Goal: Task Accomplishment & Management: Use online tool/utility

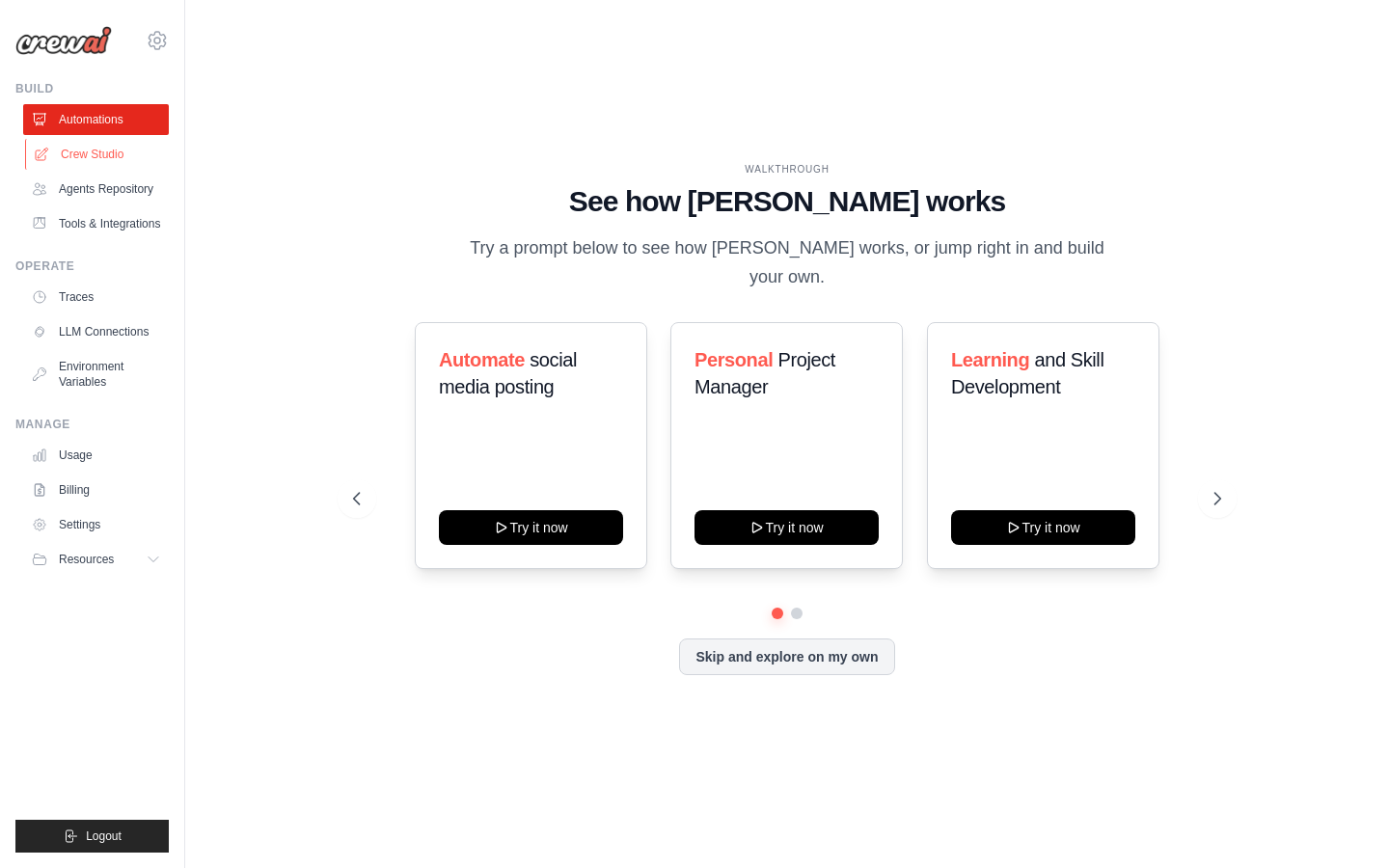
click at [116, 156] on link "Crew Studio" at bounding box center [98, 153] width 146 height 31
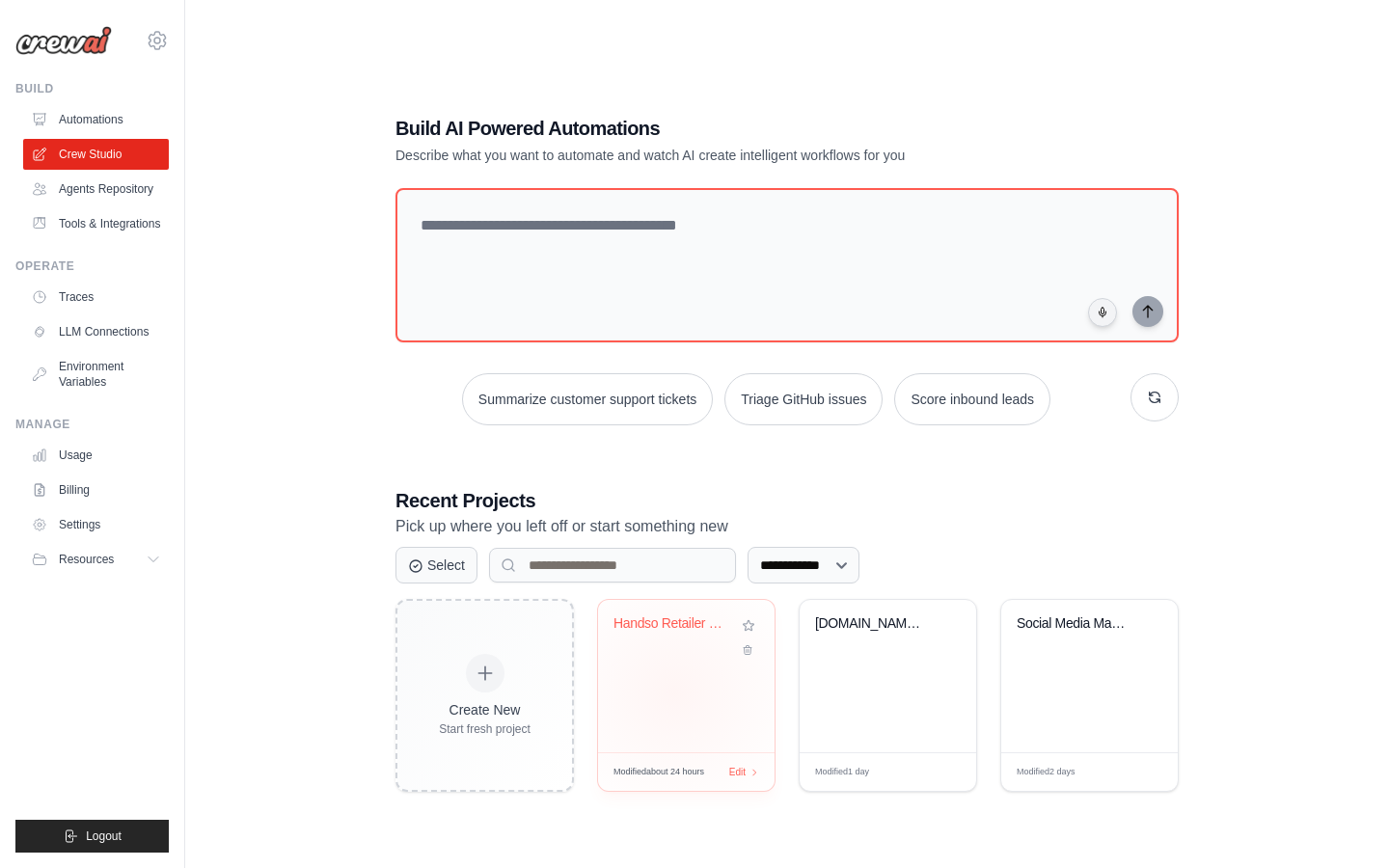
click at [674, 694] on div "Handso Retailer Research Automation" at bounding box center [686, 676] width 176 height 152
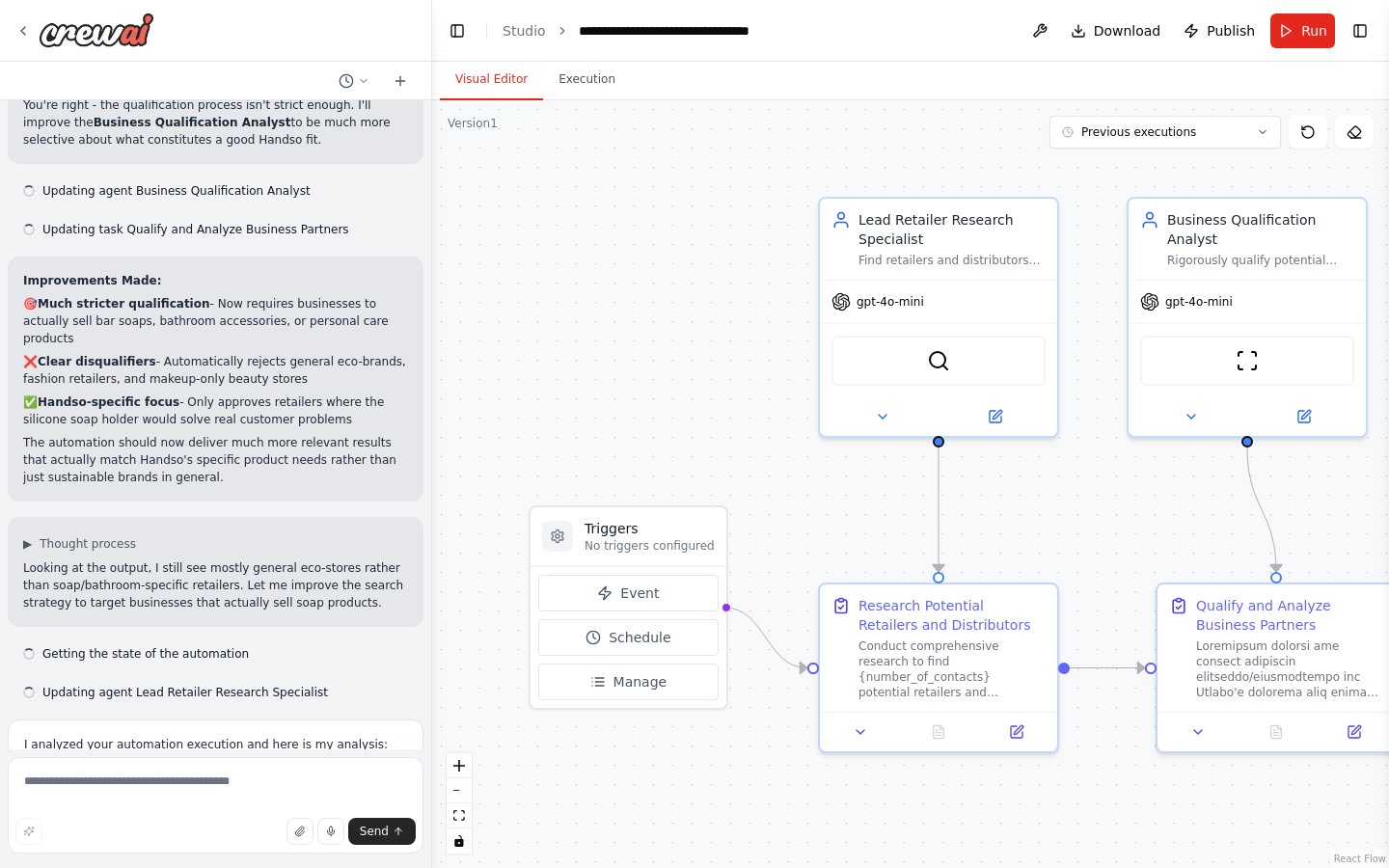
scroll to position [3303, 0]
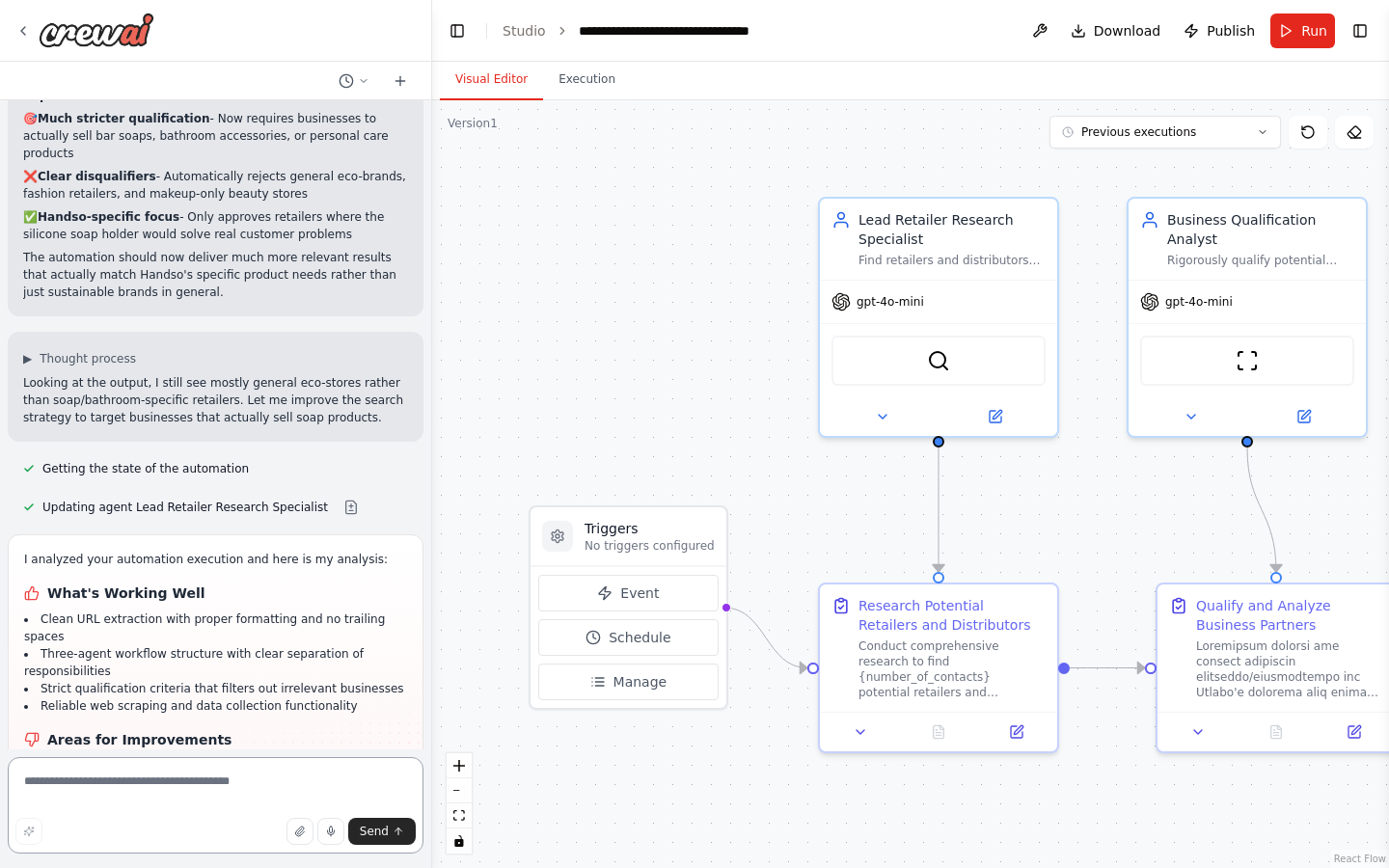
click at [217, 789] on textarea at bounding box center [215, 804] width 416 height 97
type textarea "**********"
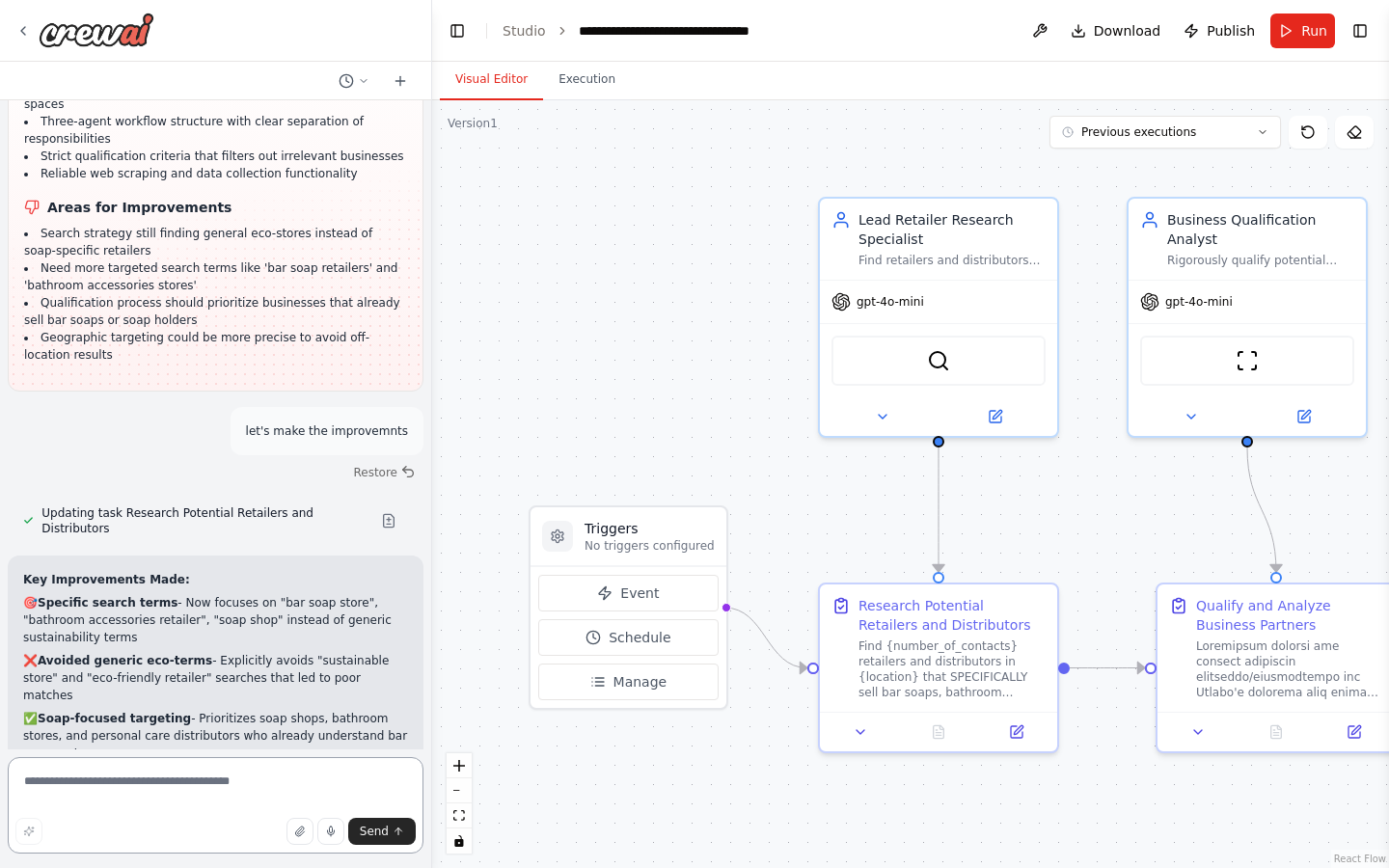
scroll to position [3853, 0]
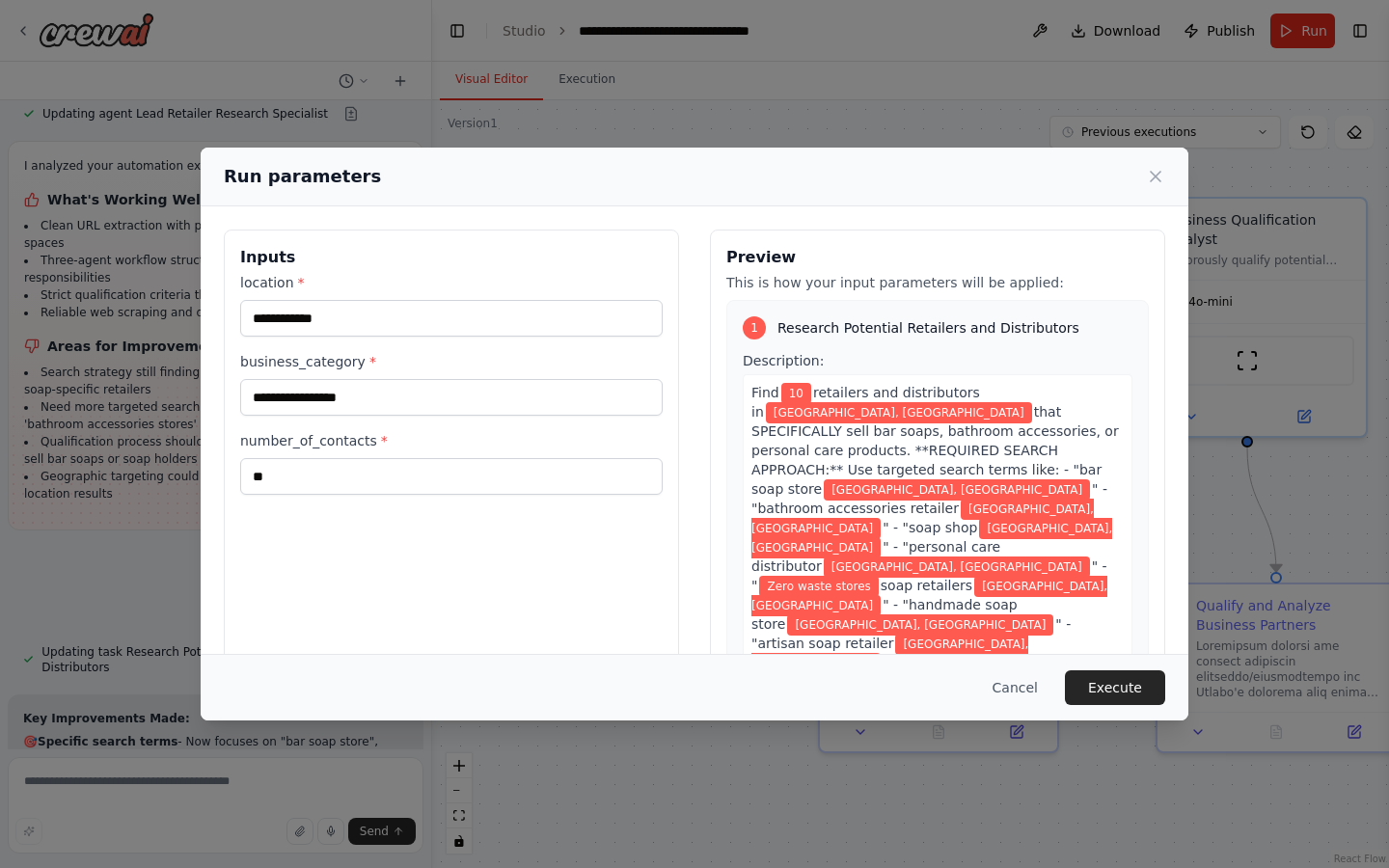
scroll to position [12, 0]
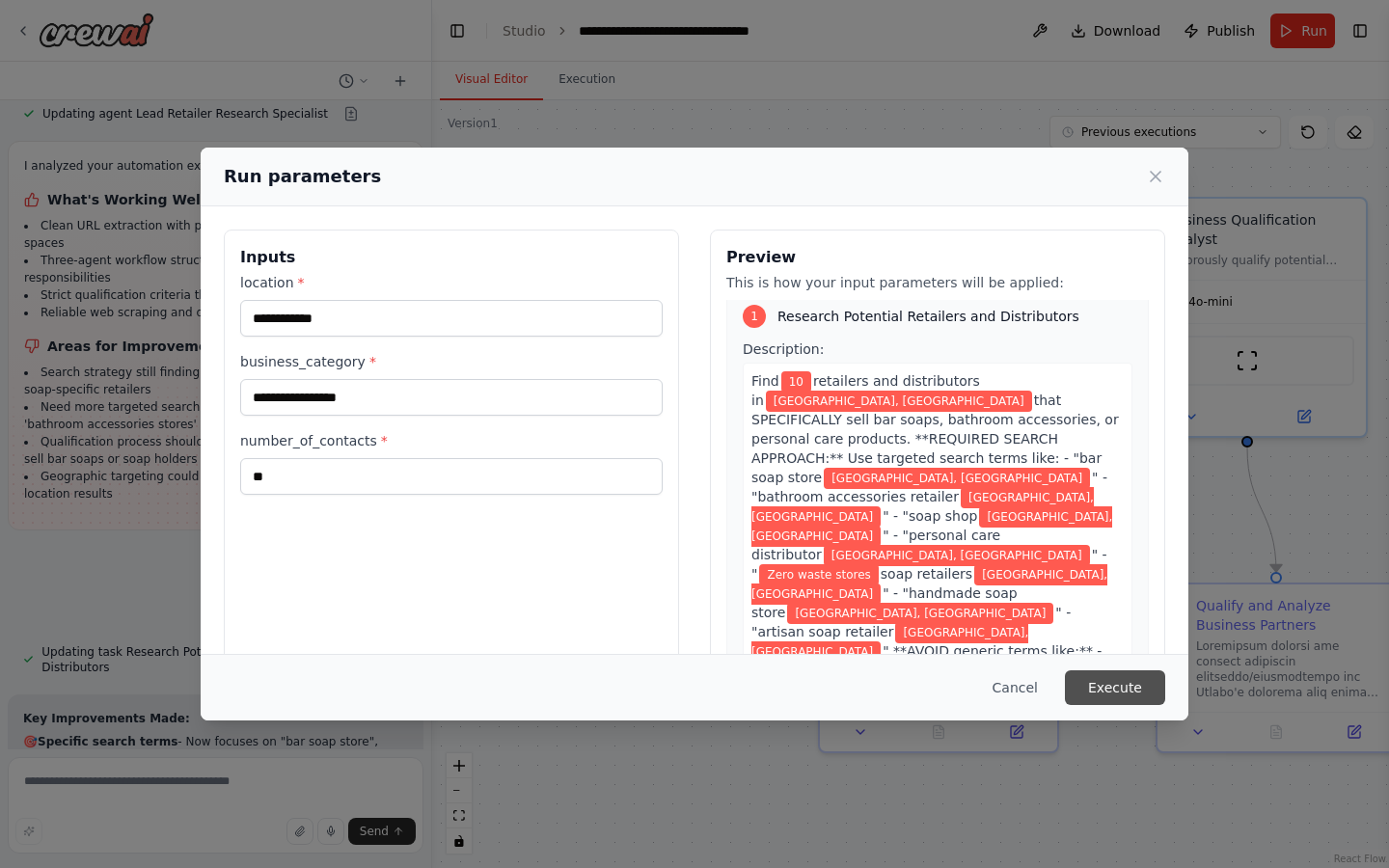
click at [1120, 681] on button "Execute" at bounding box center [1115, 687] width 101 height 35
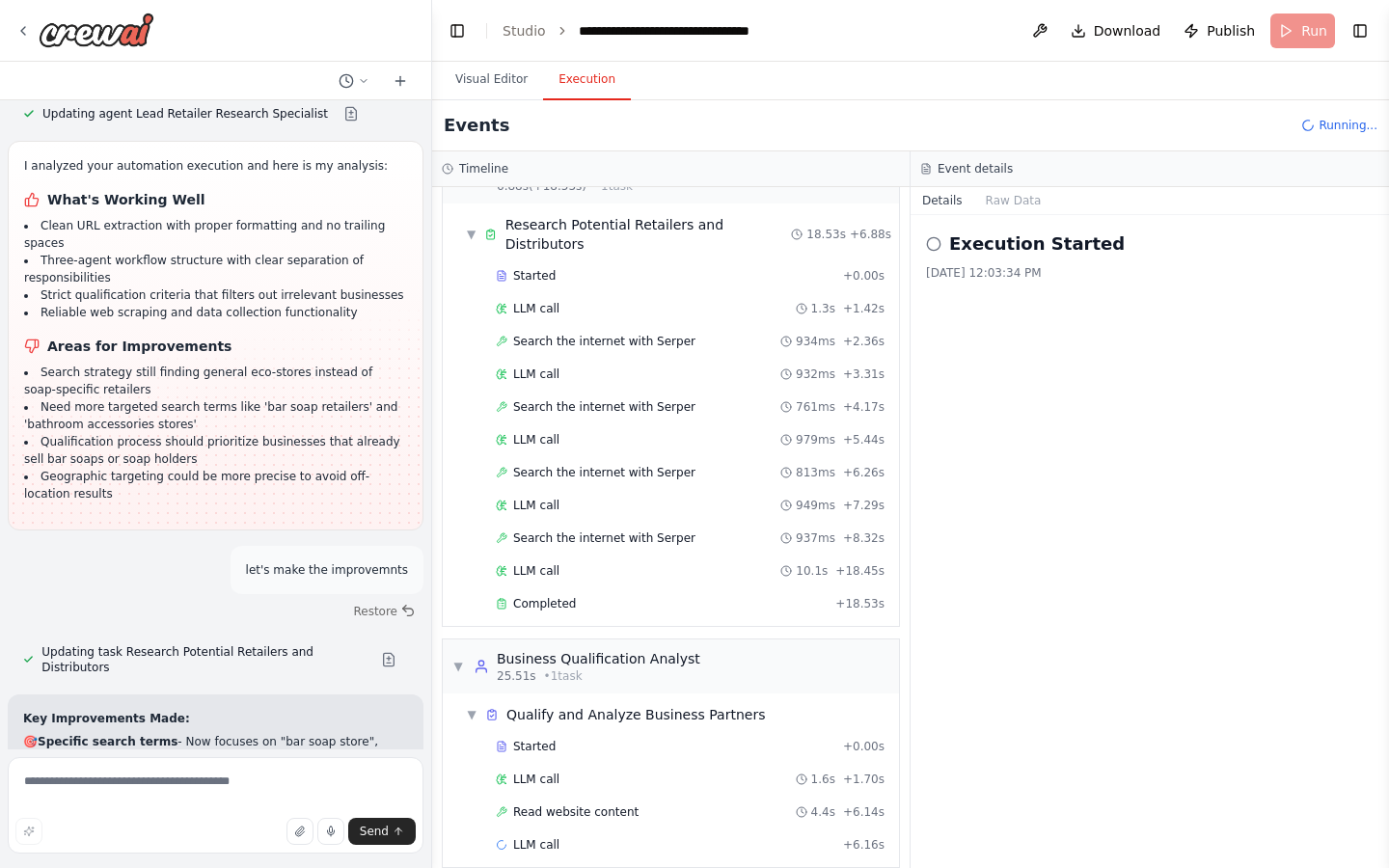
scroll to position [50, 0]
click at [575, 609] on div "▼ Lead Retailer Research Specialist 6.88s (+18.53s) • 1 task ▼ Research Potenti…" at bounding box center [670, 527] width 478 height 681
click at [563, 590] on div "Completed + 18.53s" at bounding box center [689, 601] width 402 height 29
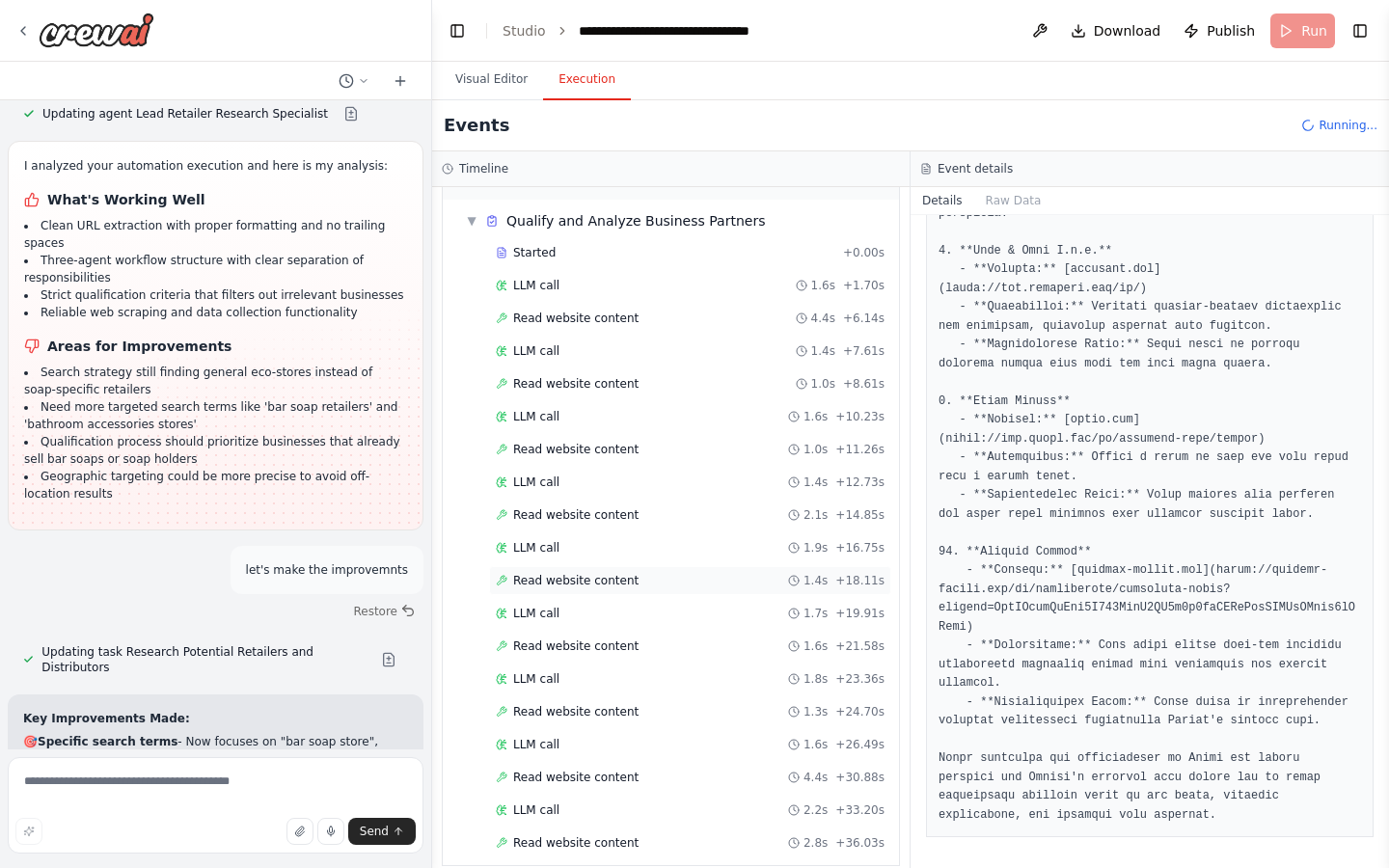
scroll to position [575, 0]
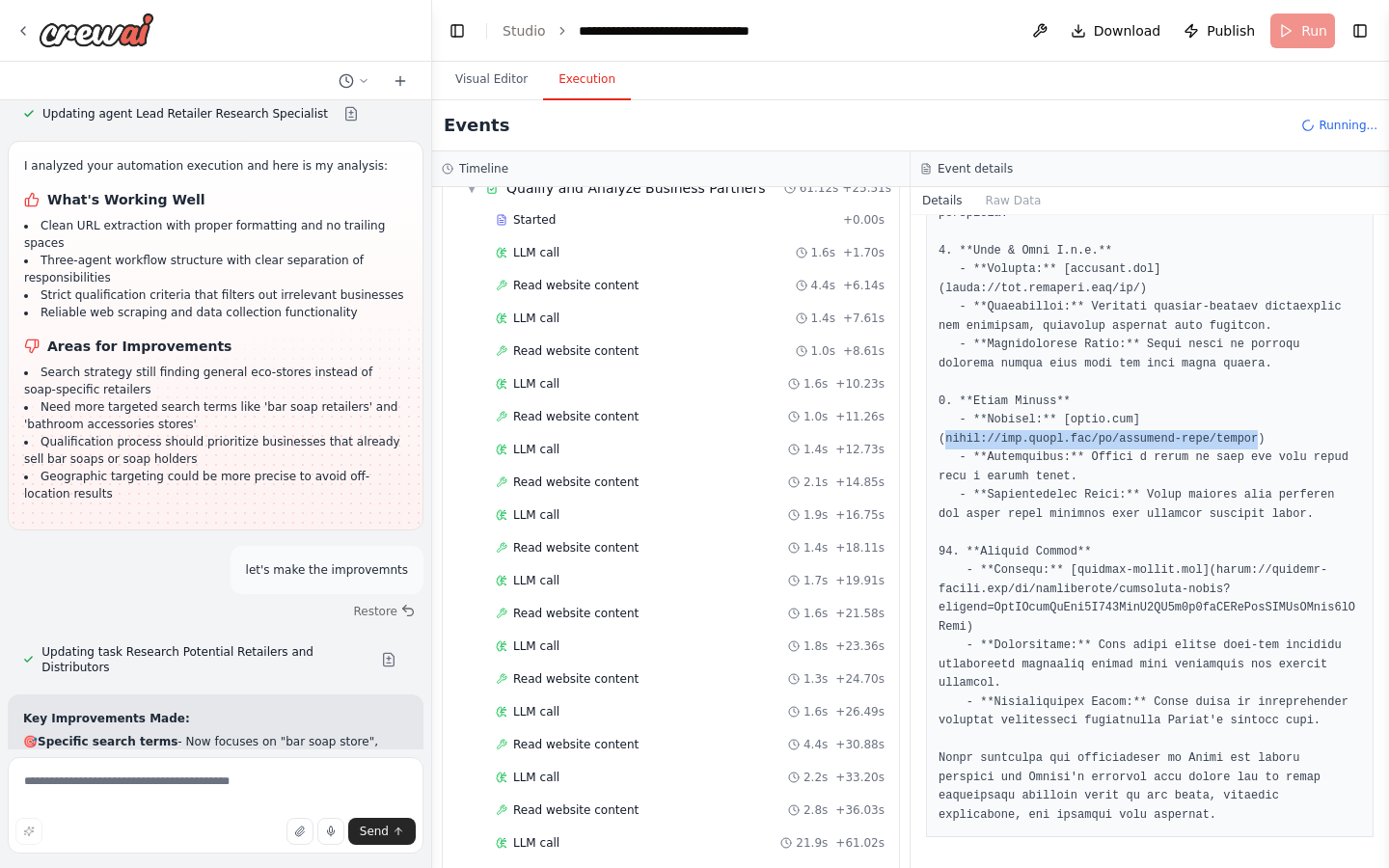
drag, startPoint x: 943, startPoint y: 435, endPoint x: 1259, endPoint y: 436, distance: 316.0
copy pre "https://www.culti.com/eu/personal-care/saponi"
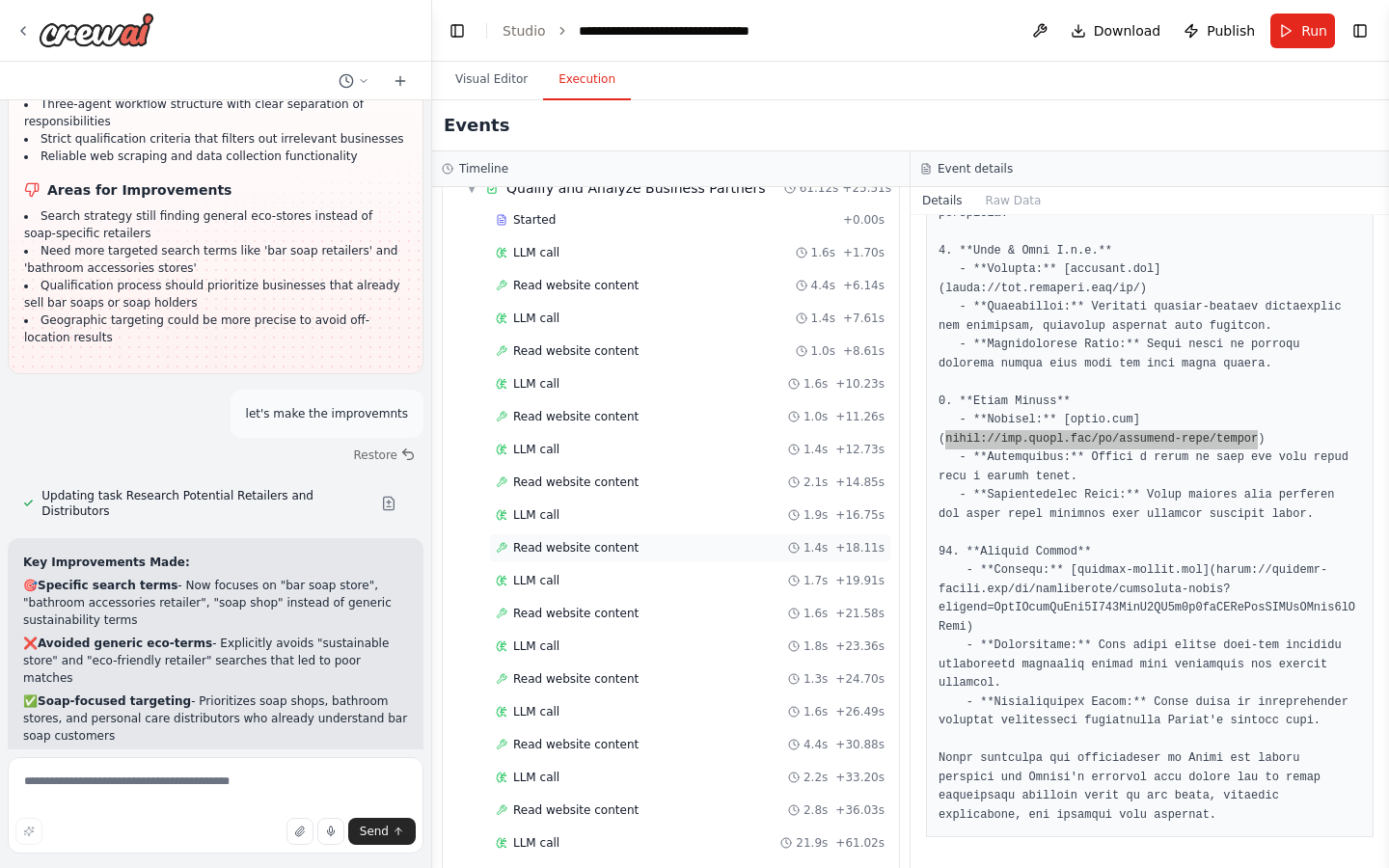
scroll to position [815, 0]
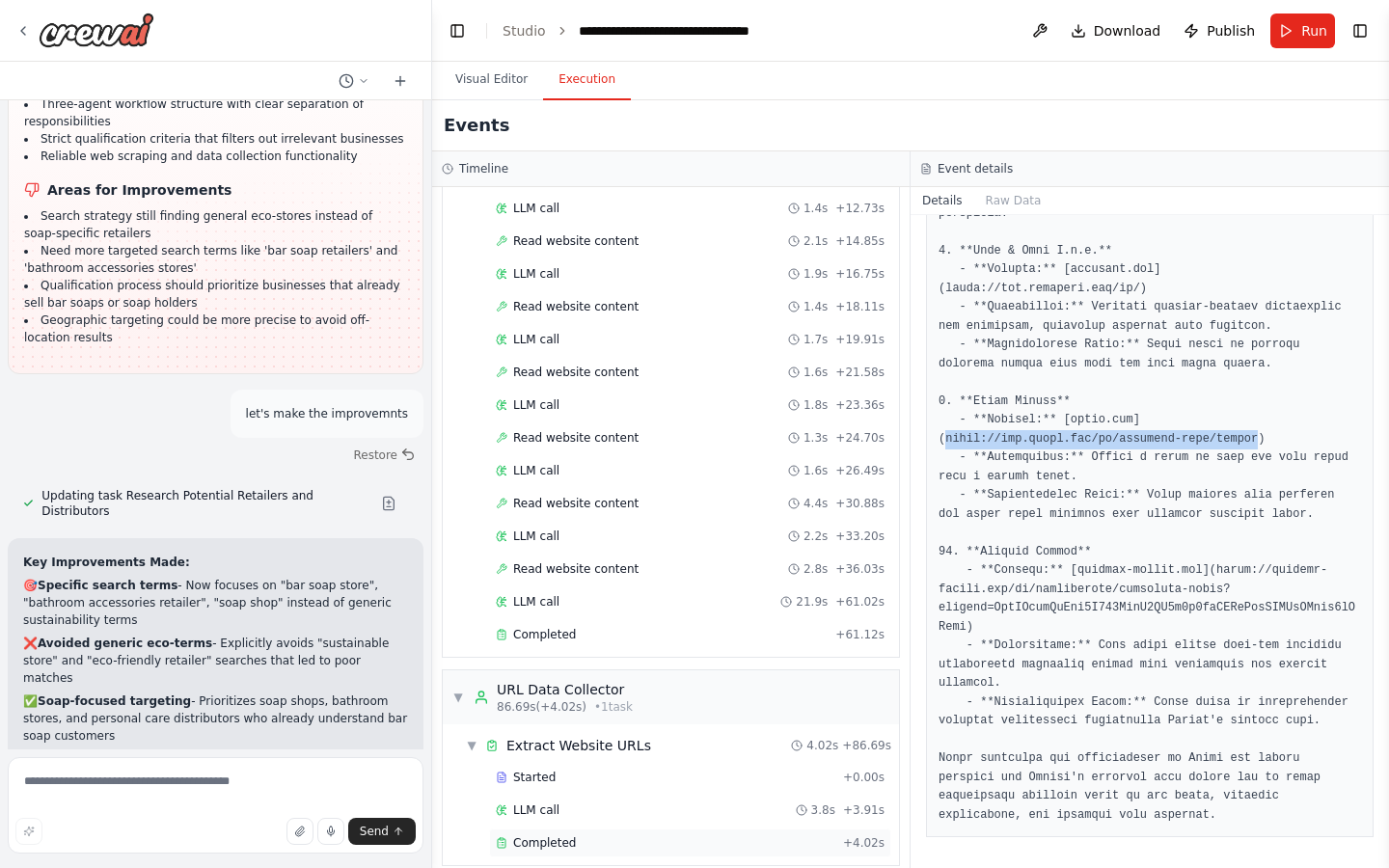
click at [622, 828] on div "Completed + 4.02s" at bounding box center [689, 842] width 402 height 29
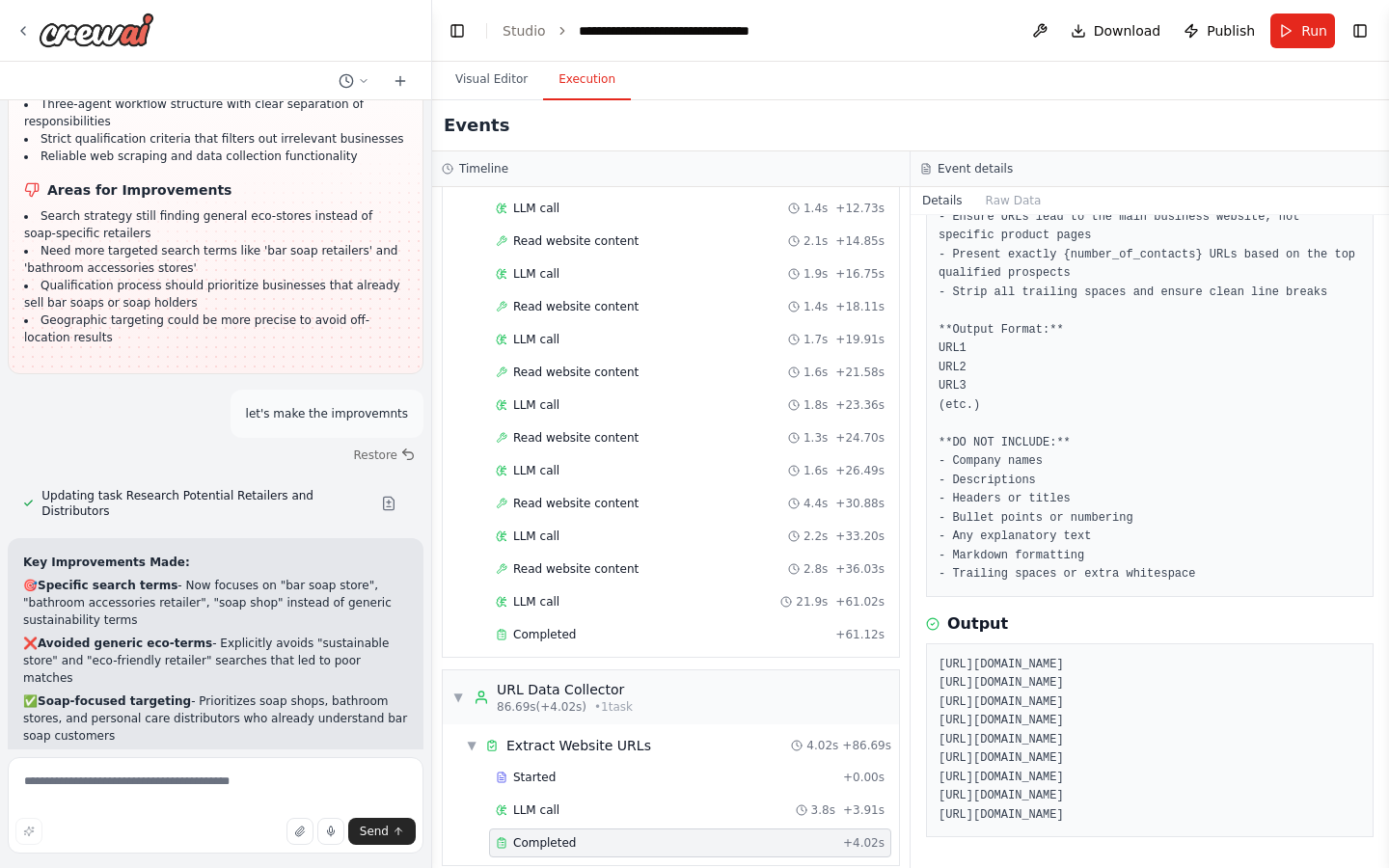
click at [1070, 811] on pre "https://www.saponiflorinda.it https://www.bathandbodyworks.it https://alchimias…" at bounding box center [1150, 740] width 423 height 169
click at [1043, 790] on pre "https://www.saponiflorinda.it https://www.bathandbodyworks.it https://alchimias…" at bounding box center [1150, 740] width 423 height 169
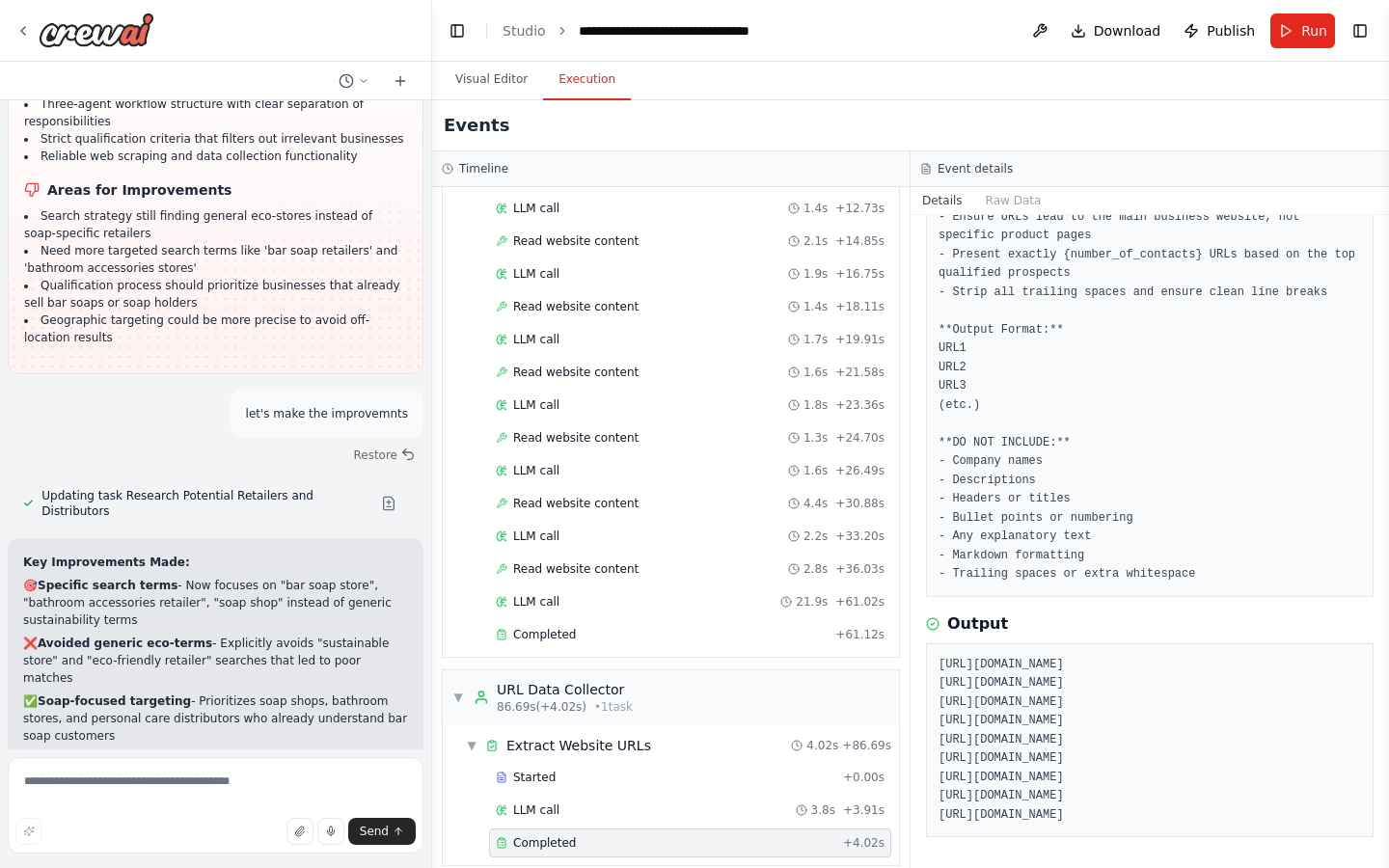
click at [1052, 722] on pre "https://www.saponiflorinda.it https://www.bathandbodyworks.it https://alchimias…" at bounding box center [1150, 740] width 423 height 169
copy pre "https://eredizucca.com/en/products/bar-soap"
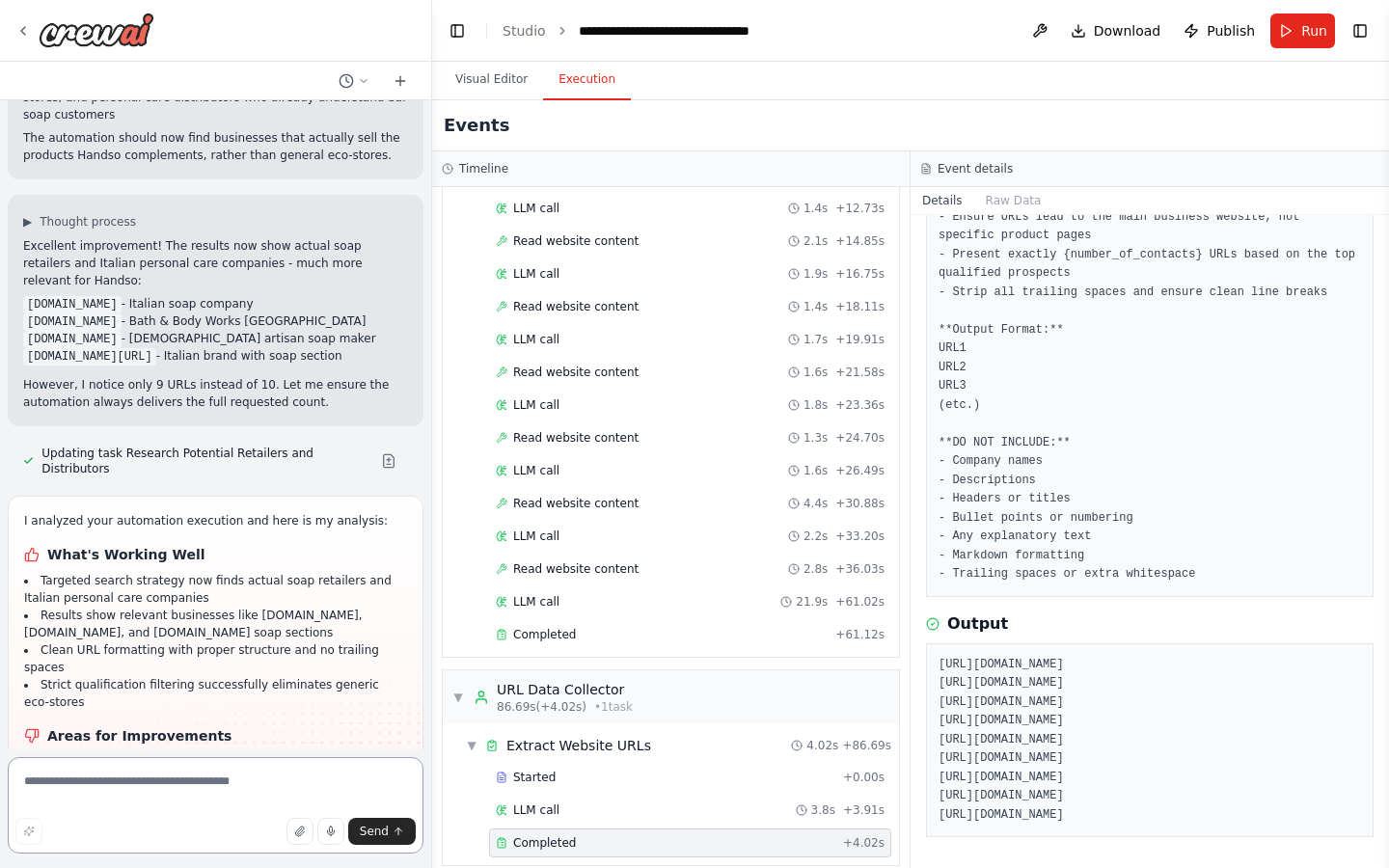
scroll to position [4490, 0]
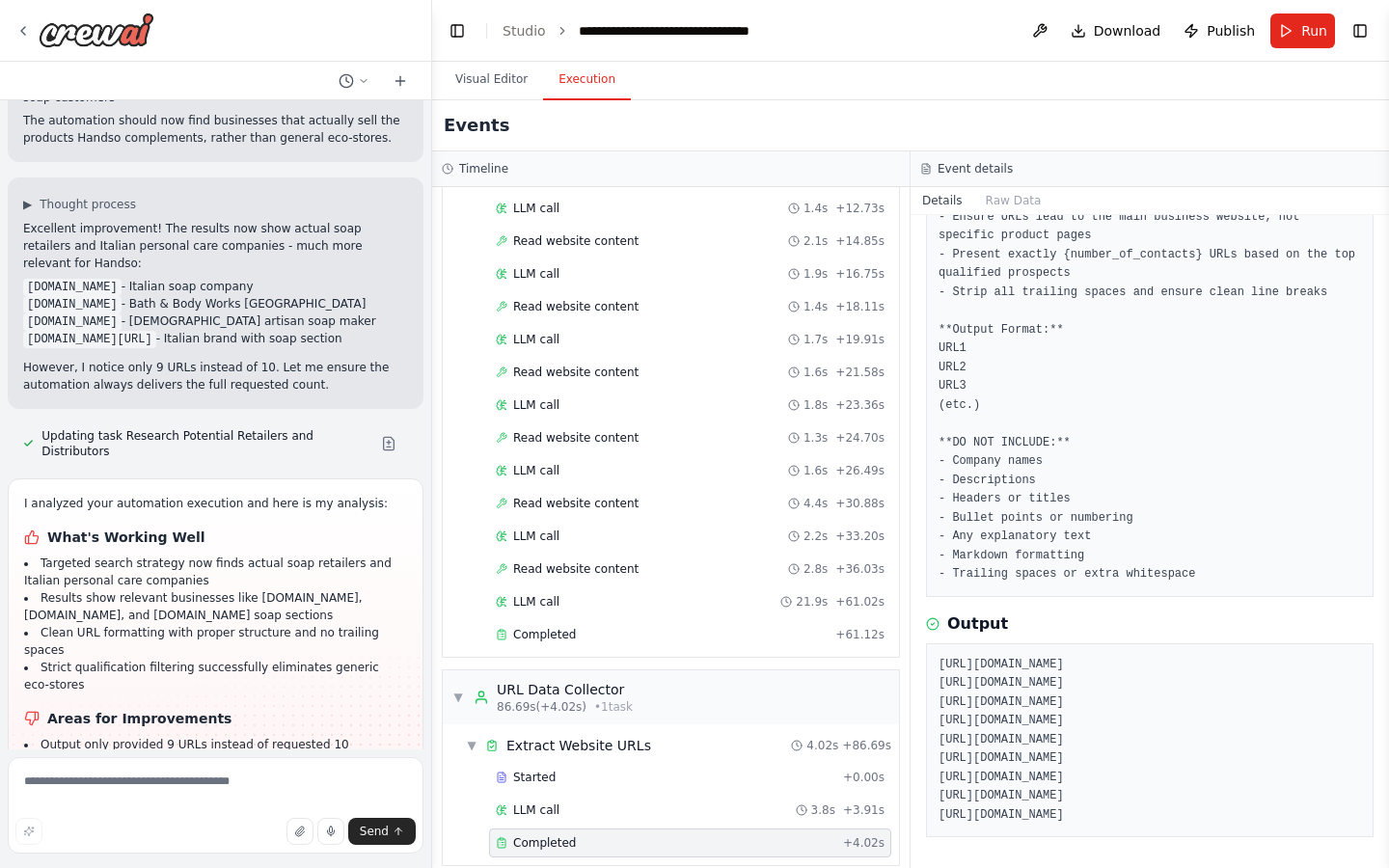
drag, startPoint x: 205, startPoint y: 492, endPoint x: 255, endPoint y: 514, distance: 54.6
click at [255, 753] on li "Need to ensure research phase finds enough qualified prospects to meet exact co…" at bounding box center [215, 770] width 383 height 35
drag, startPoint x: 235, startPoint y: 524, endPoint x: 278, endPoint y: 544, distance: 47.4
click at [278, 787] on li "Could benefit from backup search strategies when initial searches don't yield e…" at bounding box center [215, 804] width 383 height 35
click at [503, 91] on button "Visual Editor" at bounding box center [492, 80] width 104 height 41
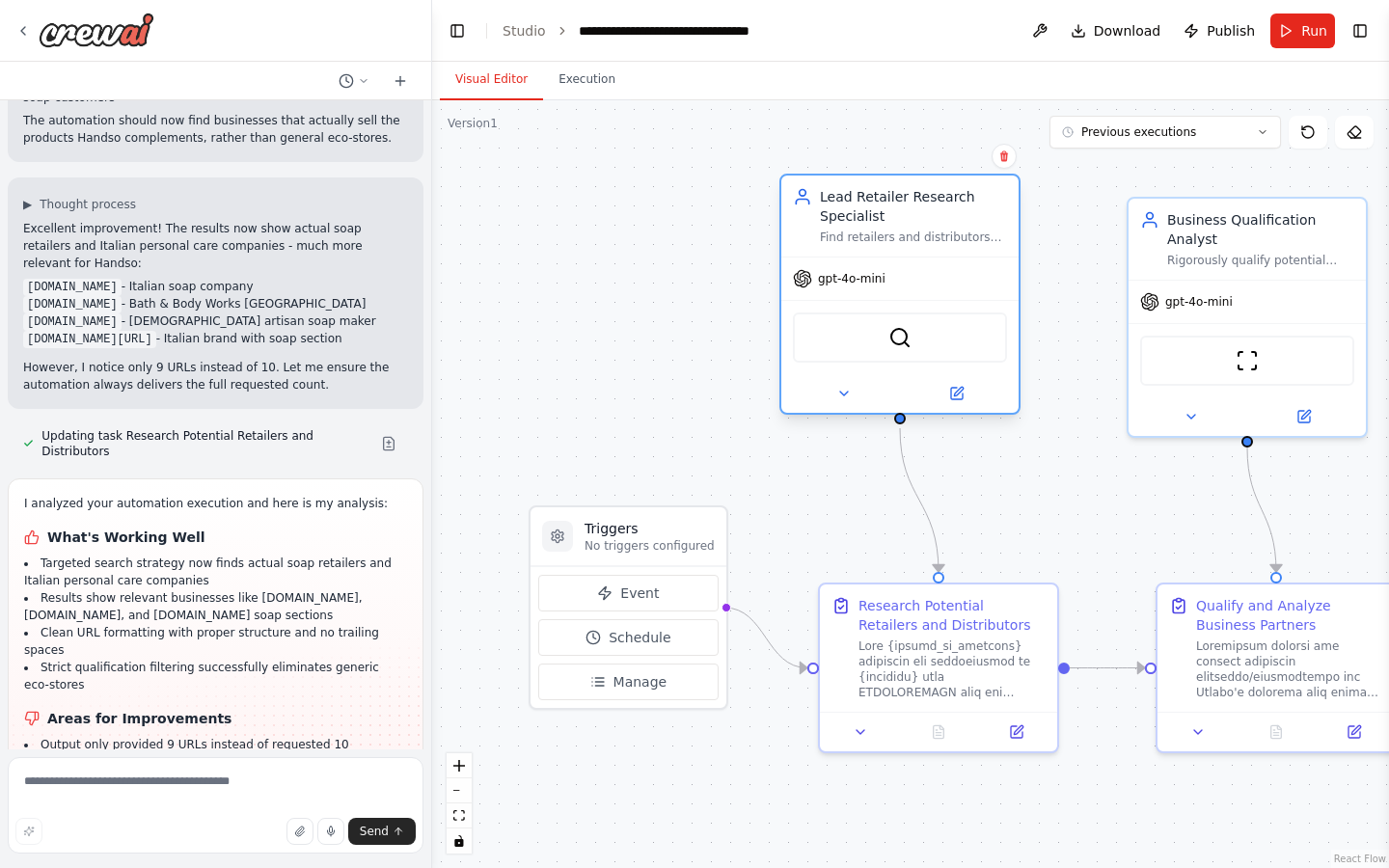
drag, startPoint x: 830, startPoint y: 374, endPoint x: 799, endPoint y: 348, distance: 40.5
click at [799, 348] on div "SerperDevTool" at bounding box center [900, 337] width 237 height 74
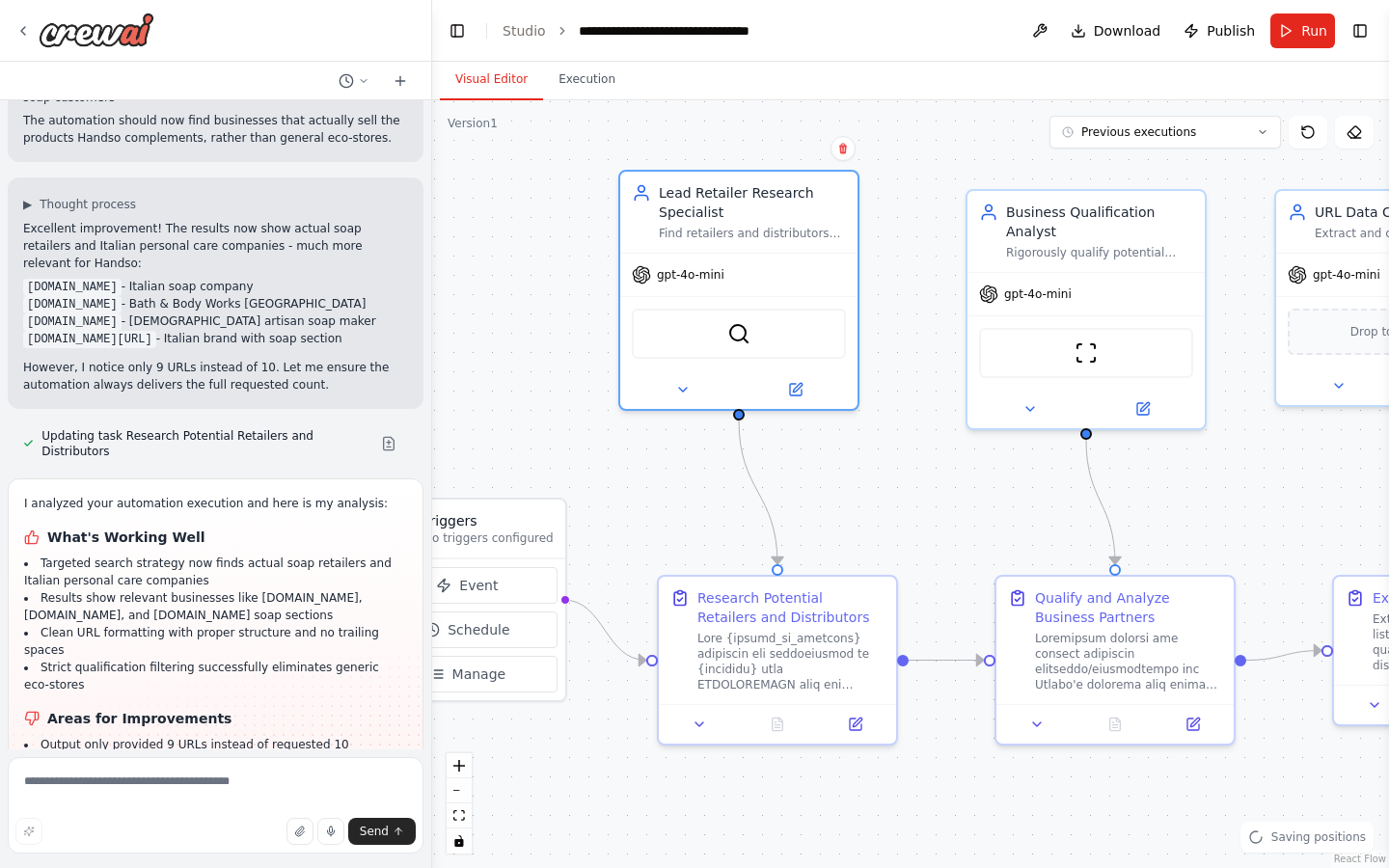
drag, startPoint x: 676, startPoint y: 395, endPoint x: 515, endPoint y: 387, distance: 161.2
click at [515, 387] on div ".deletable-edge-delete-btn { width: 20px; height: 20px; border: 0px solid #ffff…" at bounding box center [910, 484] width 957 height 767
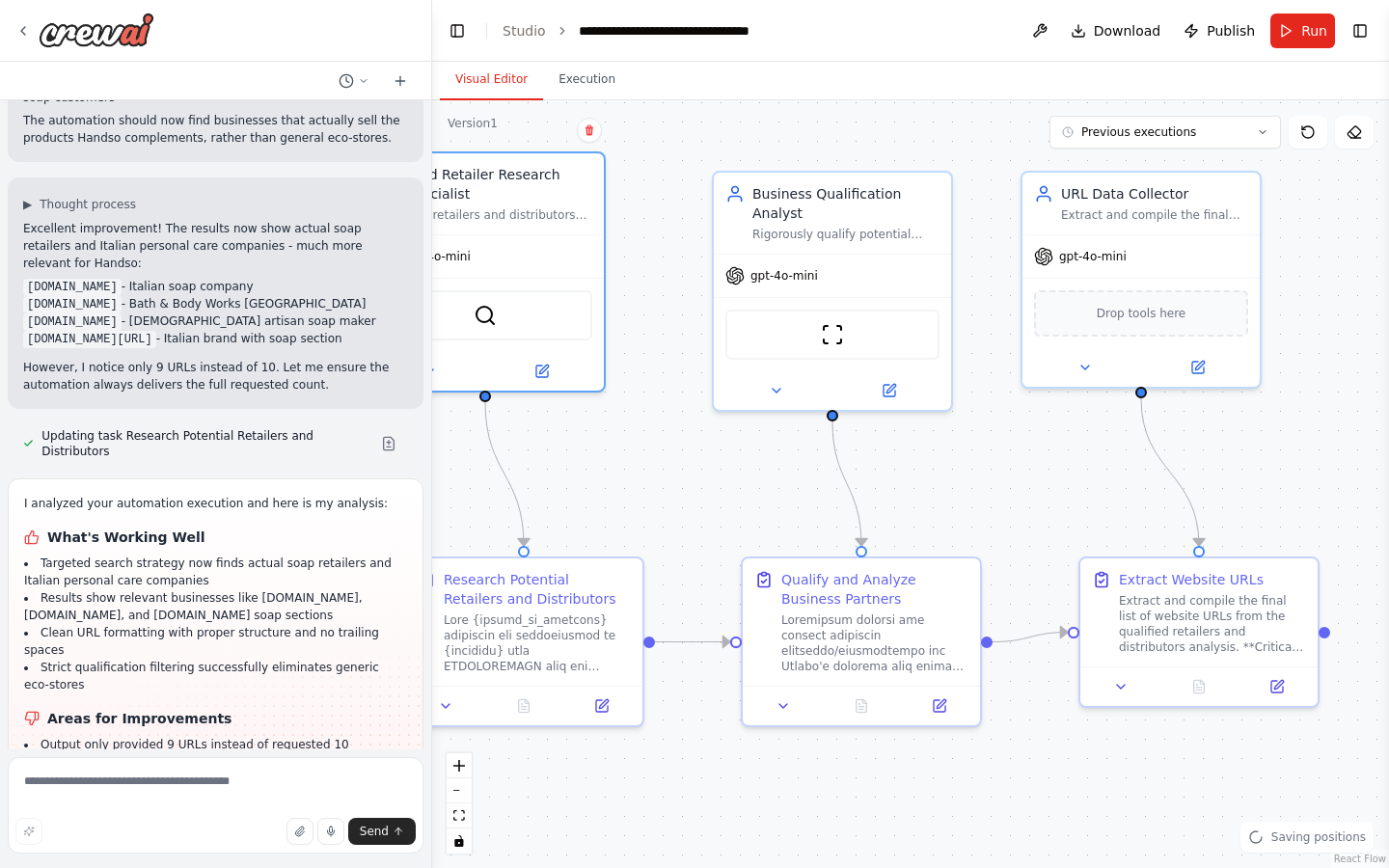
drag, startPoint x: 844, startPoint y: 530, endPoint x: 717, endPoint y: 510, distance: 128.6
click at [717, 510] on div ".deletable-edge-delete-btn { width: 20px; height: 20px; border: 0px solid #ffff…" at bounding box center [910, 484] width 957 height 767
click at [1117, 263] on div "gpt-4o-mini" at bounding box center [1140, 252] width 237 height 43
click at [827, 227] on div "Rigorously qualify potential partners for Handso's specific product: Italian-de…" at bounding box center [845, 229] width 187 height 15
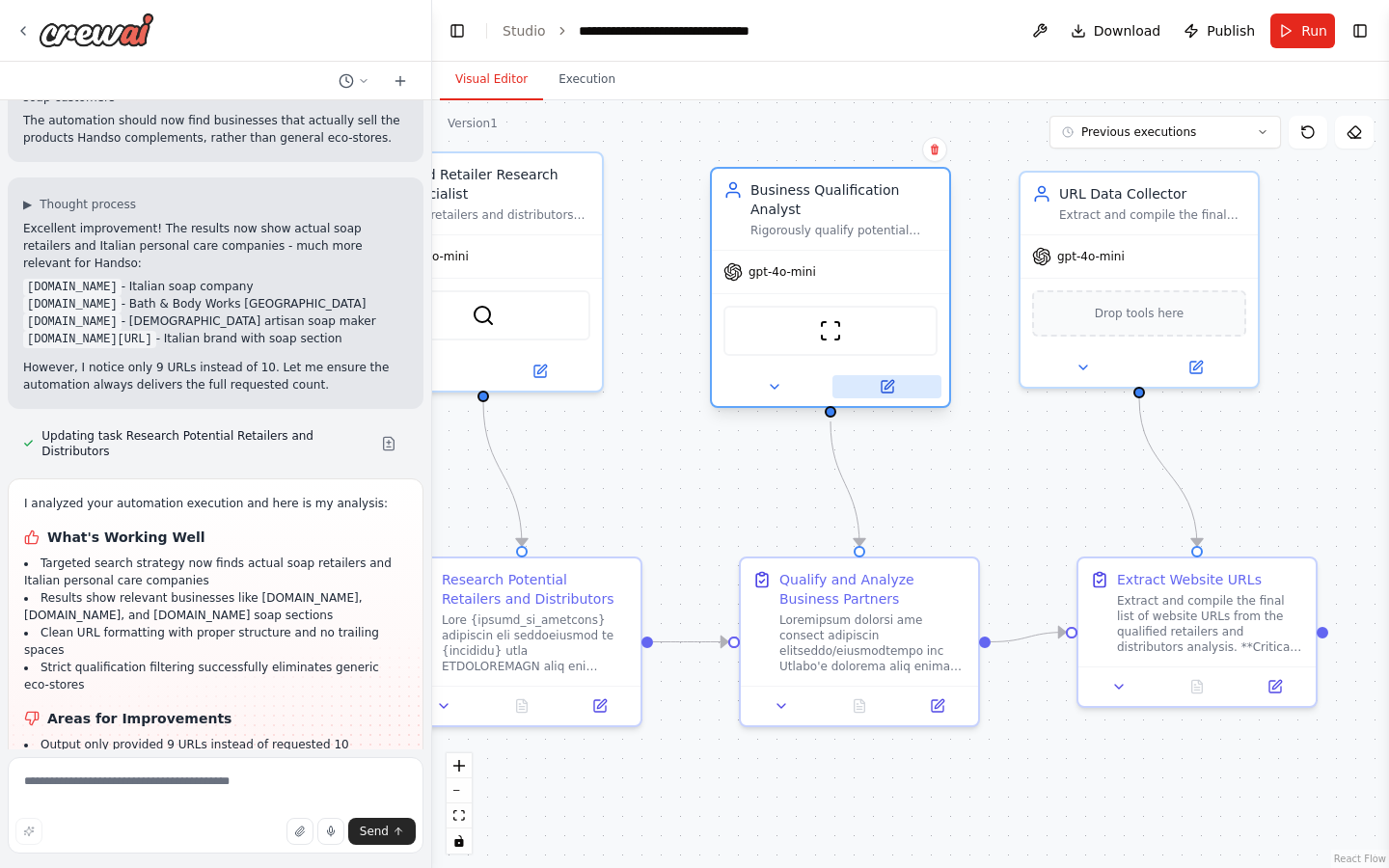
click at [899, 397] on button at bounding box center [886, 386] width 109 height 23
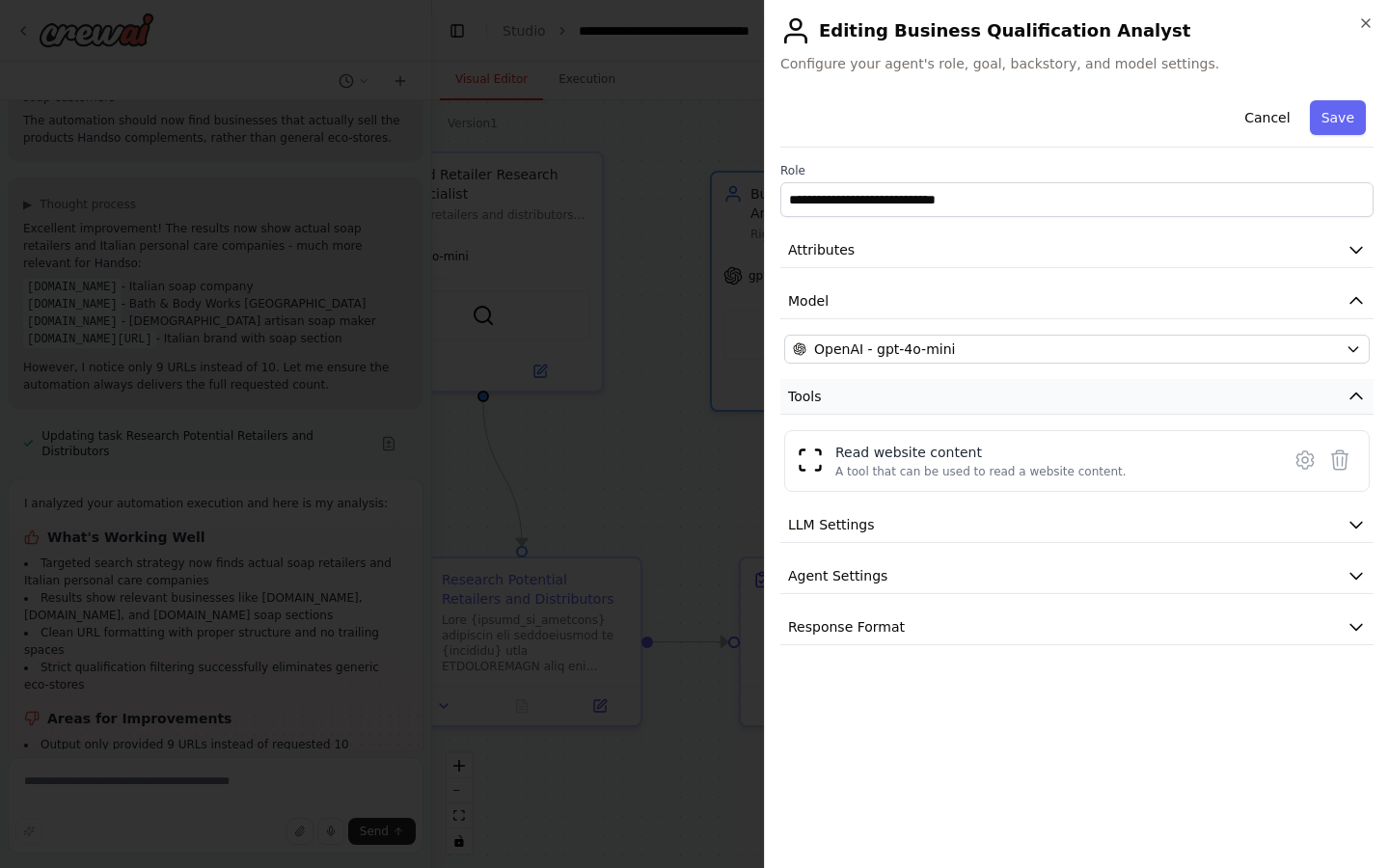
click at [993, 400] on button "Tools" at bounding box center [1077, 397] width 593 height 36
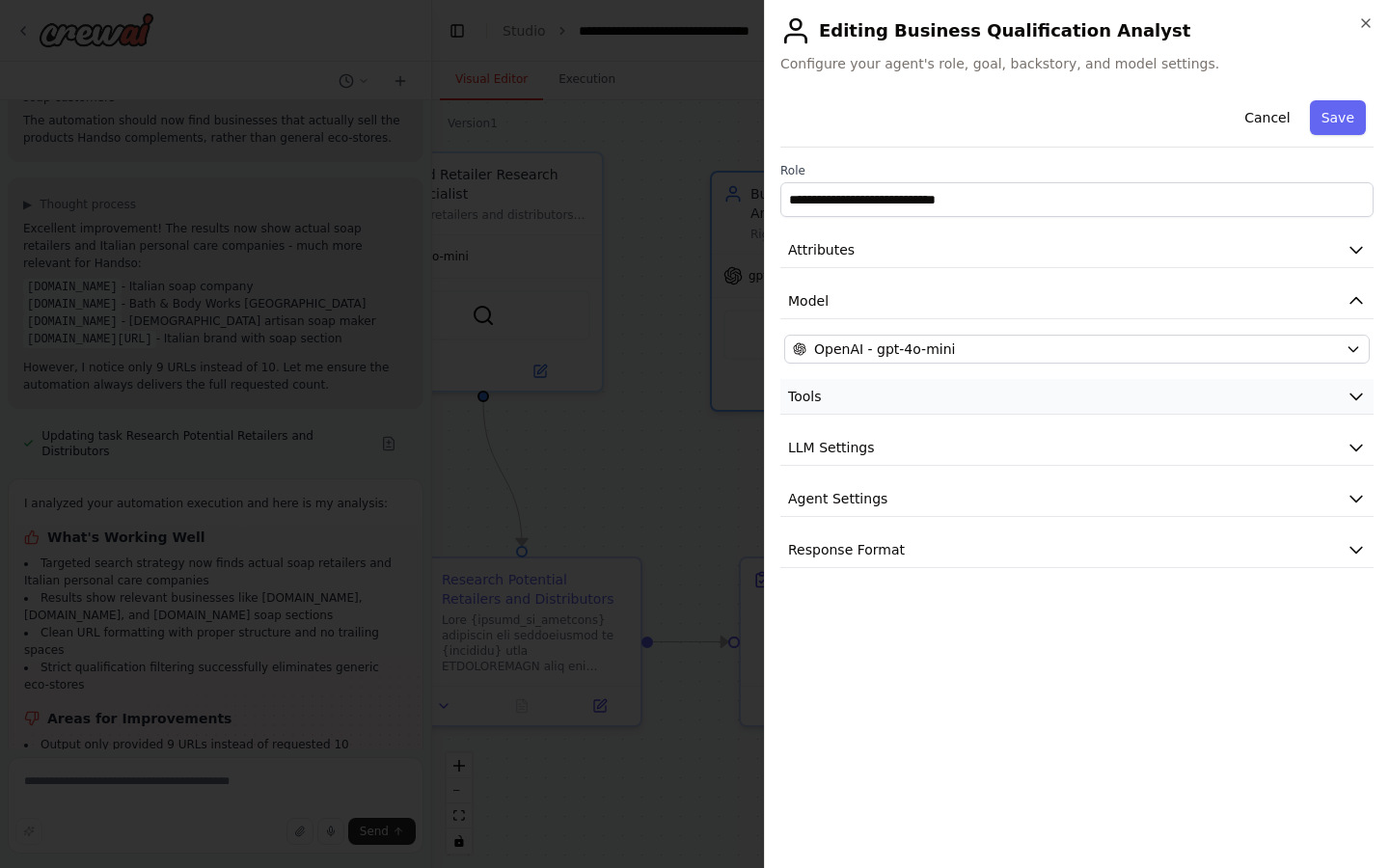
click at [993, 400] on button "Tools" at bounding box center [1077, 397] width 593 height 36
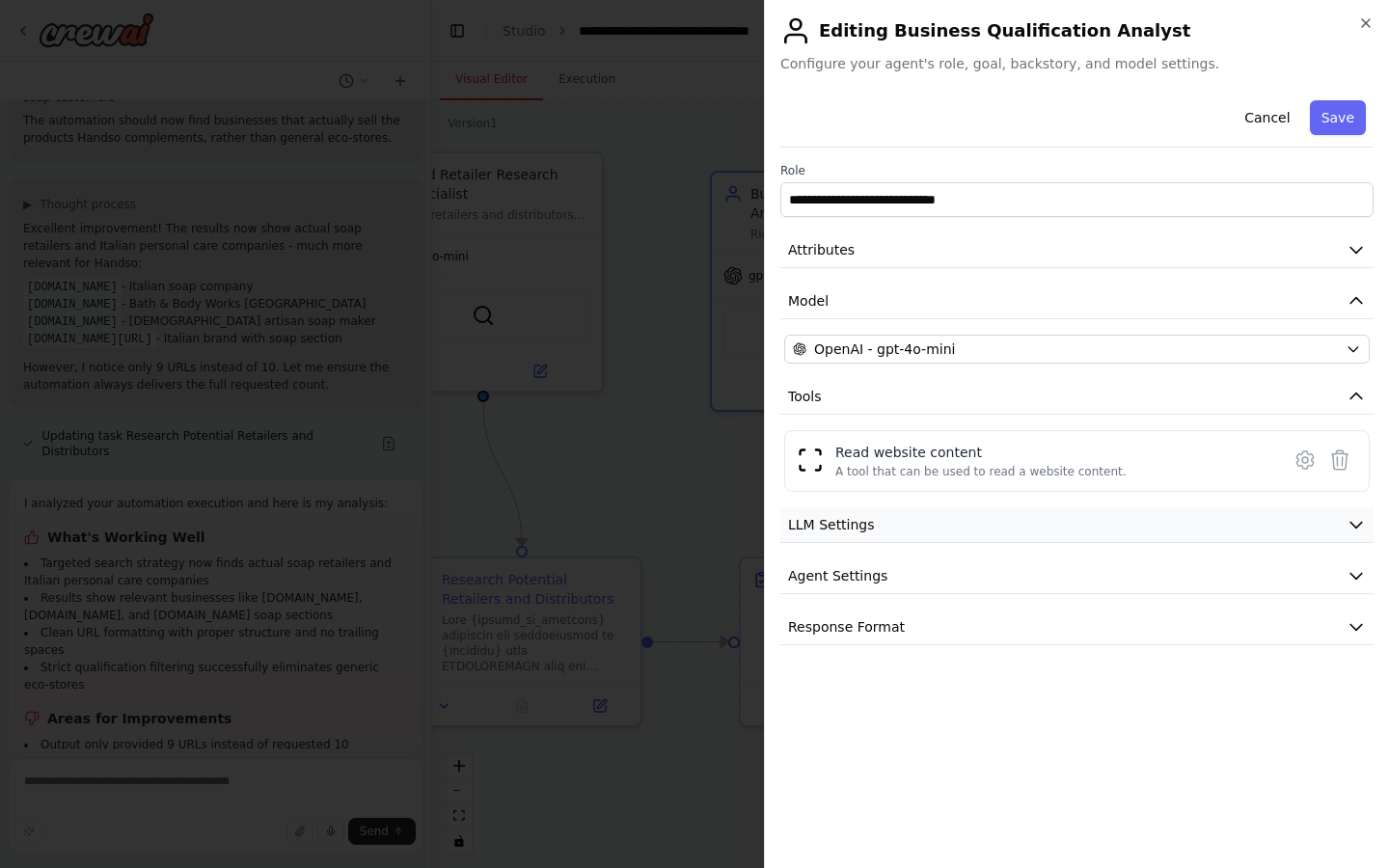
click at [958, 530] on button "LLM Settings" at bounding box center [1077, 525] width 593 height 36
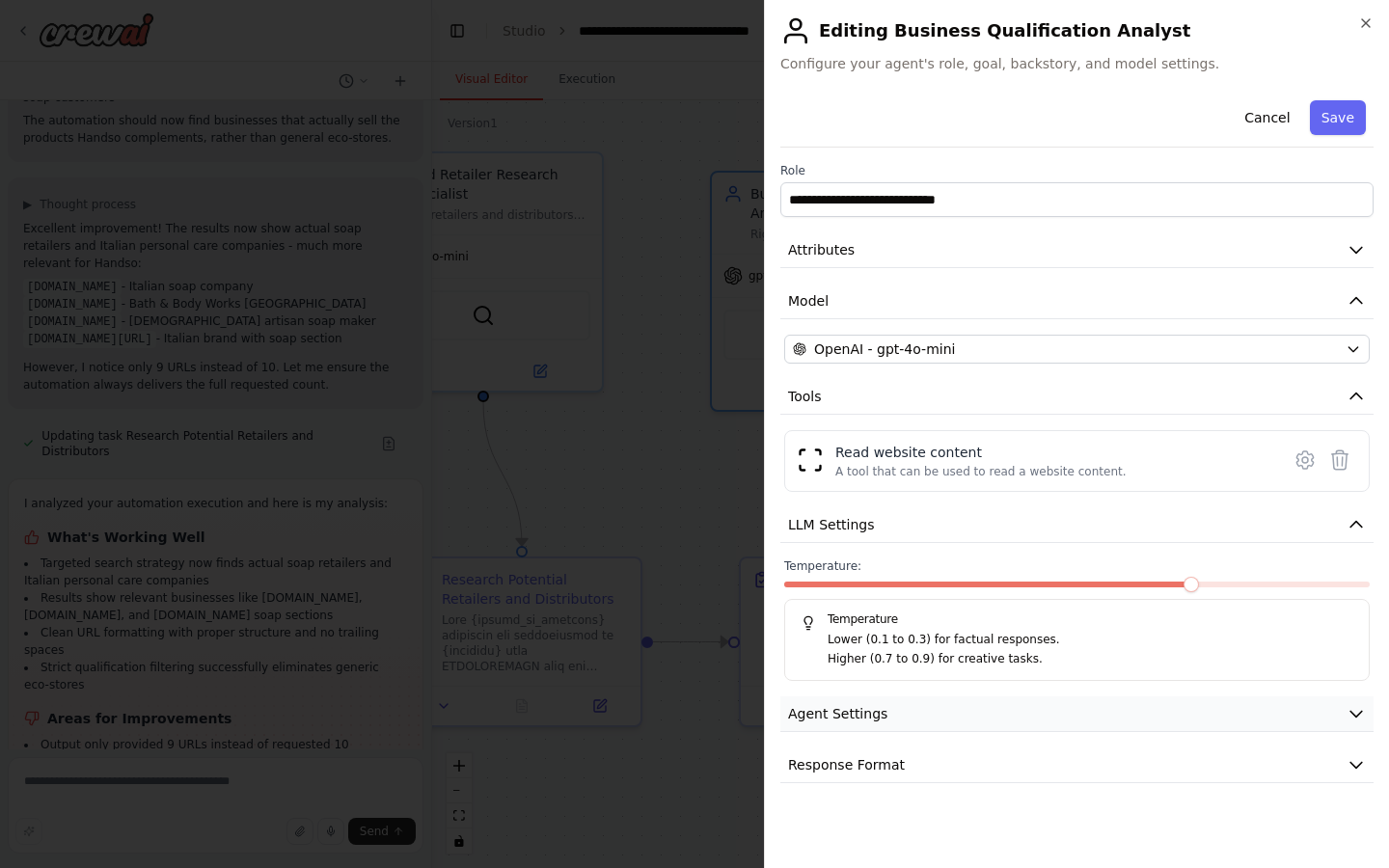
click at [962, 729] on button "Agent Settings" at bounding box center [1077, 715] width 593 height 36
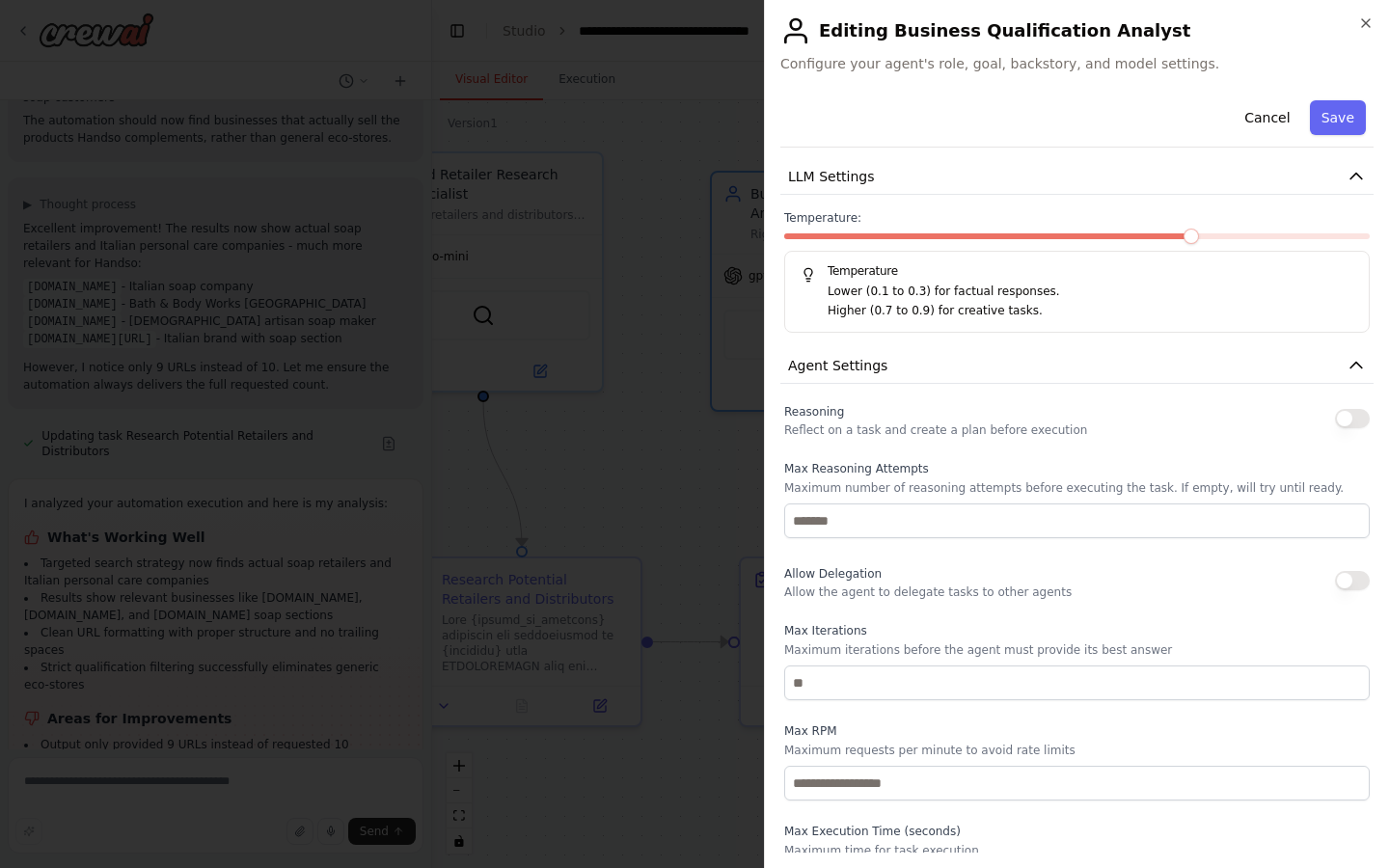
scroll to position [462, 0]
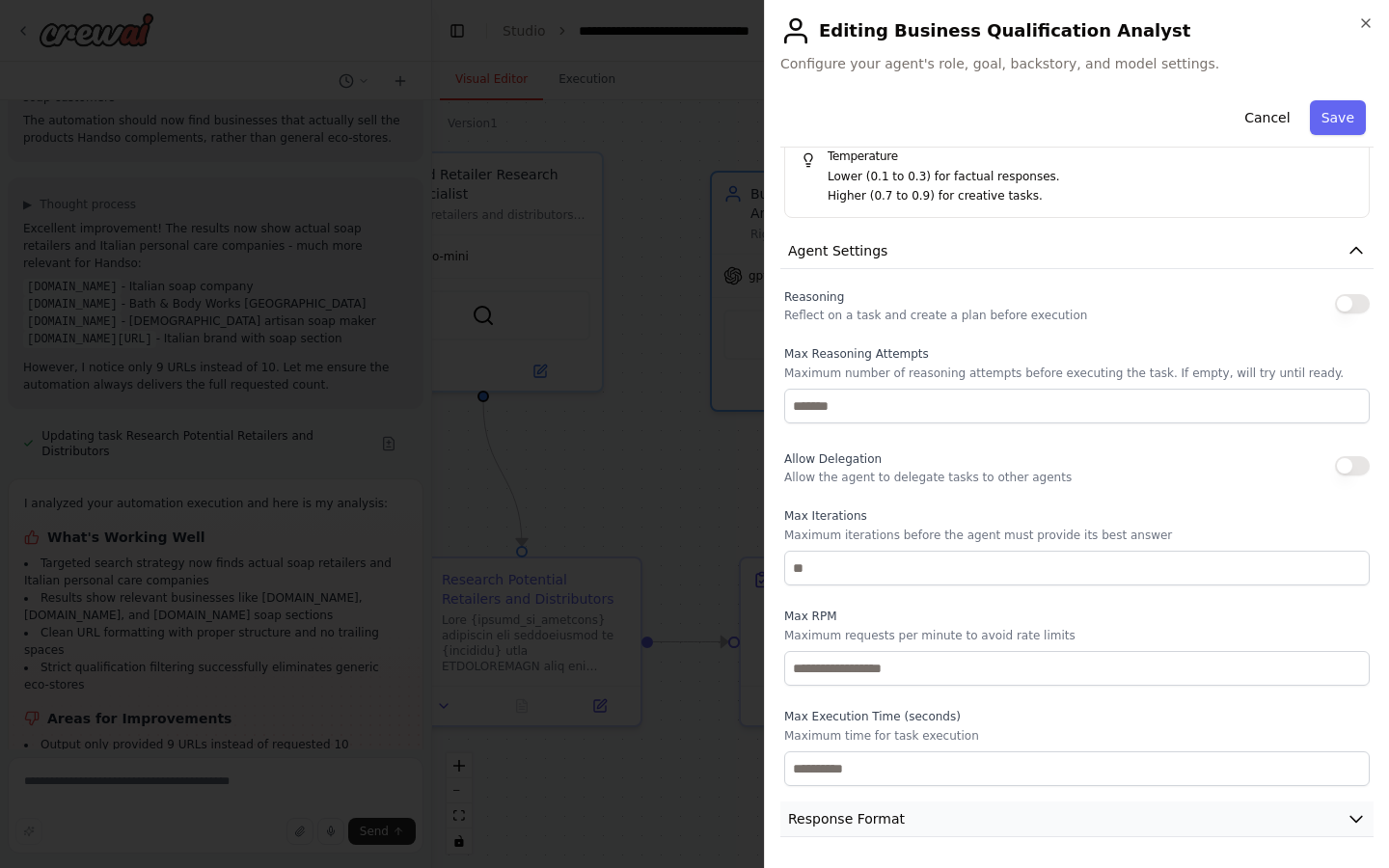
click at [931, 817] on button "Response Format" at bounding box center [1077, 819] width 593 height 36
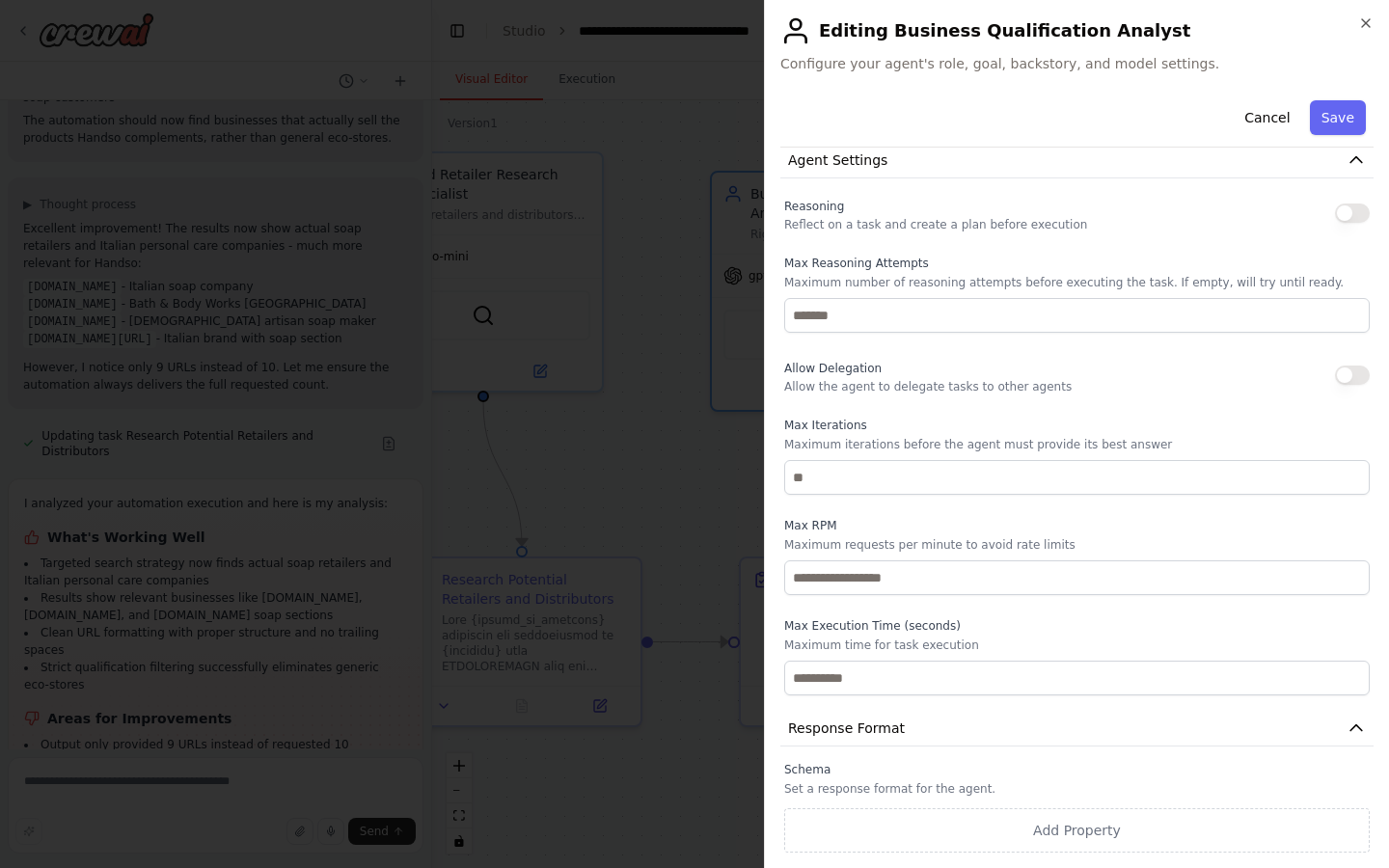
scroll to position [0, 0]
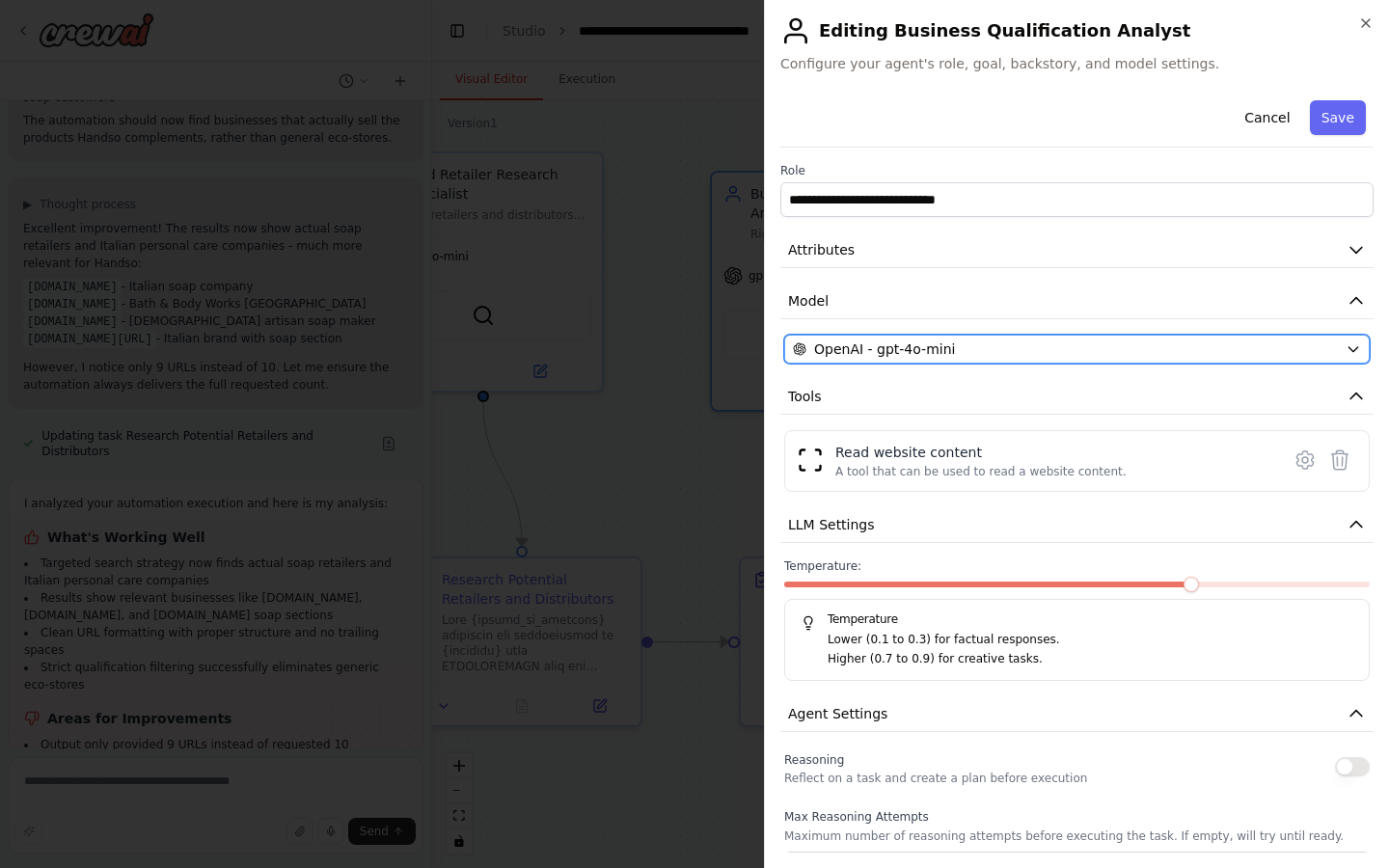
click at [984, 348] on div "OpenAI - gpt-4o-mini" at bounding box center [1065, 349] width 545 height 19
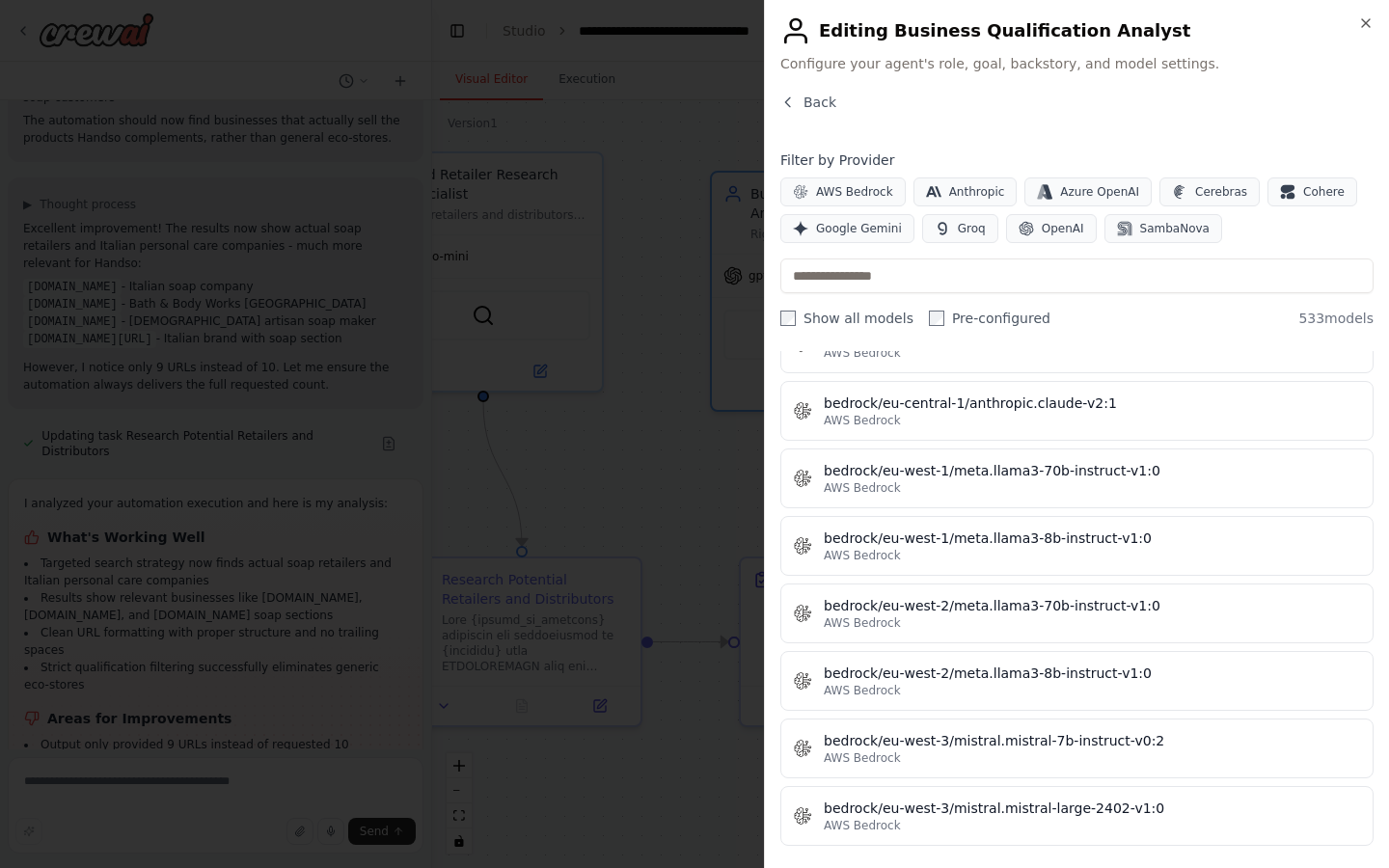
scroll to position [4081, 0]
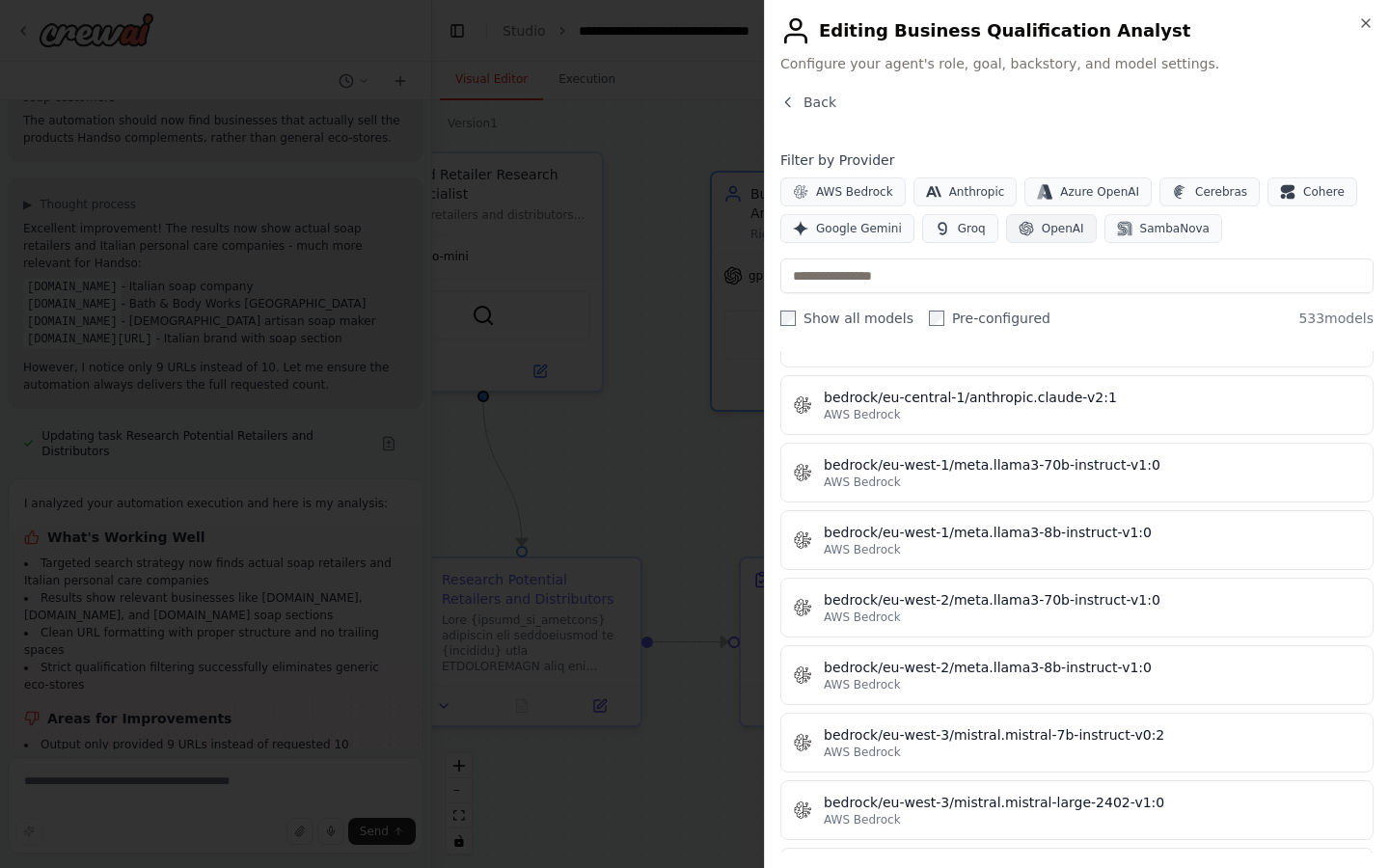
click at [1056, 221] on span "OpenAI" at bounding box center [1063, 228] width 43 height 15
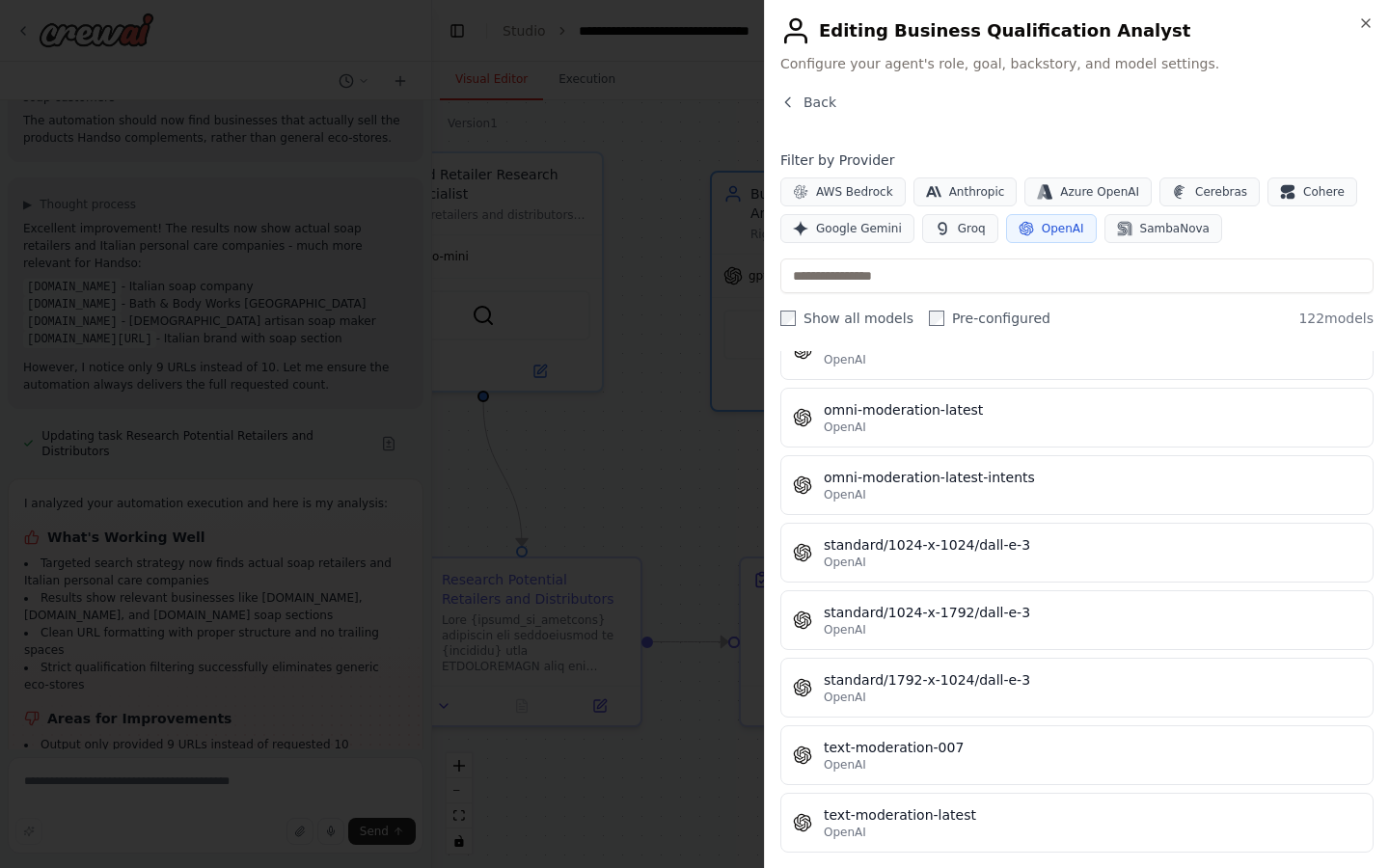
scroll to position [7864, 0]
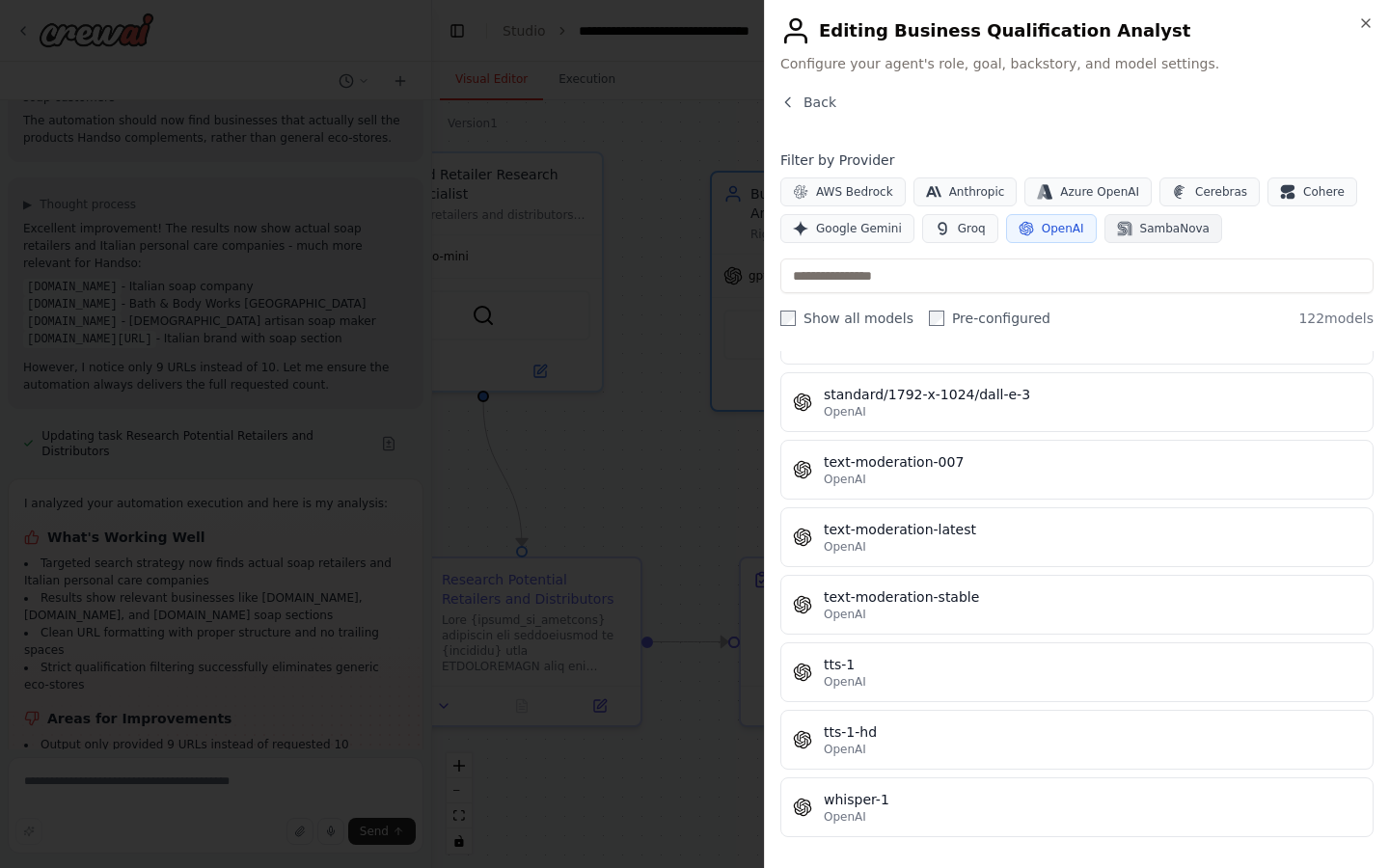
click at [1174, 236] on button "SambaNova" at bounding box center [1164, 228] width 118 height 29
click at [1367, 31] on h2 "Editing Business Qualification Analyst" at bounding box center [1077, 30] width 593 height 31
click at [1364, 24] on icon "button" at bounding box center [1366, 23] width 8 height 8
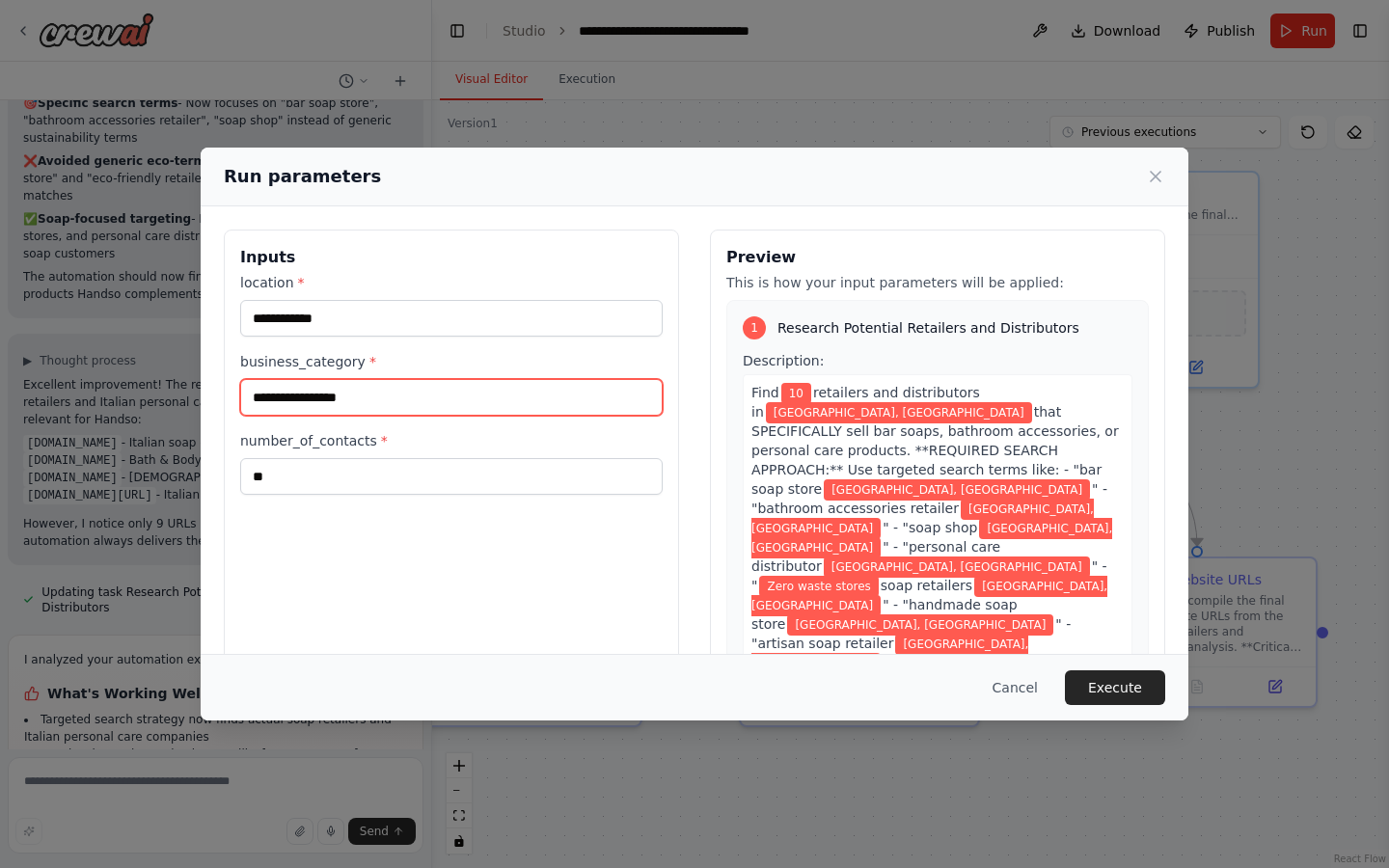
click at [433, 403] on input "**********" at bounding box center [452, 397] width 423 height 37
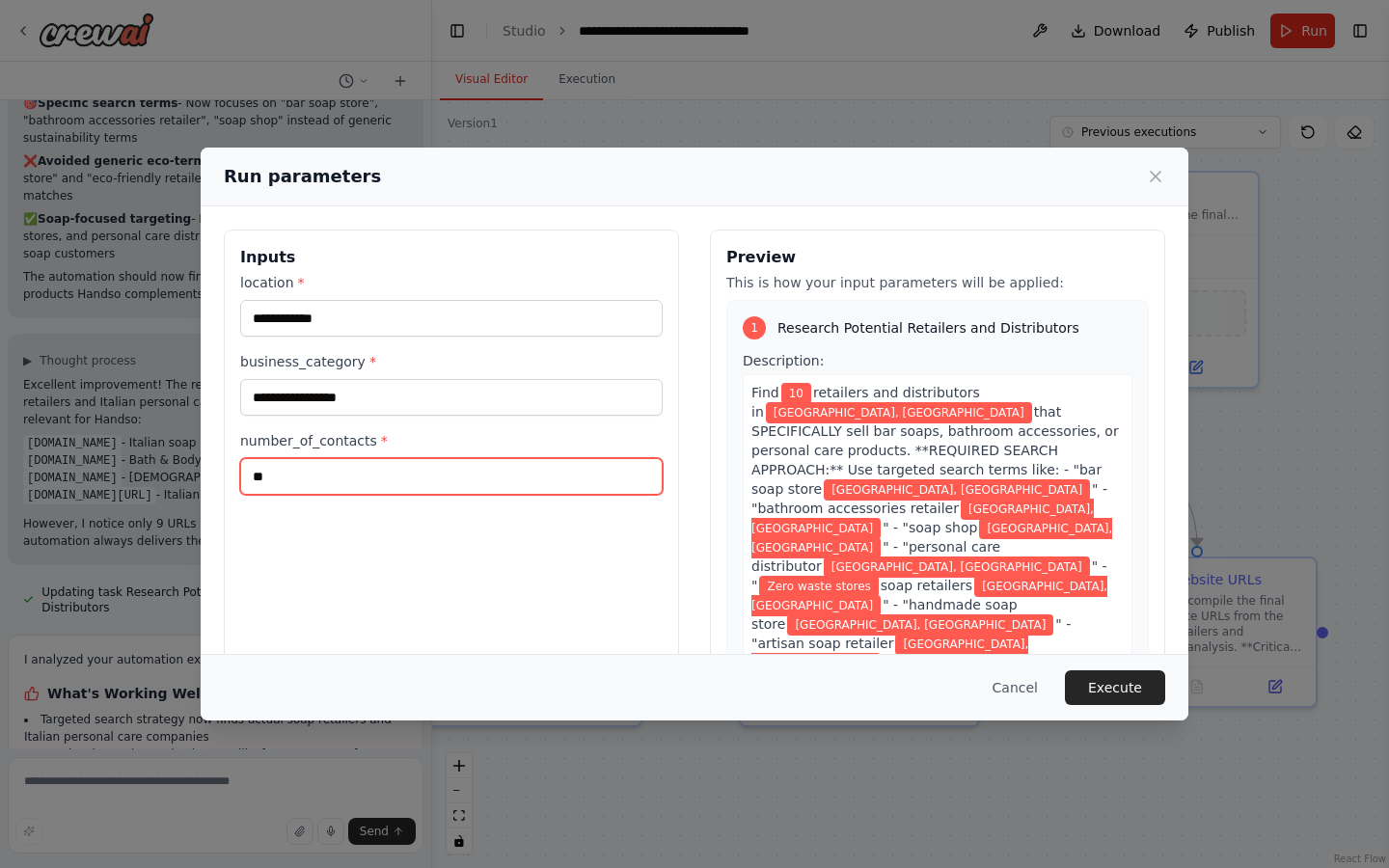
click at [489, 474] on input "**" at bounding box center [452, 476] width 423 height 37
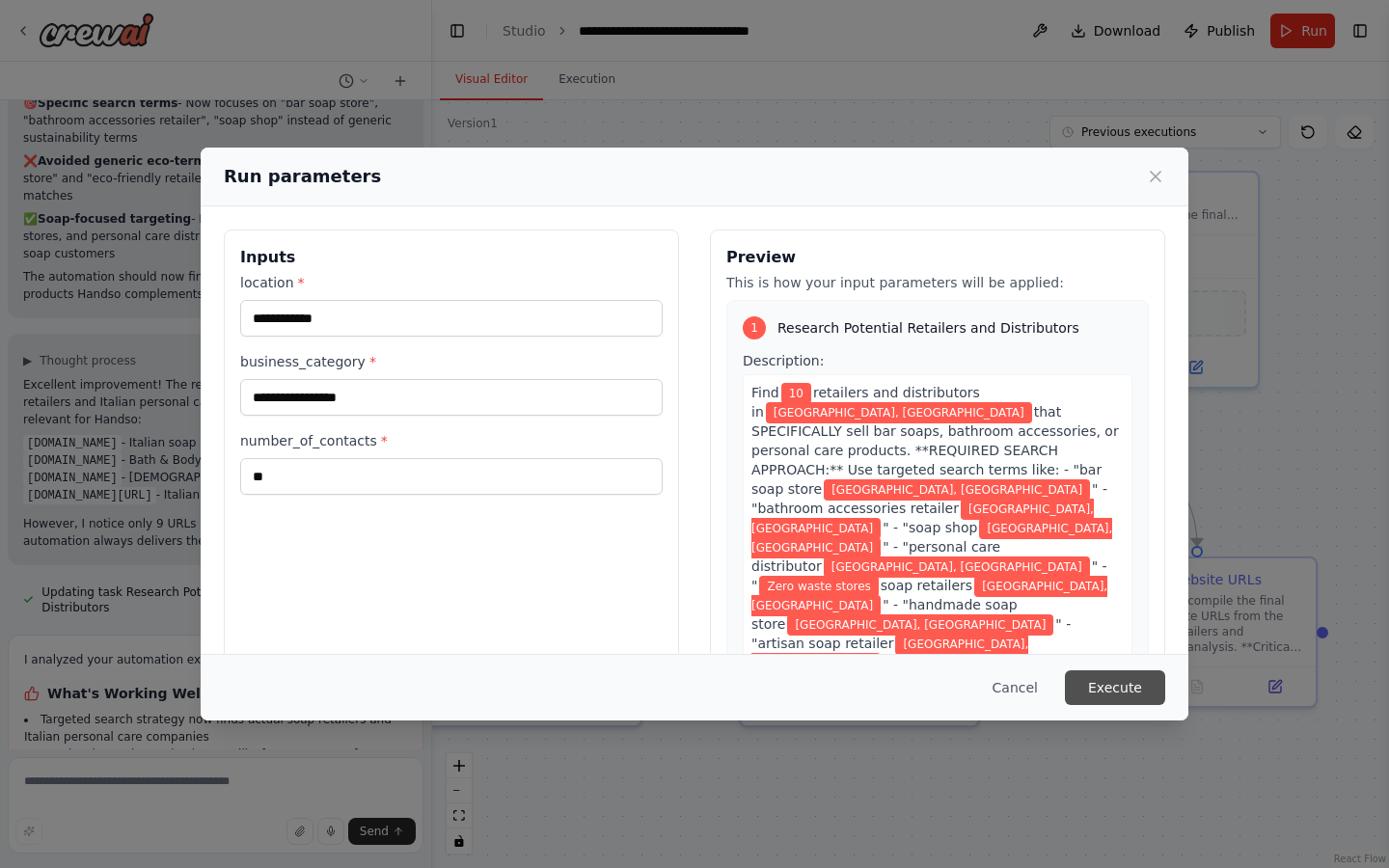
click at [1123, 700] on button "Execute" at bounding box center [1115, 687] width 101 height 35
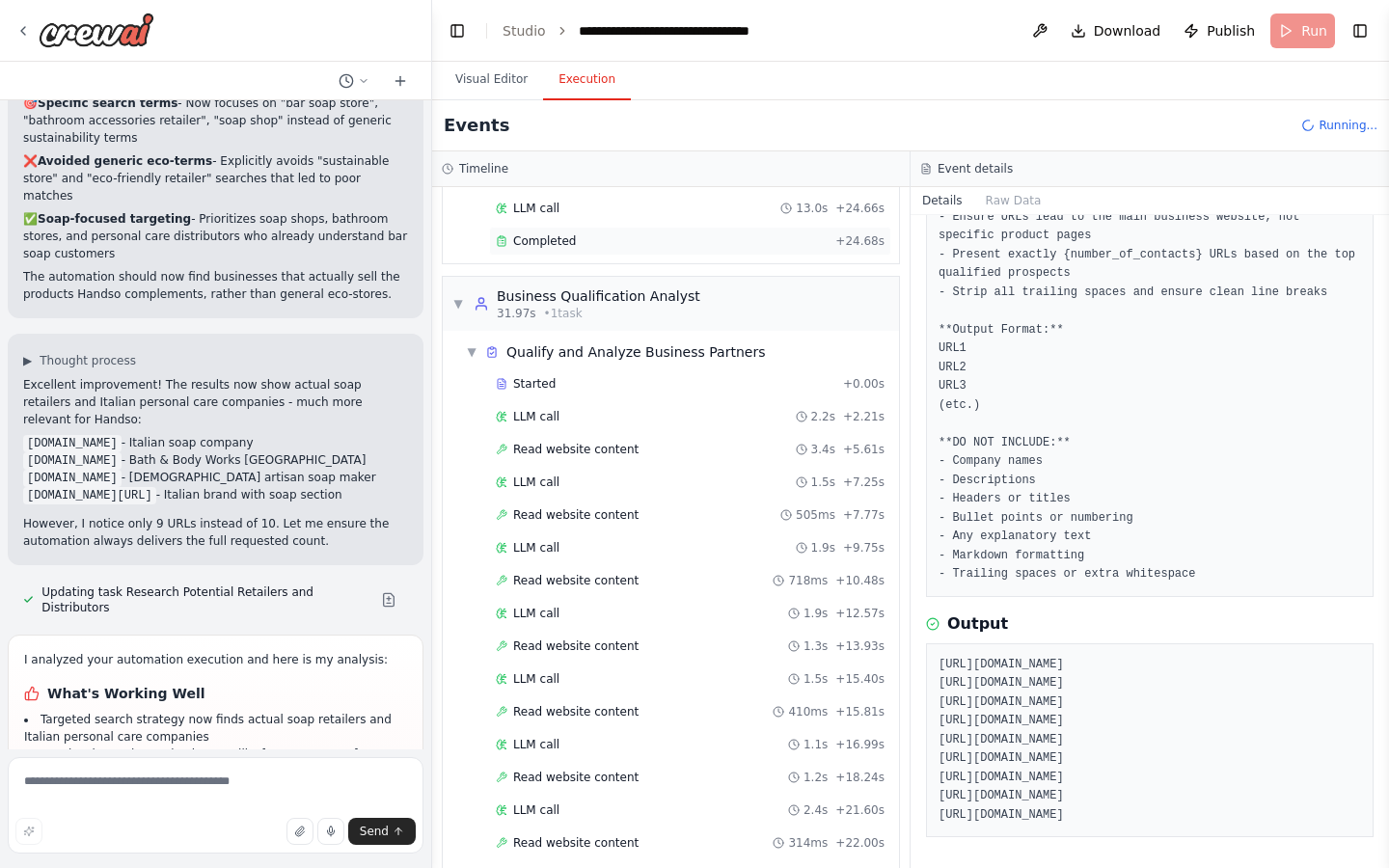
scroll to position [575, 0]
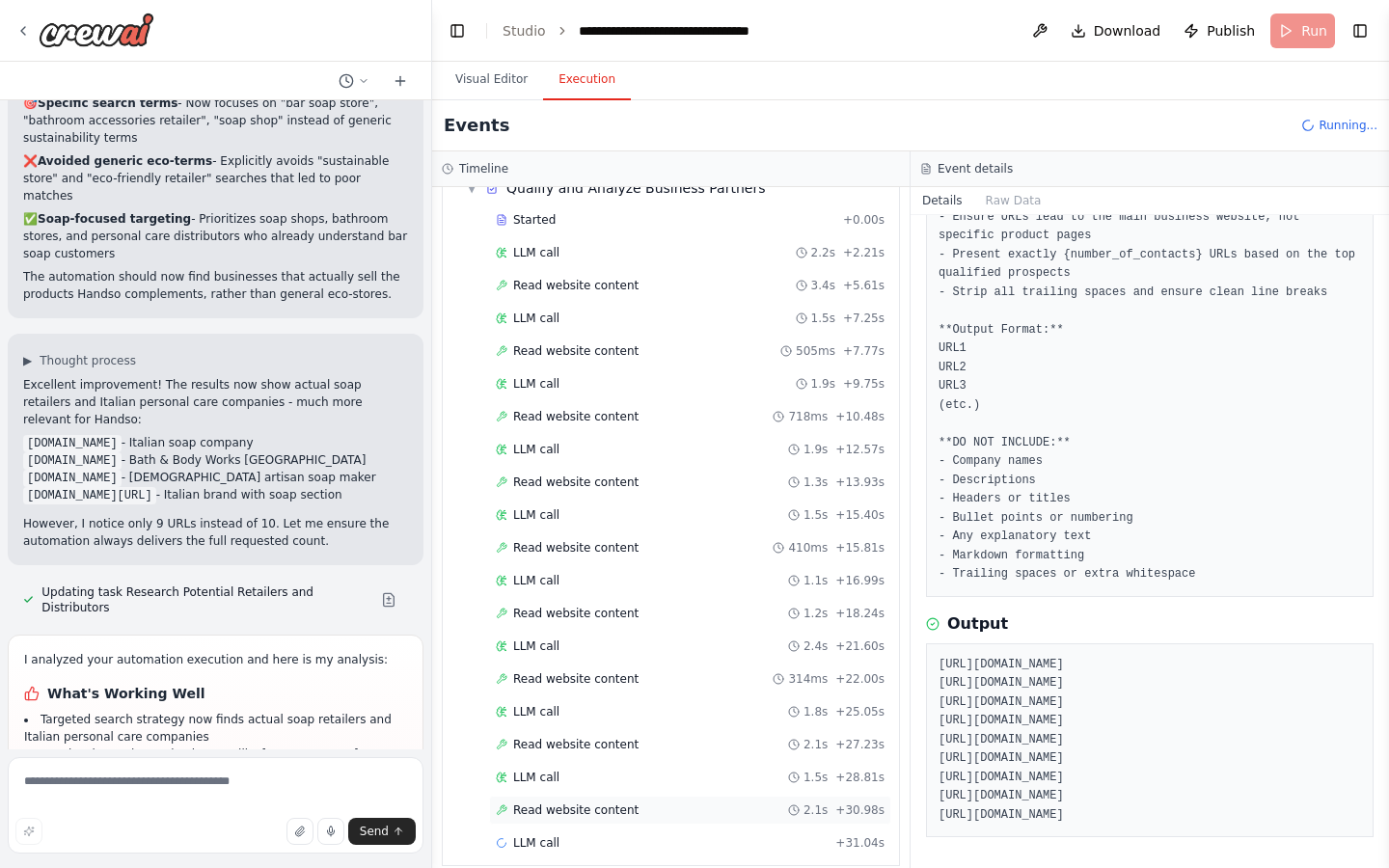
click at [646, 802] on div "Read website content 2.1s + 30.98s" at bounding box center [690, 809] width 389 height 15
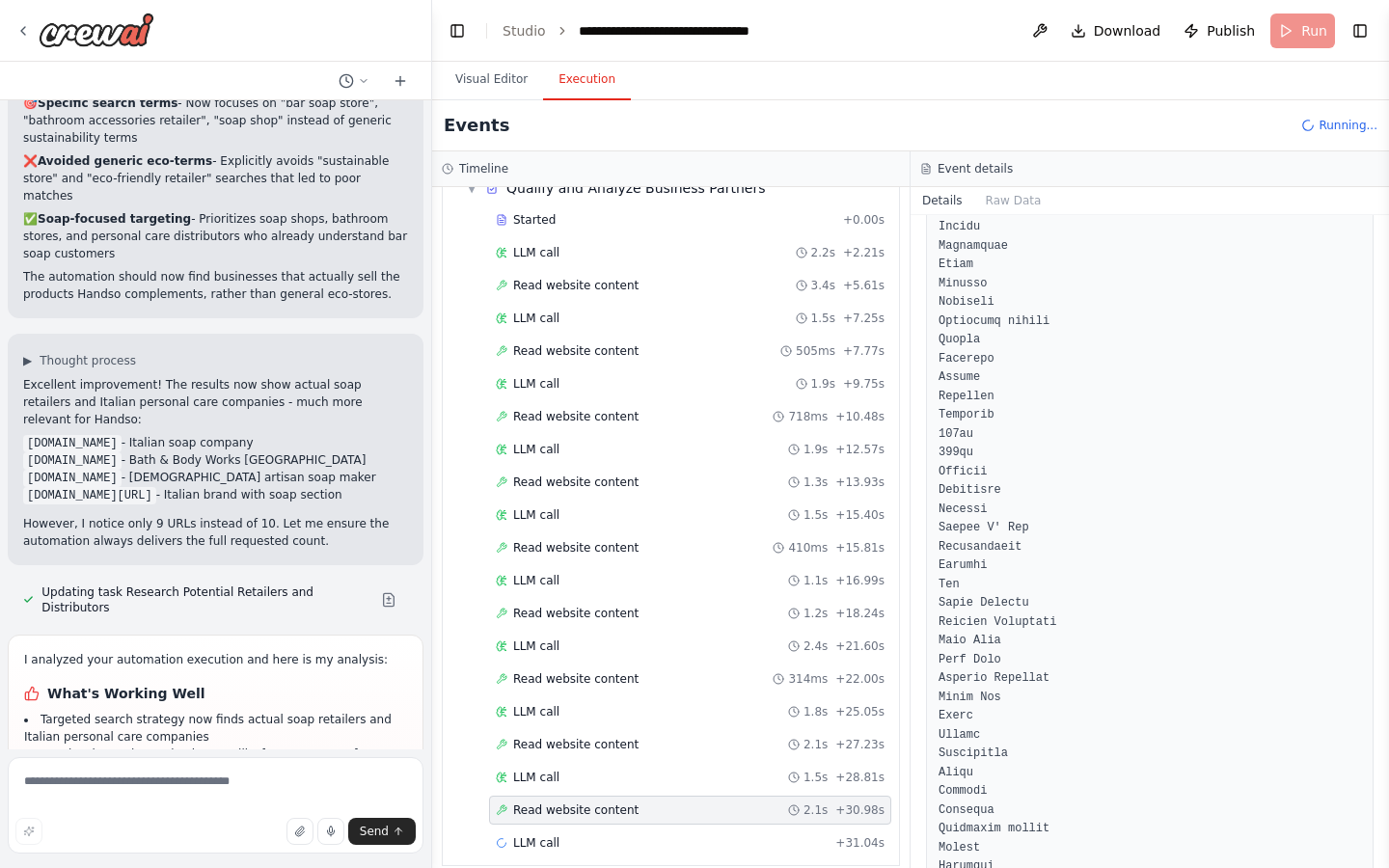
scroll to position [1813, 0]
click at [560, 769] on div "LLM call 1.5s + 28.81s" at bounding box center [690, 776] width 389 height 15
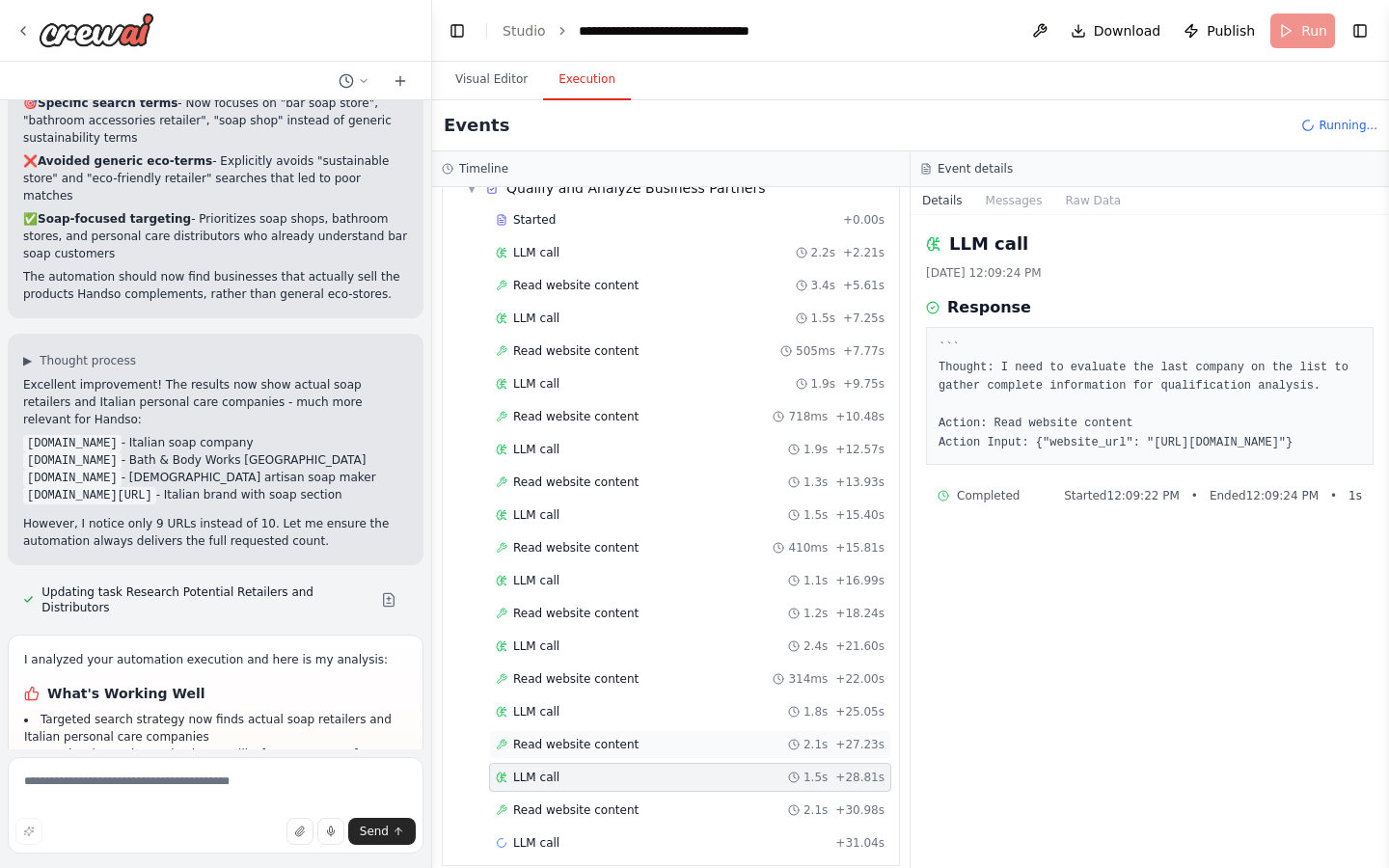
click at [581, 736] on span "Read website content" at bounding box center [576, 743] width 126 height 15
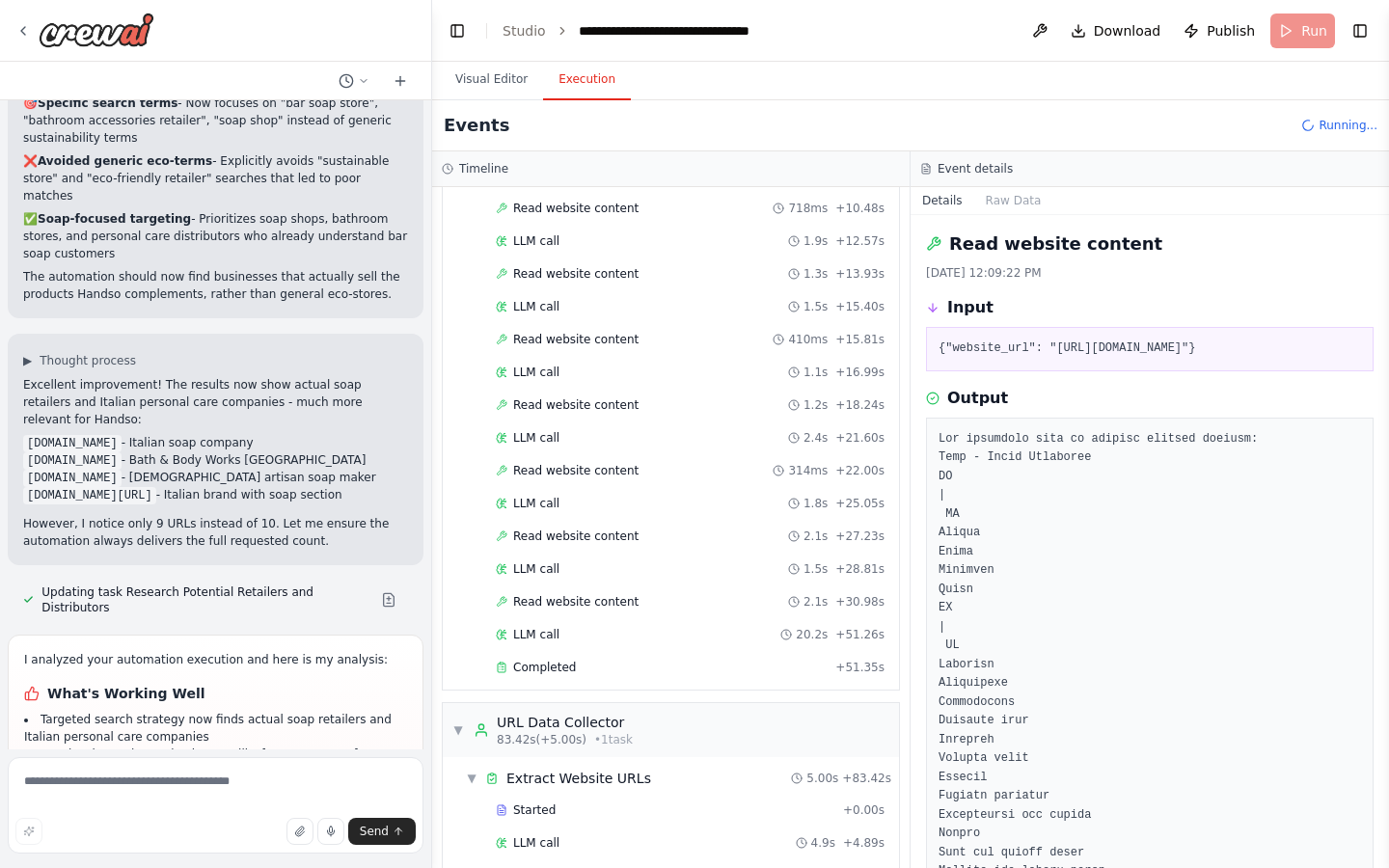
scroll to position [815, 0]
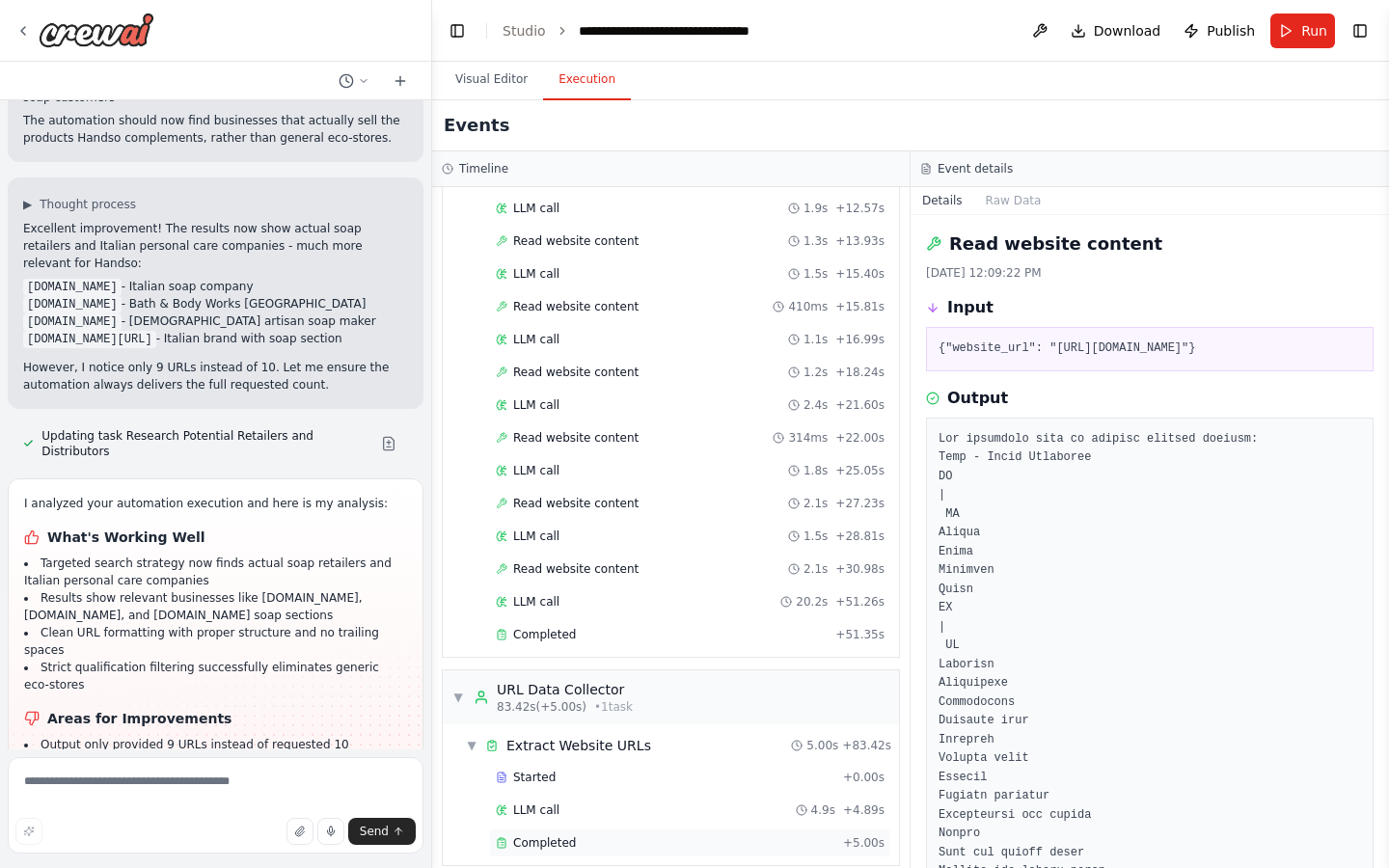
click at [576, 835] on div "Completed" at bounding box center [665, 842] width 340 height 15
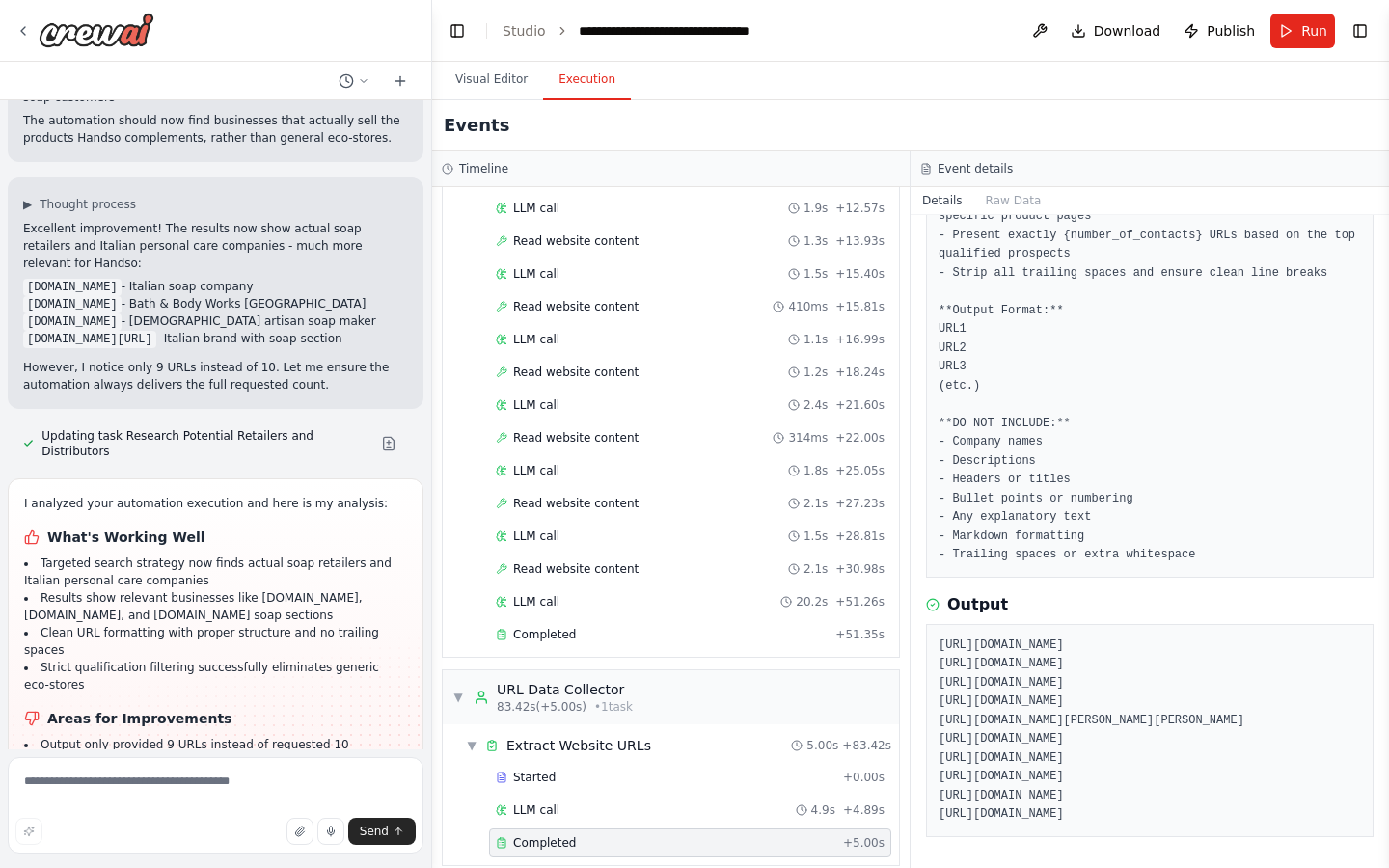
scroll to position [447, 0]
click at [1013, 637] on pre "https://www.saponiflorinda.it https://alchimiasoap.it/en/home/ https://www.bath…" at bounding box center [1150, 730] width 423 height 188
click at [1121, 637] on pre "https://www.saponiflorinda.it https://alchimiasoap.it/en/home/ https://www.bath…" at bounding box center [1150, 730] width 423 height 188
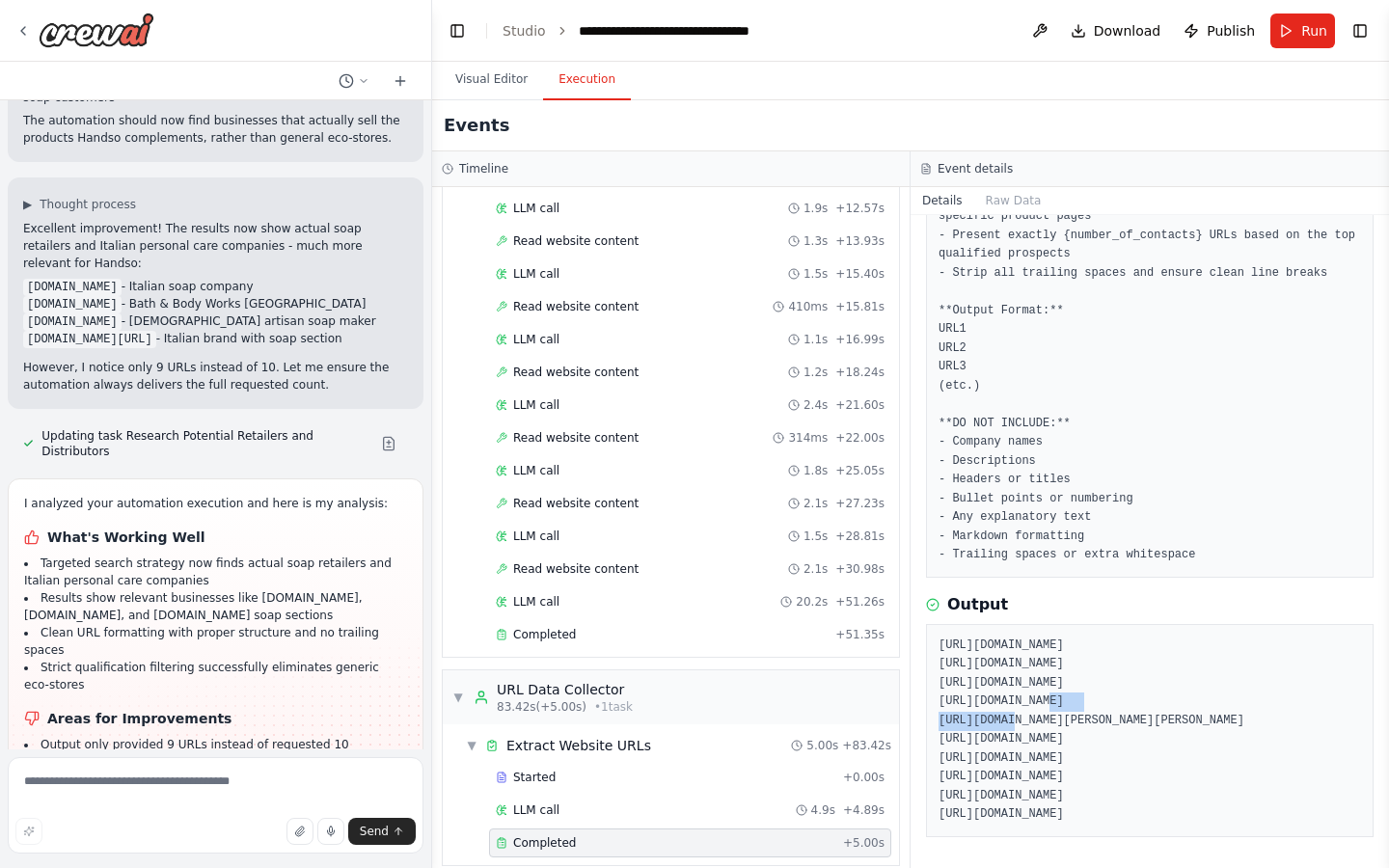
click at [1121, 637] on pre "https://www.saponiflorinda.it https://alchimiasoap.it/en/home/ https://www.bath…" at bounding box center [1150, 730] width 423 height 188
copy pre "https://www.bathandbodyworks.it/en/stores/store-bath-and-body-works-milano-larg…"
click at [1096, 699] on pre "https://www.saponiflorinda.it https://alchimiasoap.it/en/home/ https://www.bath…" at bounding box center [1150, 730] width 423 height 188
click at [1260, 815] on pre "https://www.saponiflorinda.it https://alchimiasoap.it/en/home/ https://www.bath…" at bounding box center [1150, 730] width 423 height 188
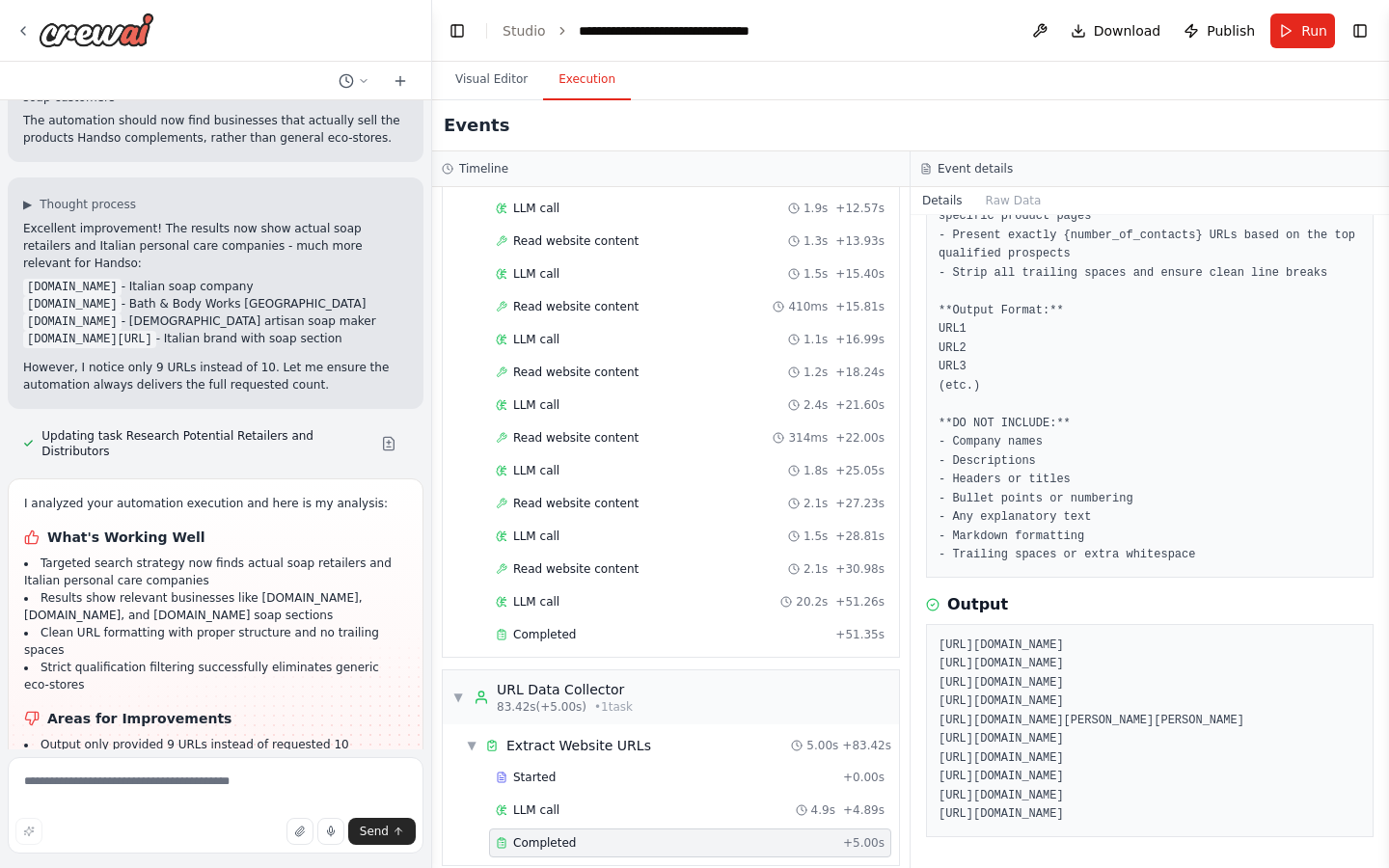
drag, startPoint x: 1259, startPoint y: 814, endPoint x: 931, endPoint y: 556, distance: 417.3
click at [931, 624] on div "https://www.saponiflorinda.it https://alchimiasoap.it/en/home/ https://www.bath…" at bounding box center [1150, 730] width 448 height 213
copy pre "https://www.saponiflorinda.it https://alchimiasoap.it/en/home/ https://www.bath…"
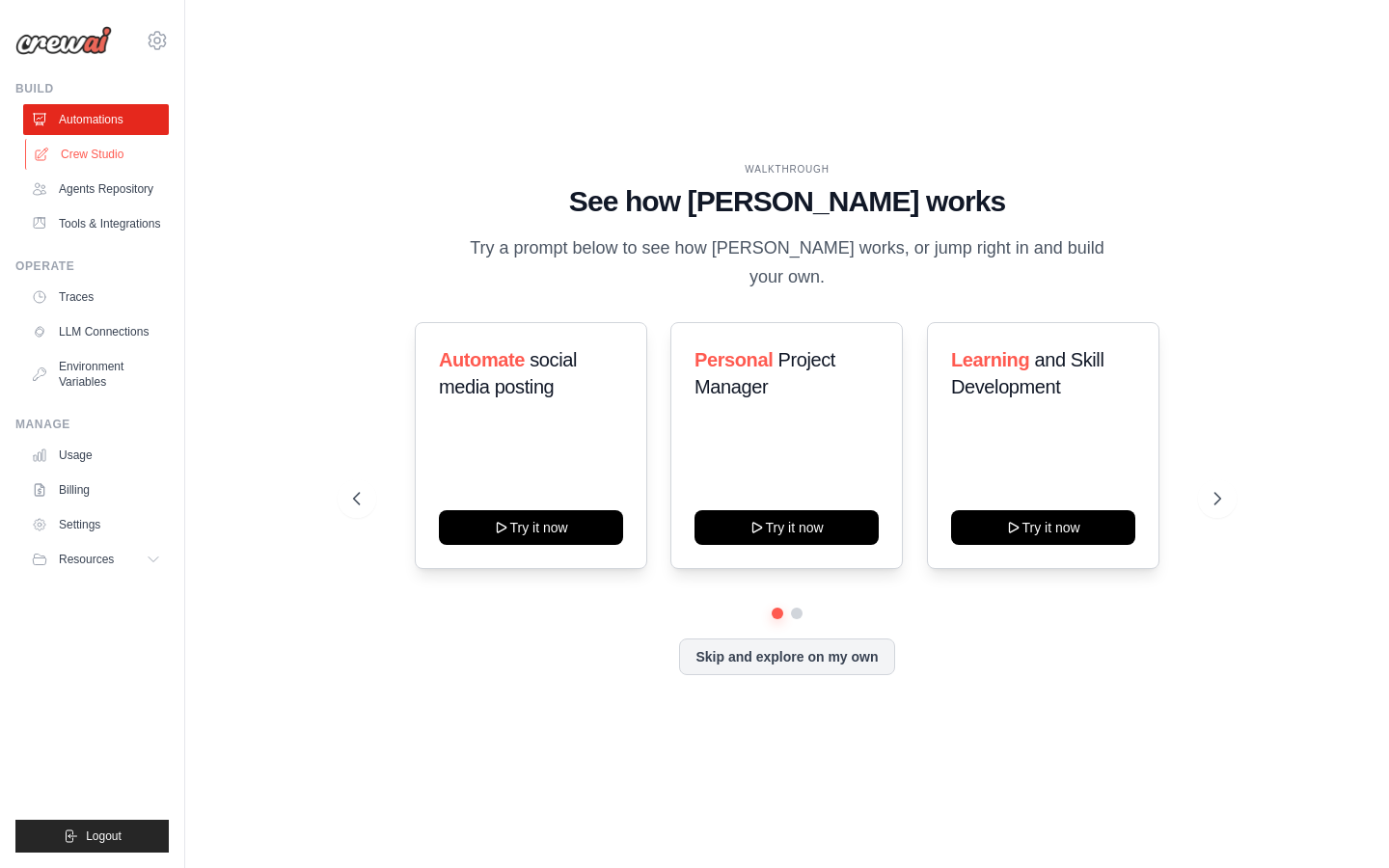
click at [112, 160] on link "Crew Studio" at bounding box center [98, 153] width 146 height 31
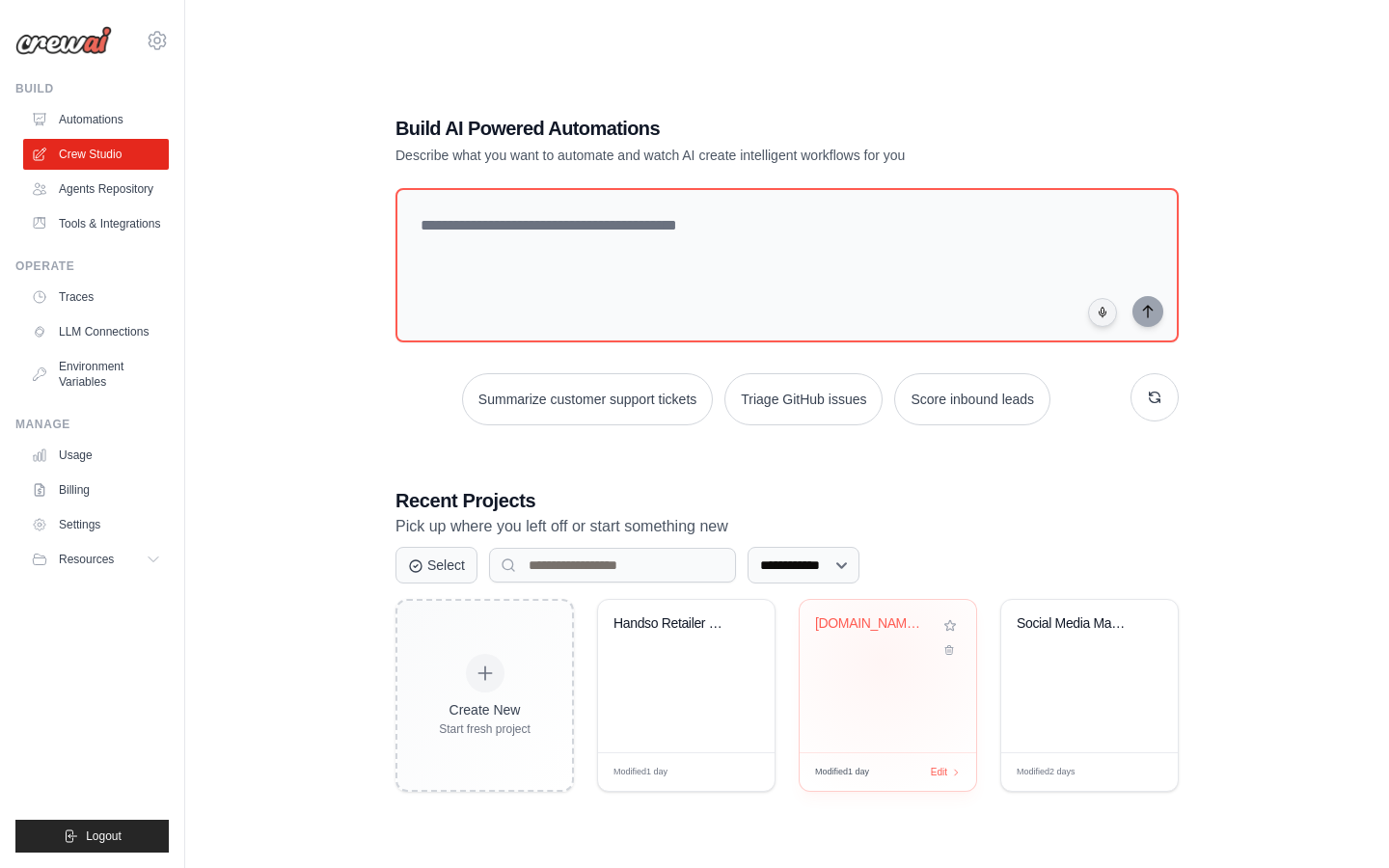
click at [882, 662] on div "Handso.it Retailer & Distributor Le..." at bounding box center [887, 676] width 176 height 152
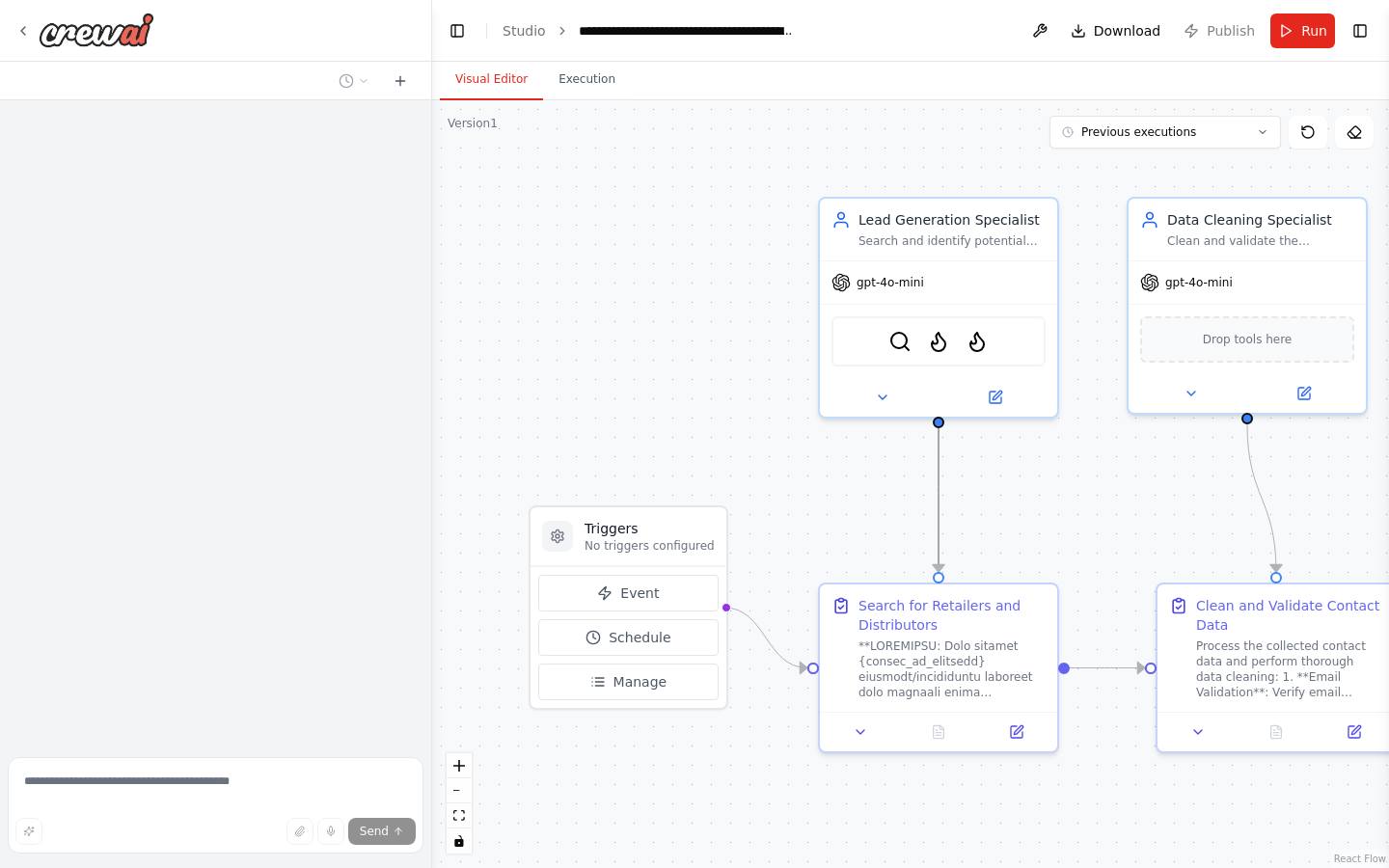
drag, startPoint x: 947, startPoint y: 523, endPoint x: 795, endPoint y: 500, distance: 153.7
click at [795, 500] on div ".deletable-edge-delete-btn { width: 20px; height: 20px; border: 0px solid #ffff…" at bounding box center [910, 484] width 957 height 767
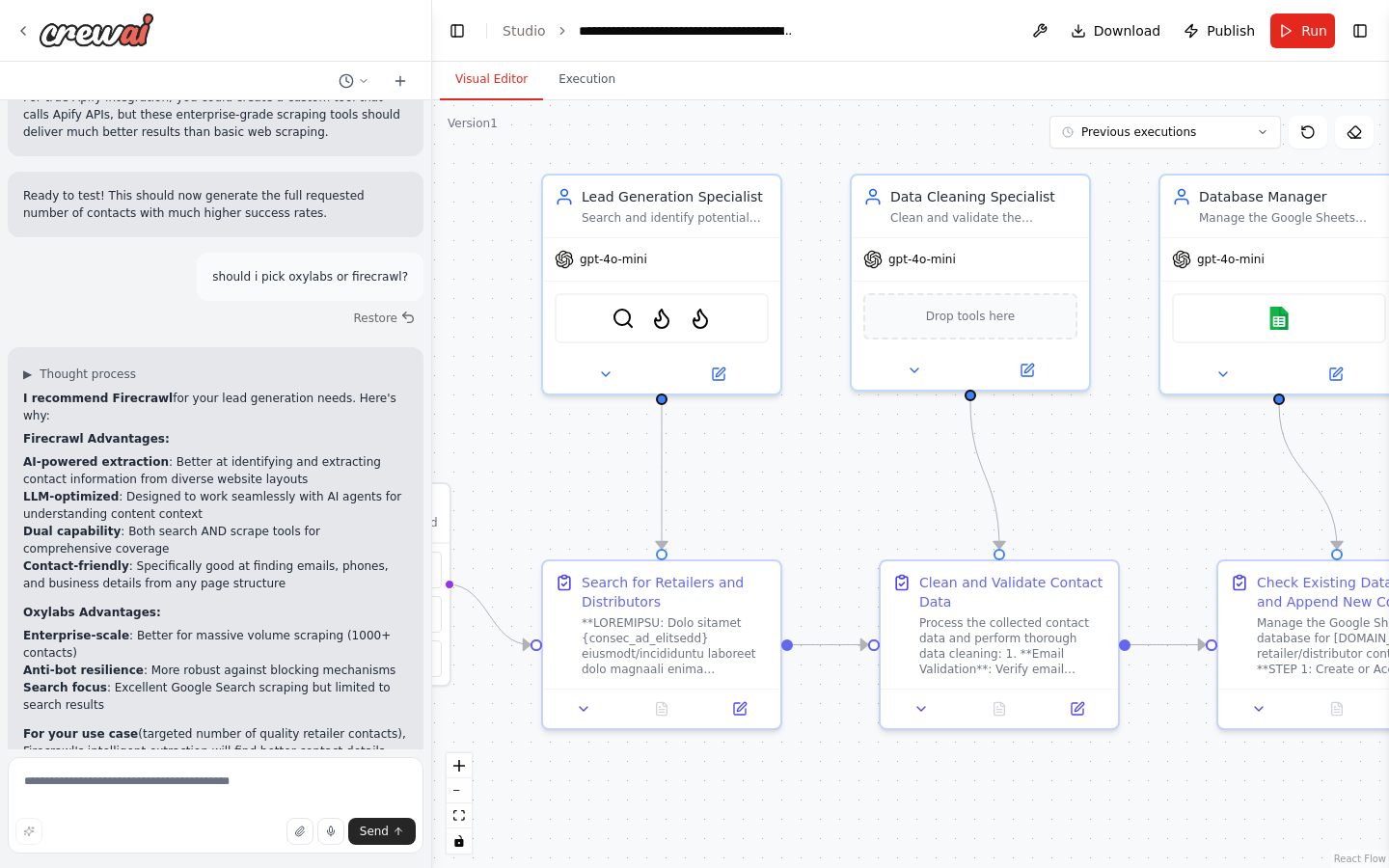
scroll to position [6860, 0]
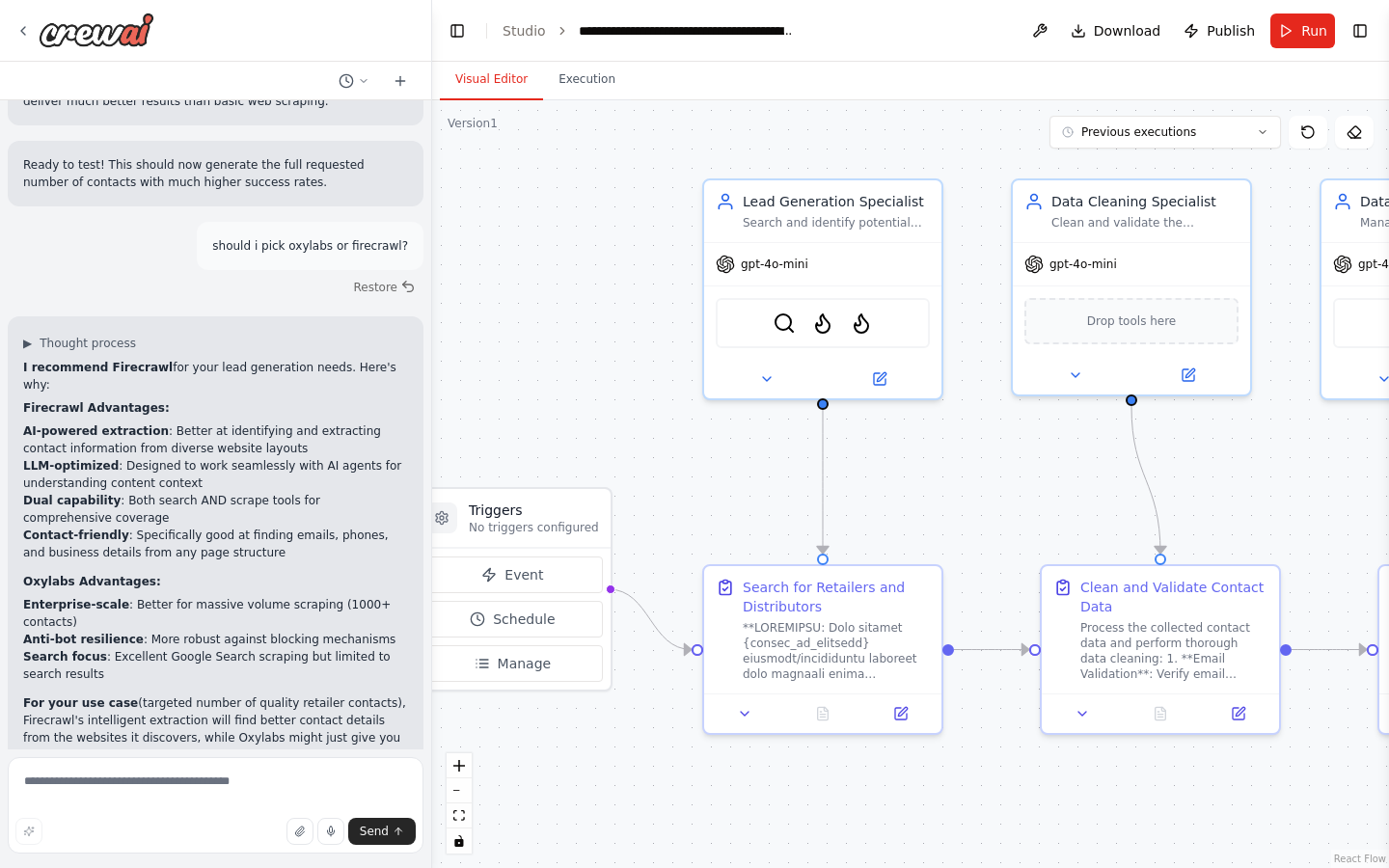
drag, startPoint x: 755, startPoint y: 499, endPoint x: 638, endPoint y: 481, distance: 118.4
click at [638, 481] on div ".deletable-edge-delete-btn { width: 20px; height: 20px; border: 0px solid #ffff…" at bounding box center [910, 484] width 957 height 767
click at [22, 26] on icon at bounding box center [22, 30] width 15 height 15
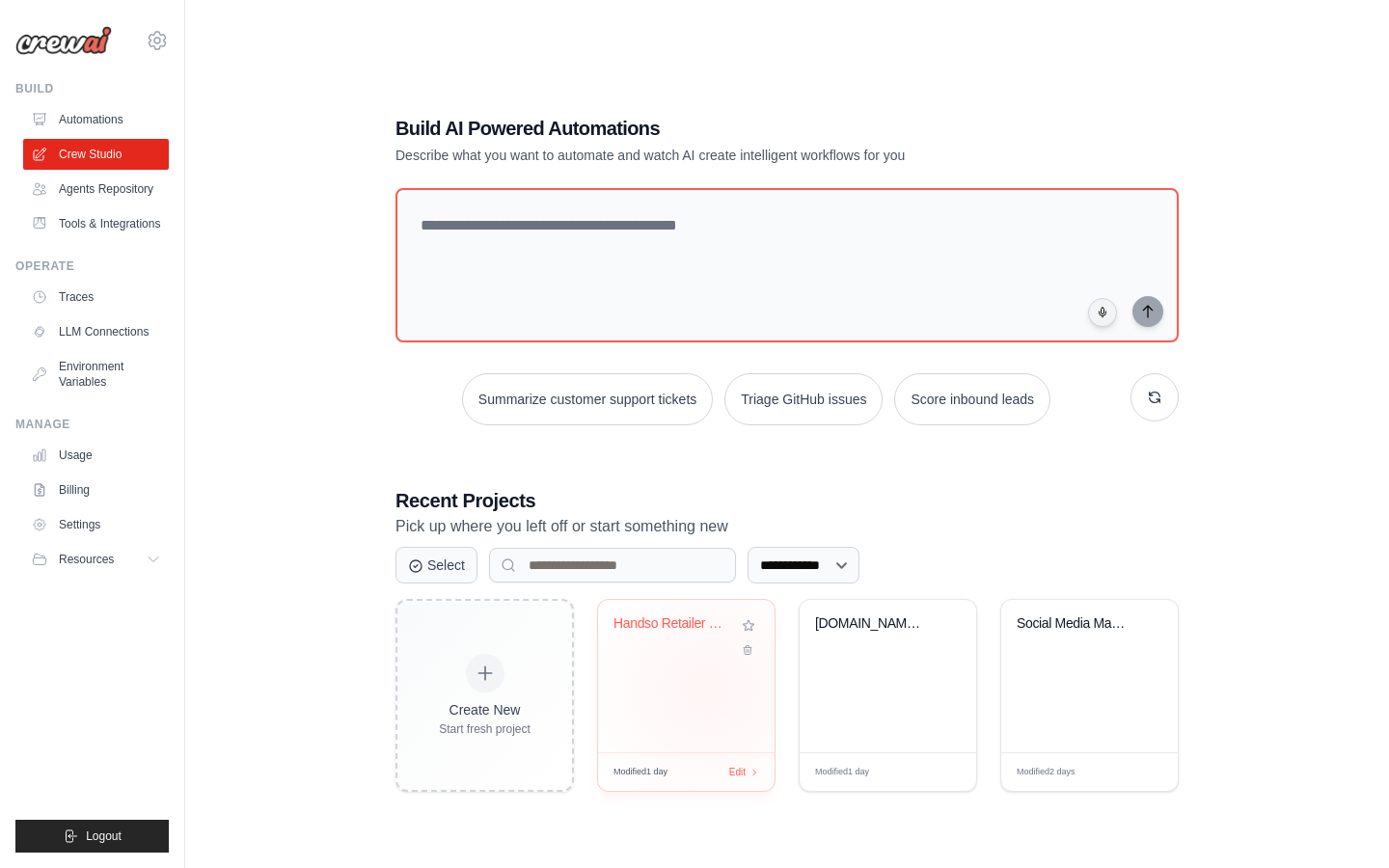
click at [708, 690] on div "Handso Retailer Research Automation" at bounding box center [686, 676] width 176 height 152
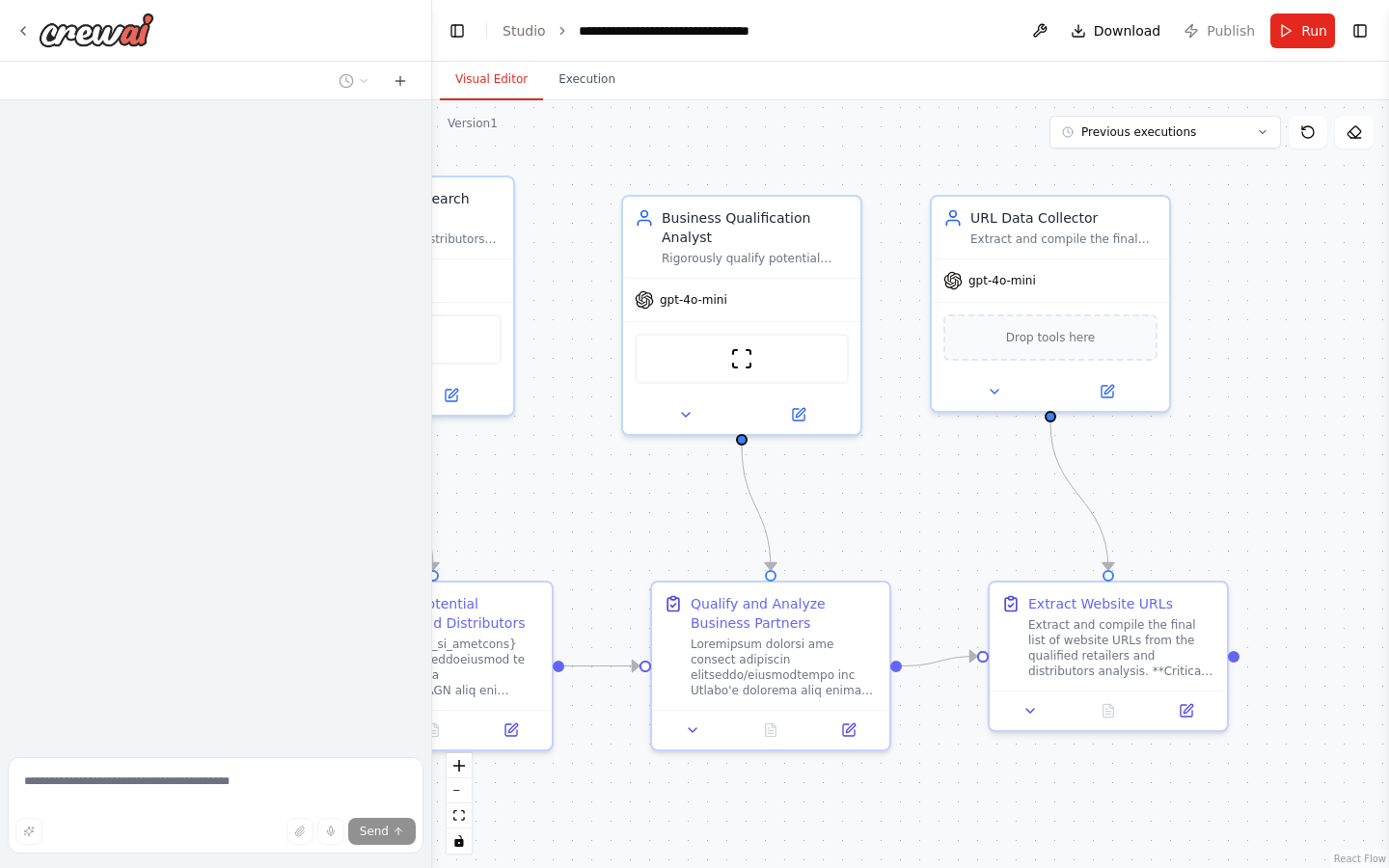
drag, startPoint x: 1048, startPoint y: 501, endPoint x: 542, endPoint y: 499, distance: 506.0
click at [542, 499] on div ".deletable-edge-delete-btn { width: 20px; height: 20px; border: 0px solid #ffff…" at bounding box center [910, 484] width 957 height 767
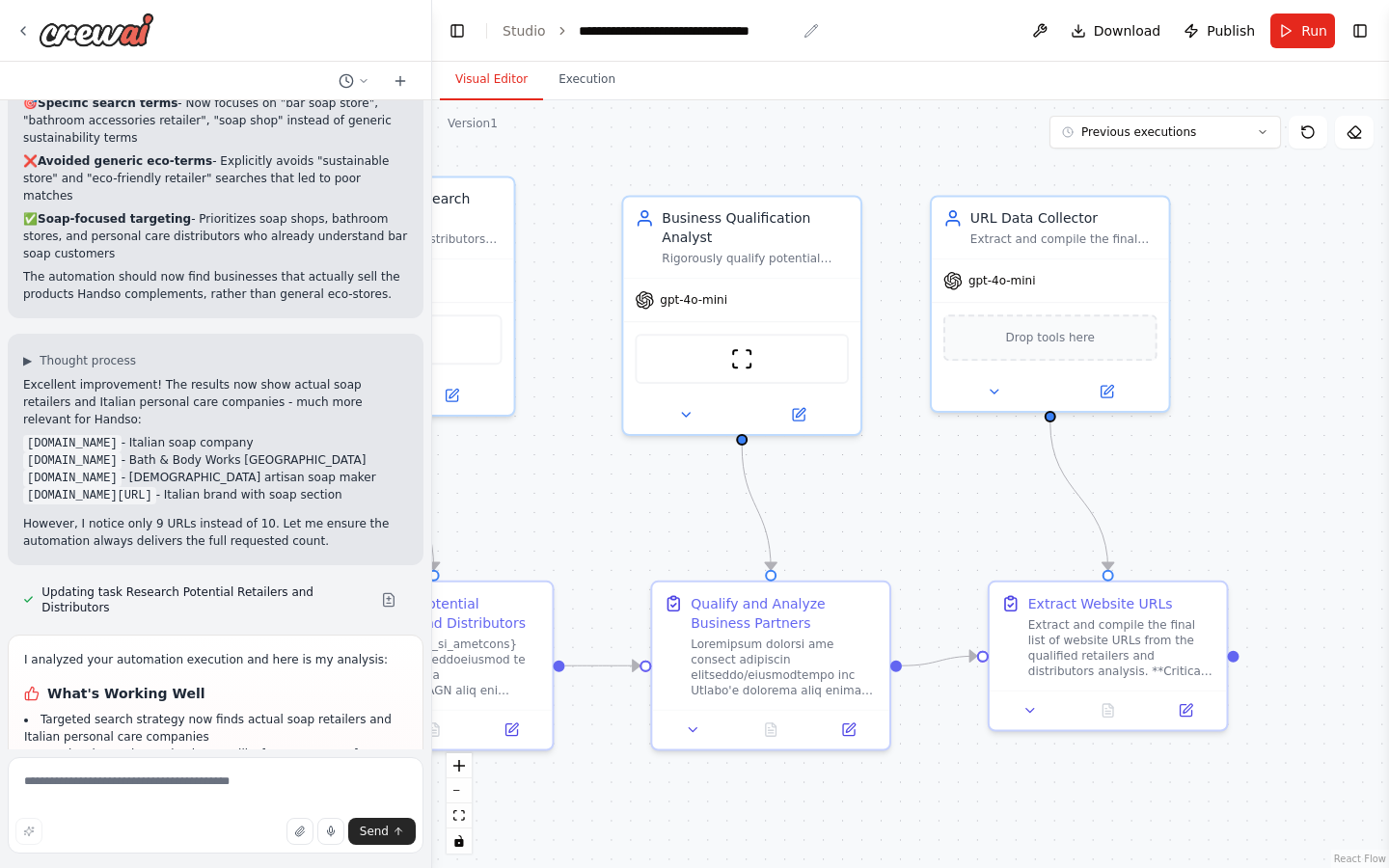
click at [729, 28] on div "**********" at bounding box center [687, 30] width 217 height 19
click at [729, 28] on div "**********" at bounding box center [698, 30] width 240 height 19
click at [660, 32] on div "**********" at bounding box center [698, 30] width 240 height 19
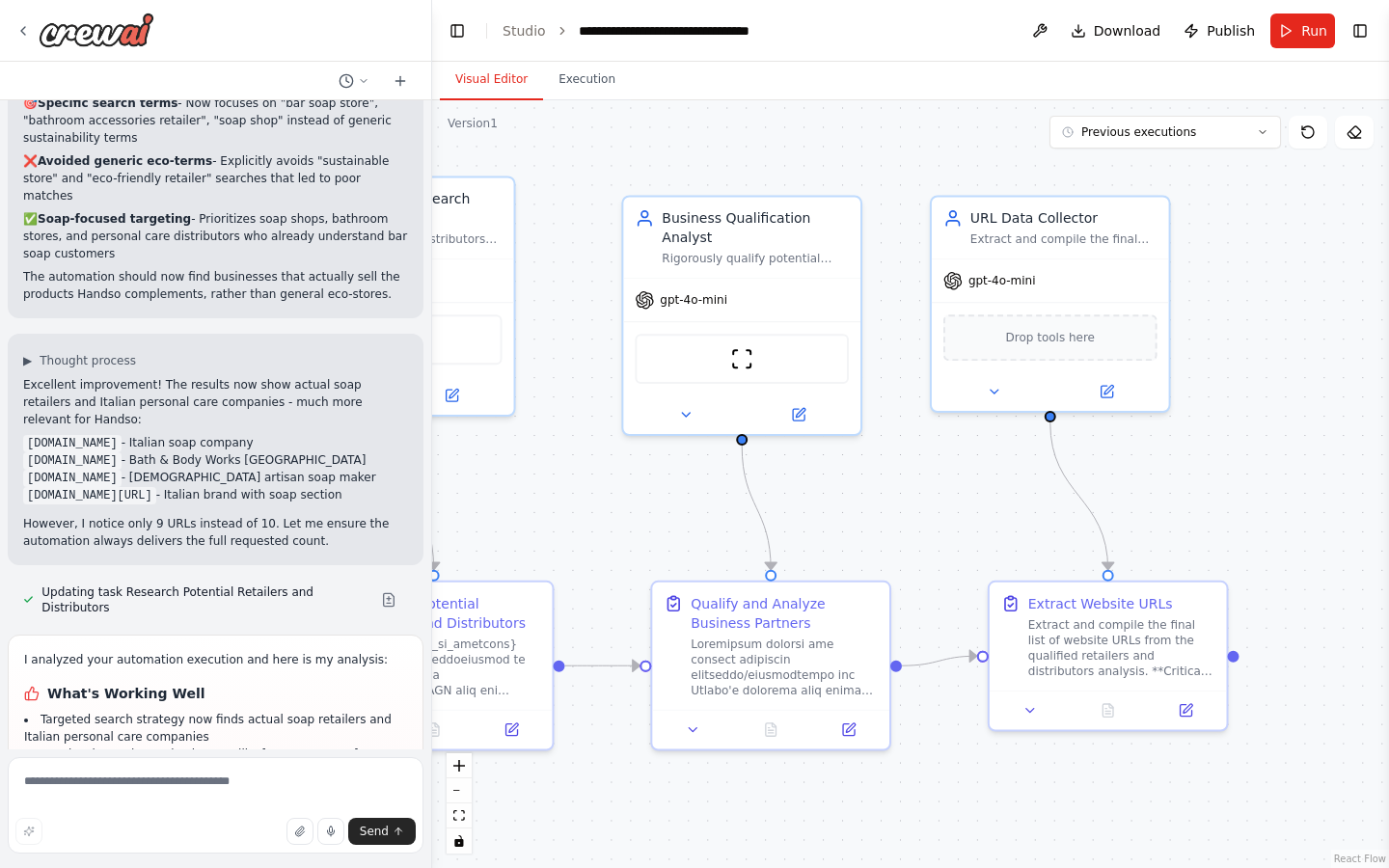
click at [660, 32] on div "**********" at bounding box center [698, 30] width 240 height 19
click at [755, 126] on div ".deletable-edge-delete-btn { width: 20px; height: 20px; border: 0px solid #ffff…" at bounding box center [910, 484] width 957 height 767
click at [16, 31] on icon at bounding box center [22, 30] width 15 height 15
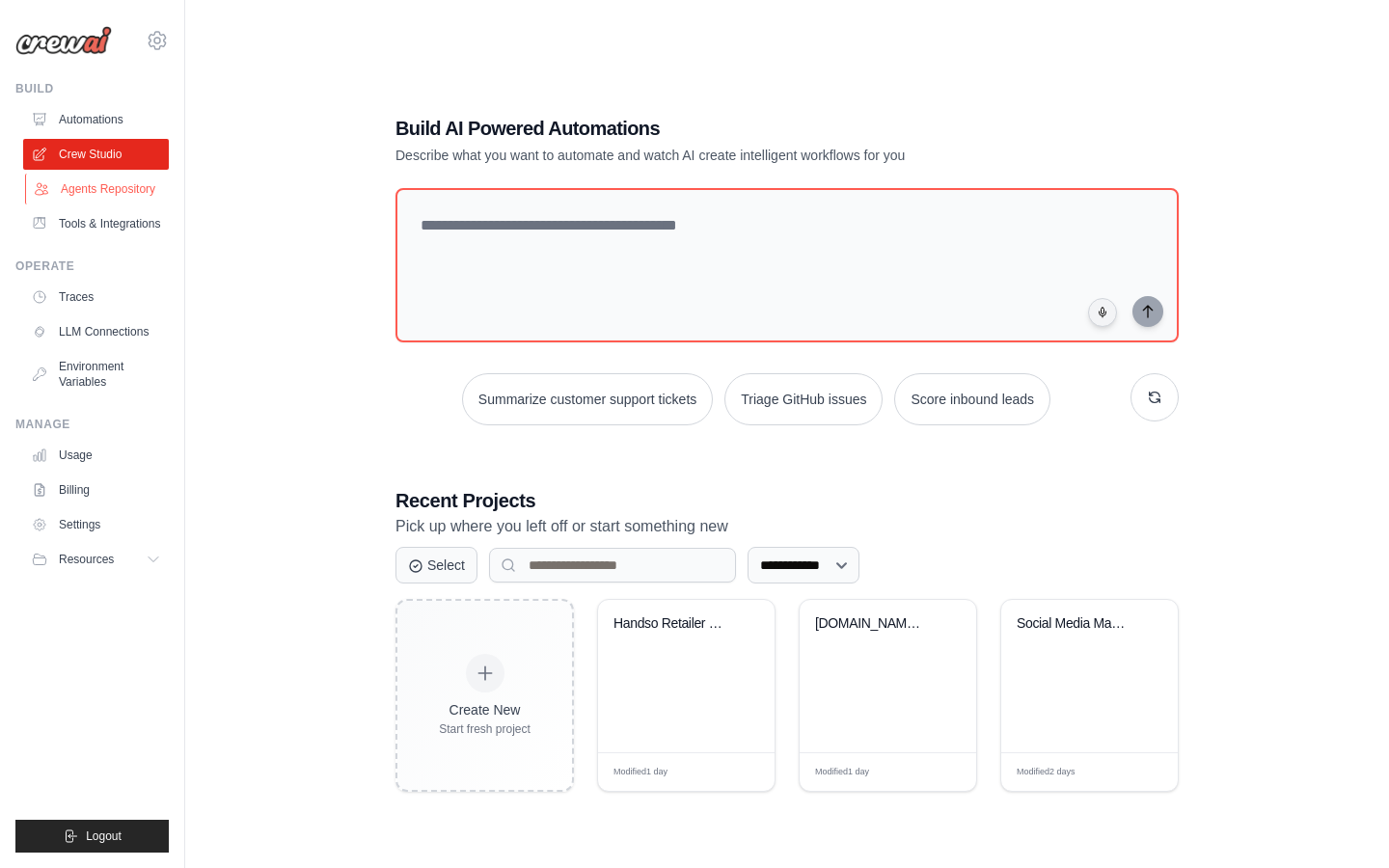
click at [103, 186] on link "Agents Repository" at bounding box center [98, 188] width 146 height 31
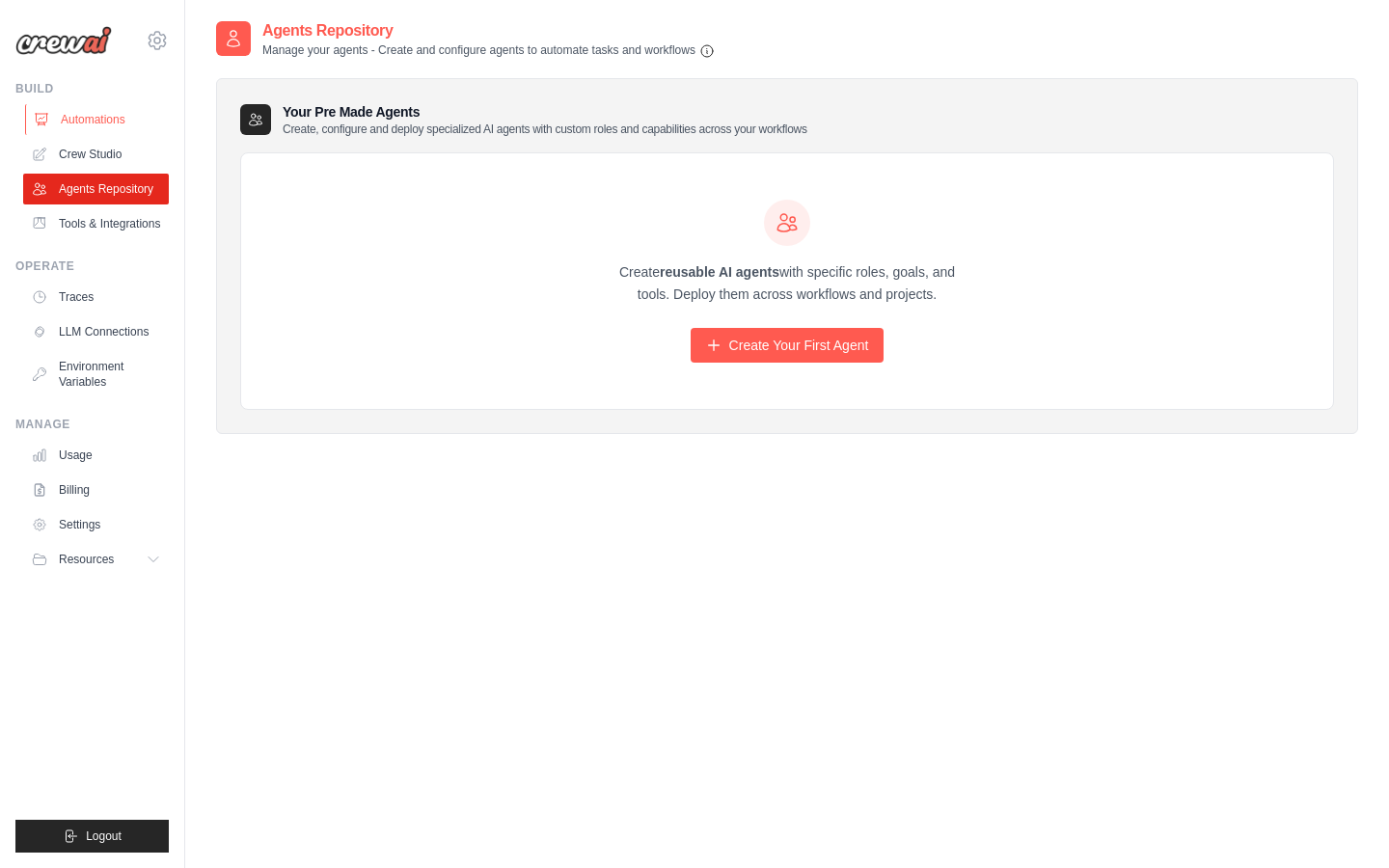
click at [80, 122] on link "Automations" at bounding box center [98, 119] width 146 height 31
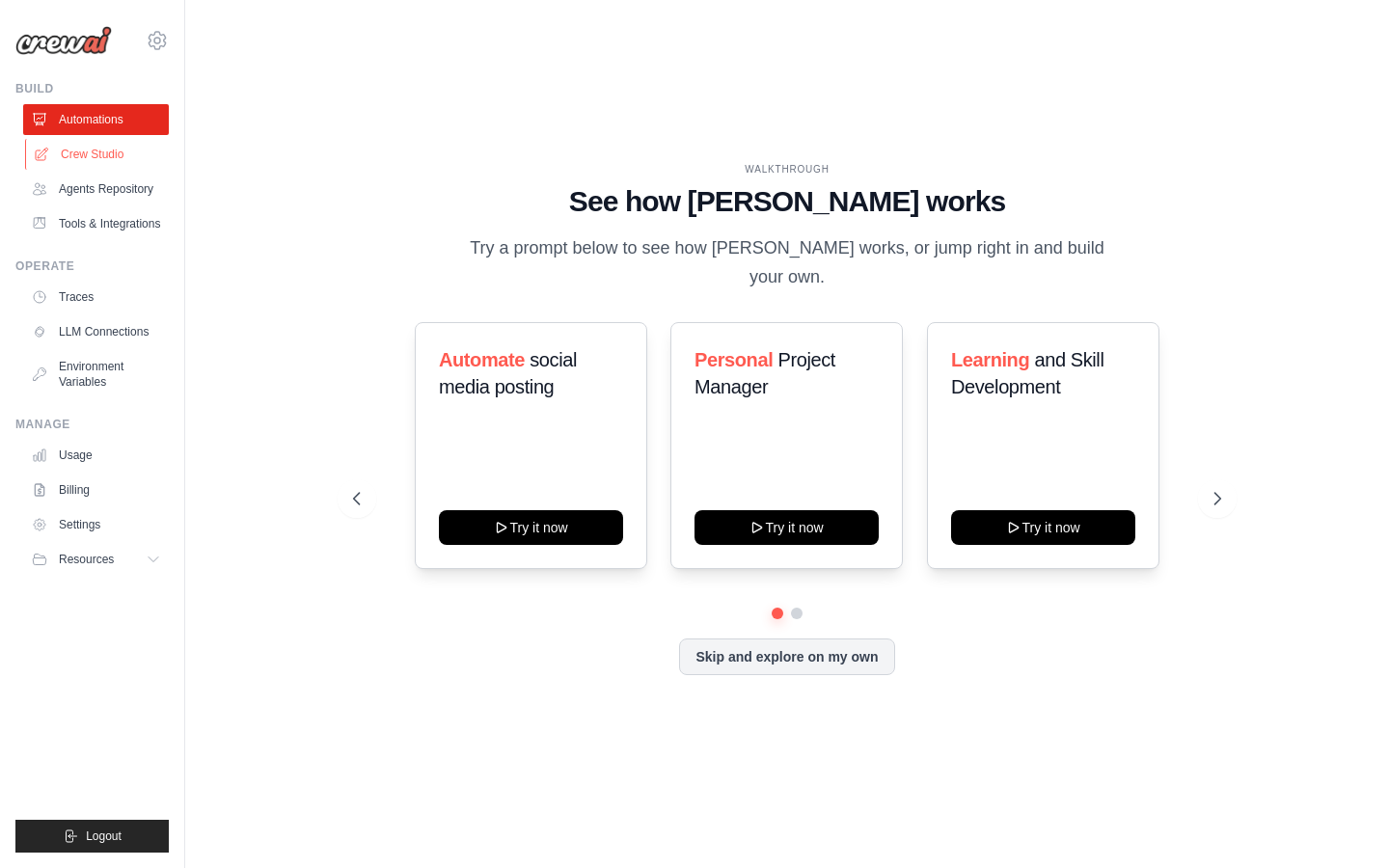
click at [103, 154] on link "Crew Studio" at bounding box center [98, 153] width 146 height 31
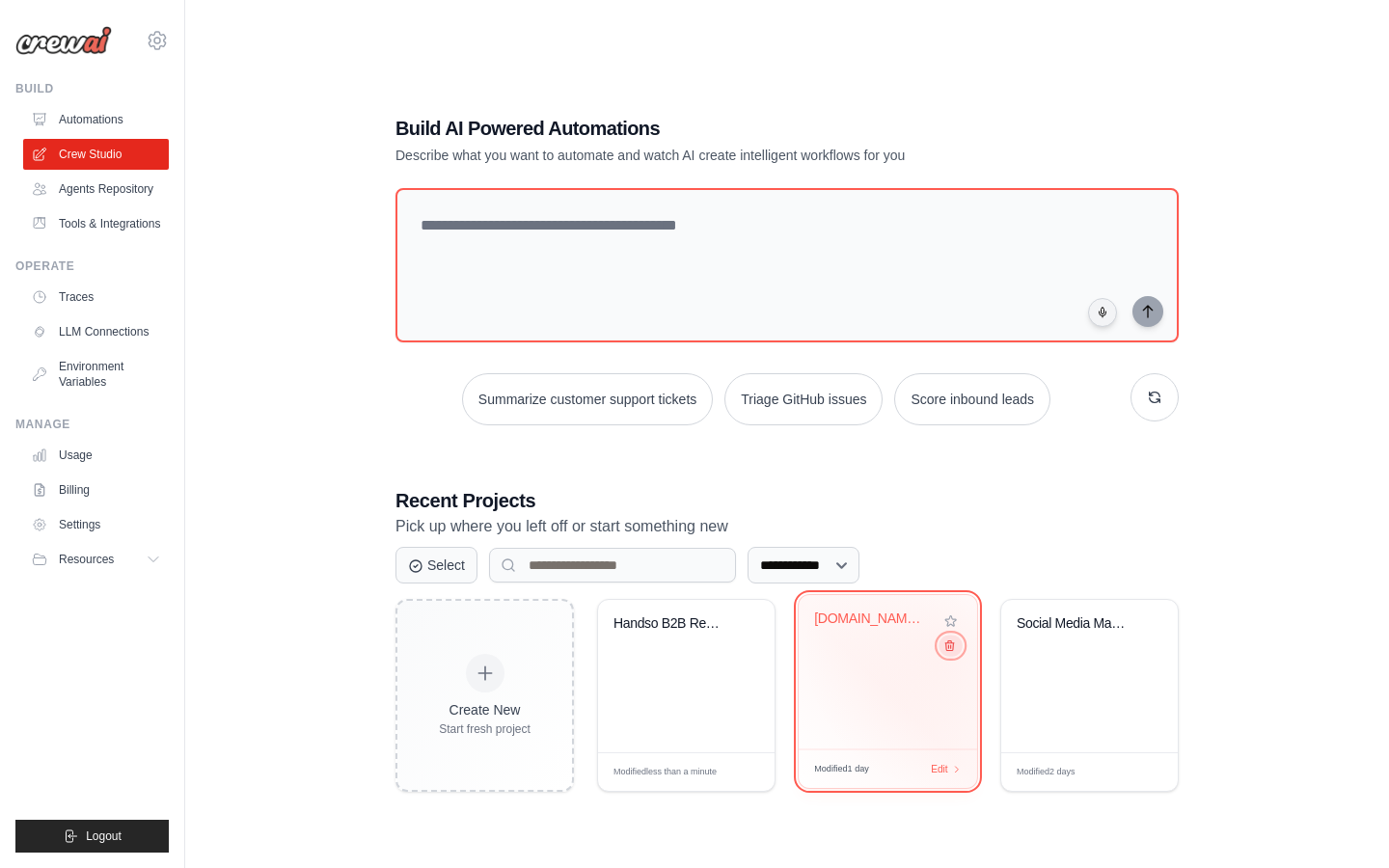
click at [947, 651] on icon at bounding box center [949, 646] width 9 height 10
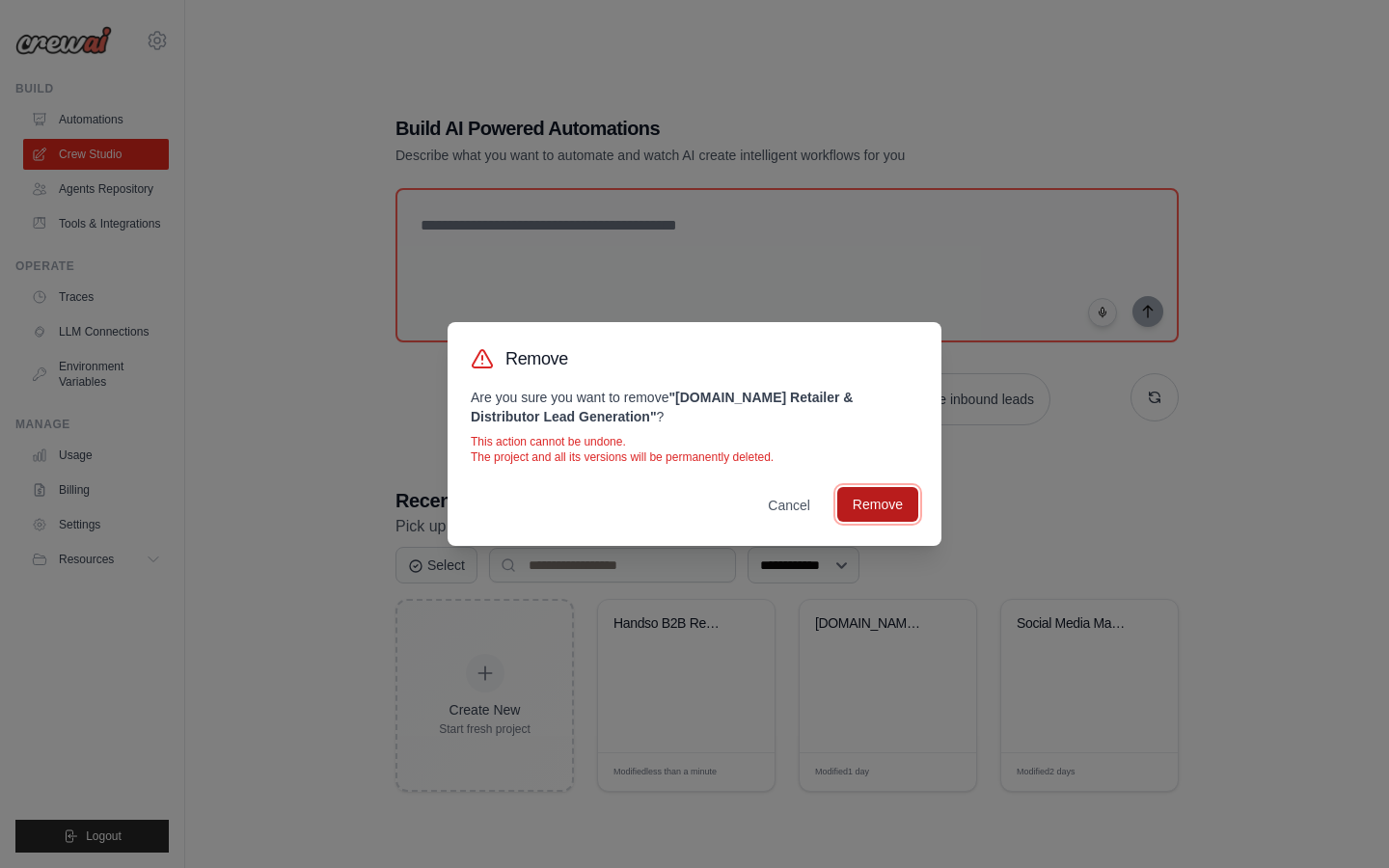
click at [898, 493] on button "Remove" at bounding box center [877, 504] width 81 height 35
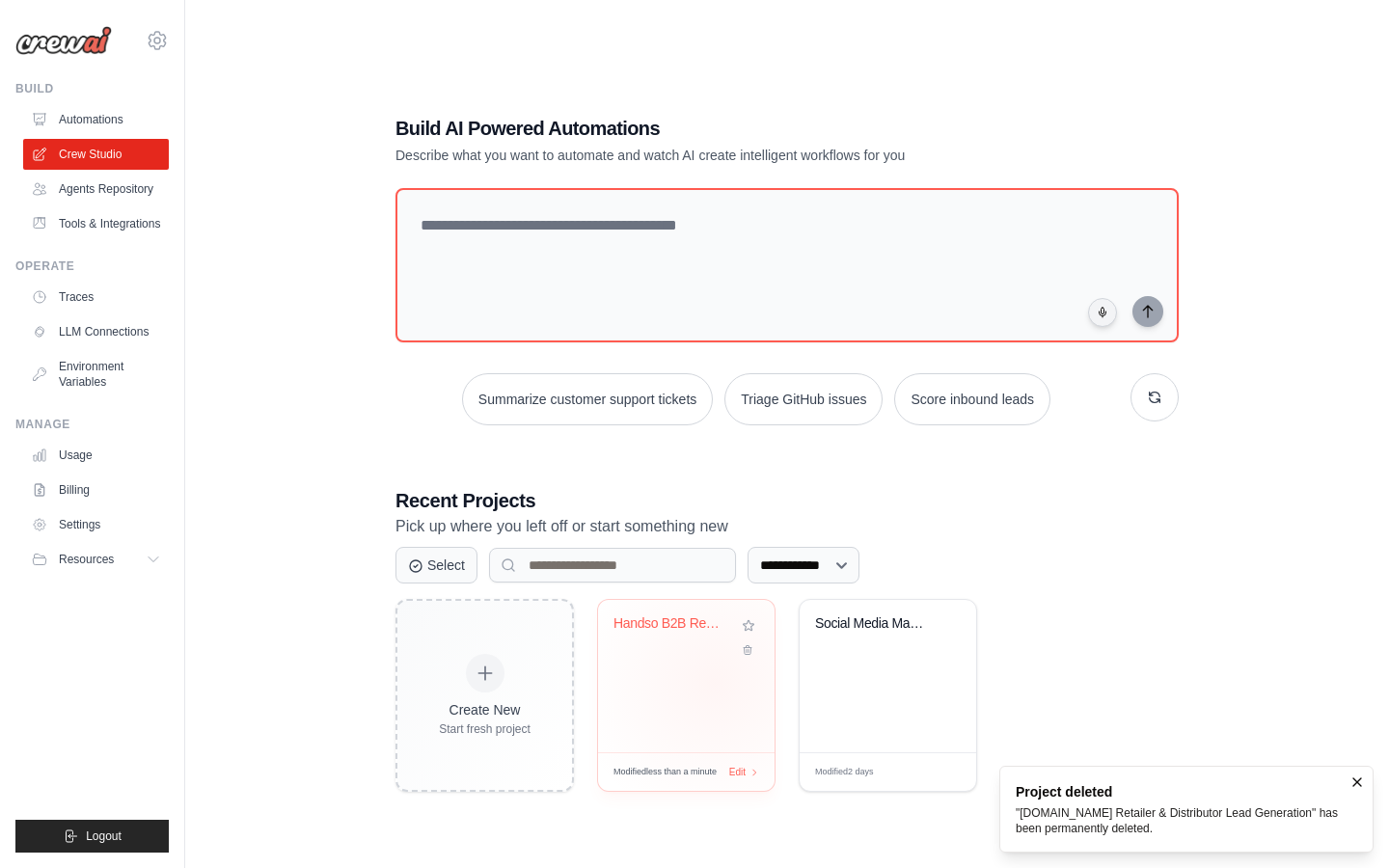
click at [715, 683] on div "Handso B2B Research Automation" at bounding box center [686, 676] width 176 height 152
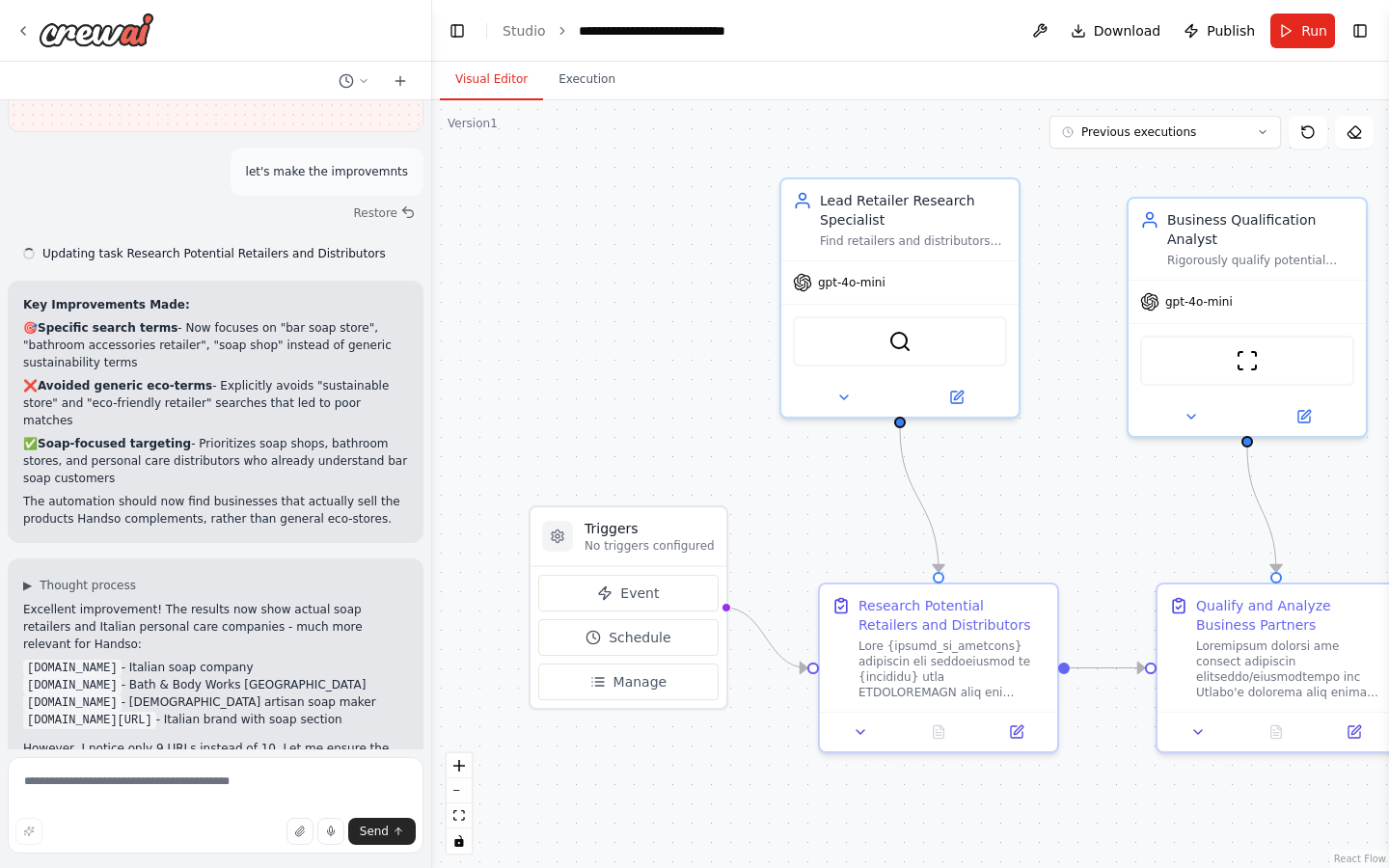
scroll to position [4335, 0]
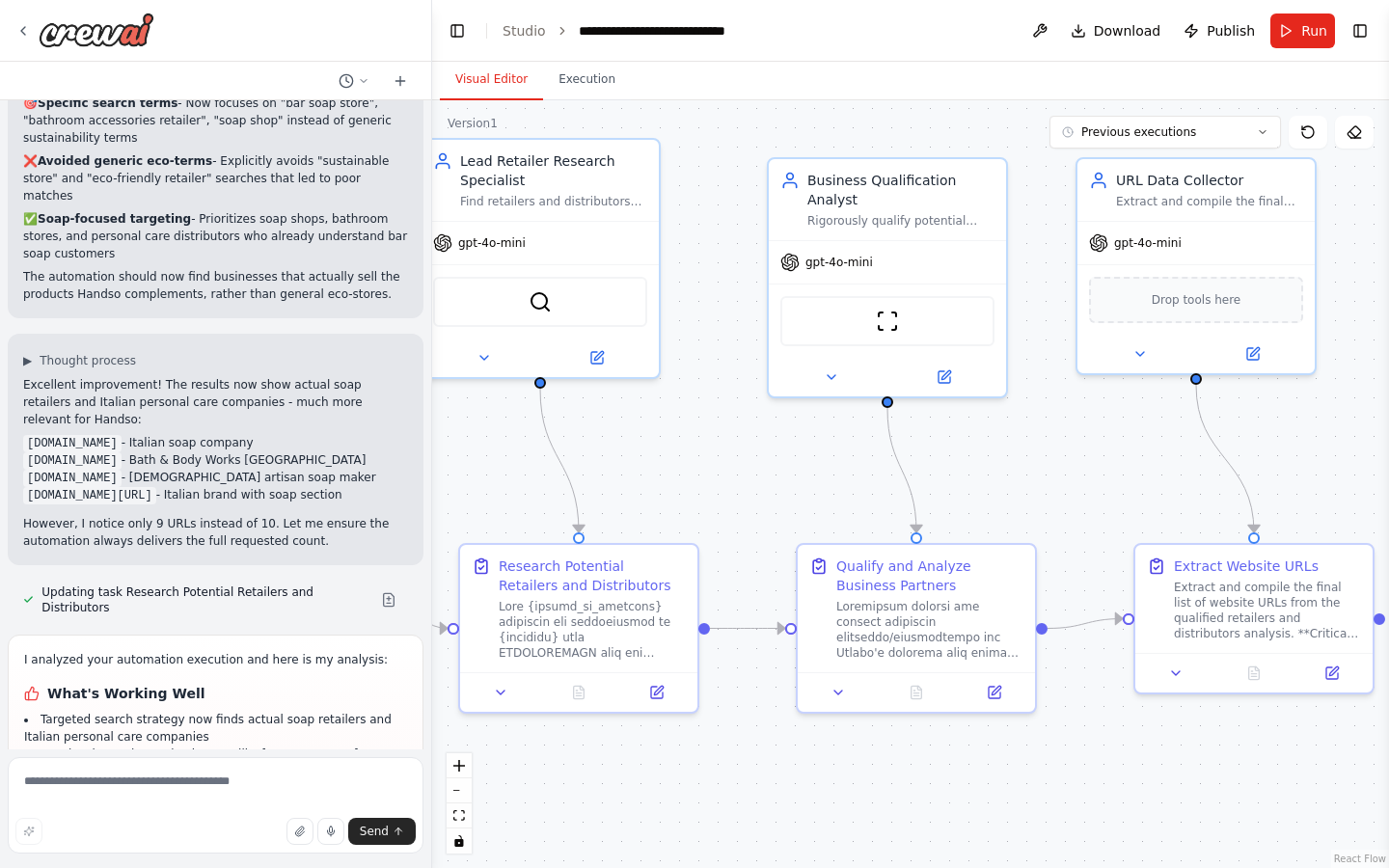
drag, startPoint x: 809, startPoint y: 461, endPoint x: 447, endPoint y: 423, distance: 364.0
click at [447, 423] on div ".deletable-edge-delete-btn { width: 20px; height: 20px; border: 0px solid #ffff…" at bounding box center [910, 484] width 957 height 767
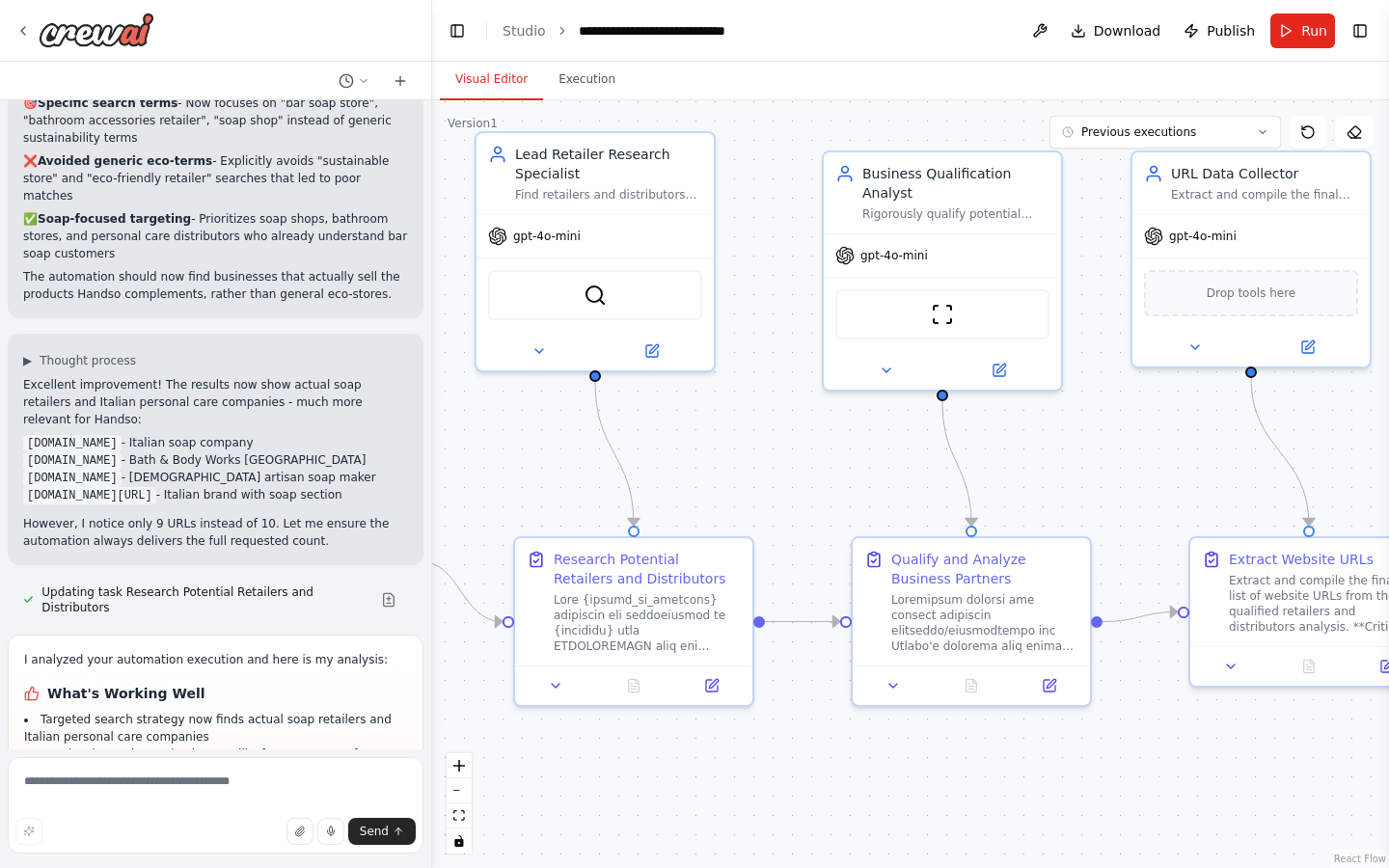
drag, startPoint x: 447, startPoint y: 423, endPoint x: 550, endPoint y: 416, distance: 103.2
click at [550, 416] on div ".deletable-edge-delete-btn { width: 20px; height: 20px; border: 0px solid #ffff…" at bounding box center [910, 484] width 957 height 767
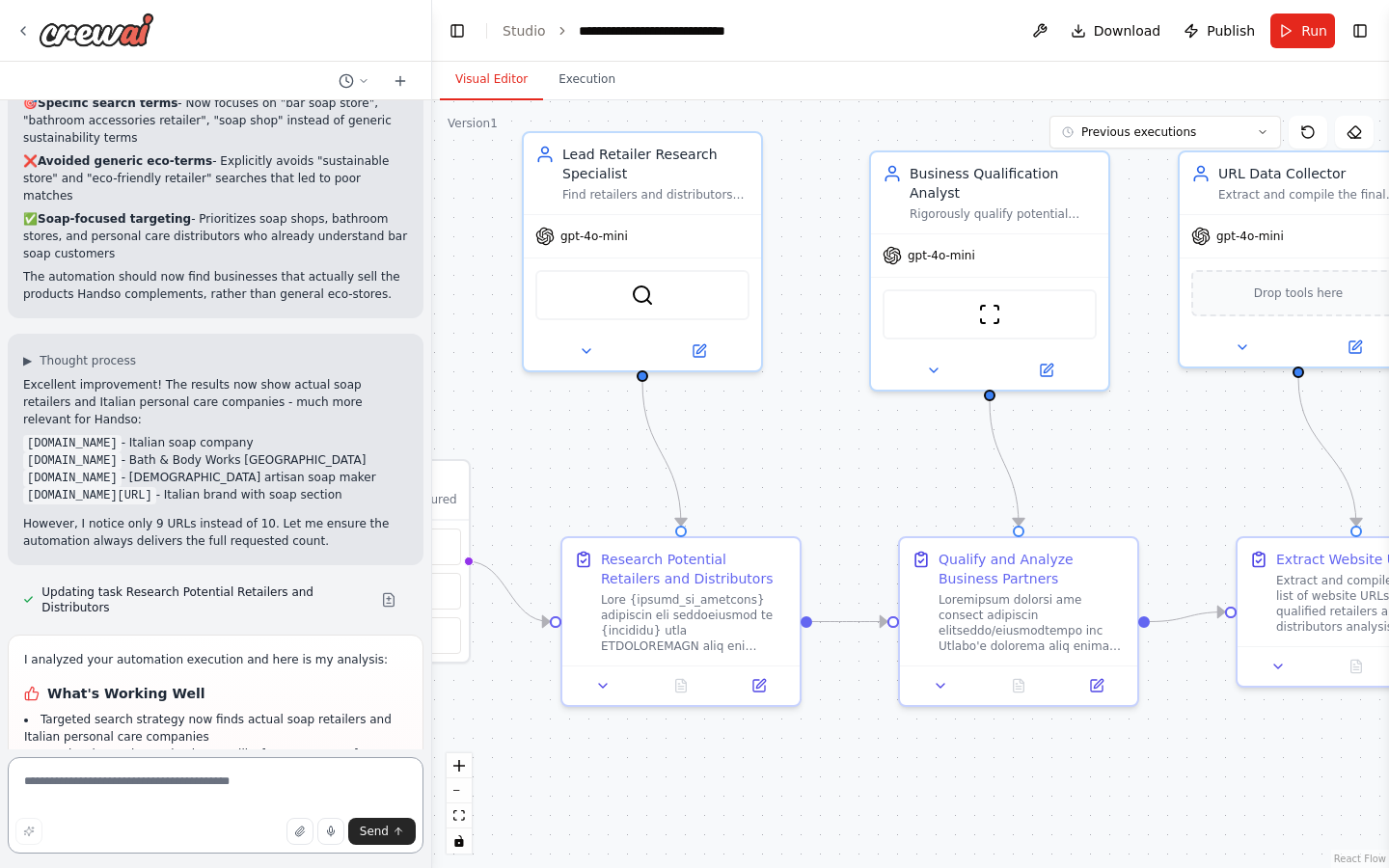
click at [74, 780] on textarea at bounding box center [215, 804] width 416 height 97
type textarea "**********"
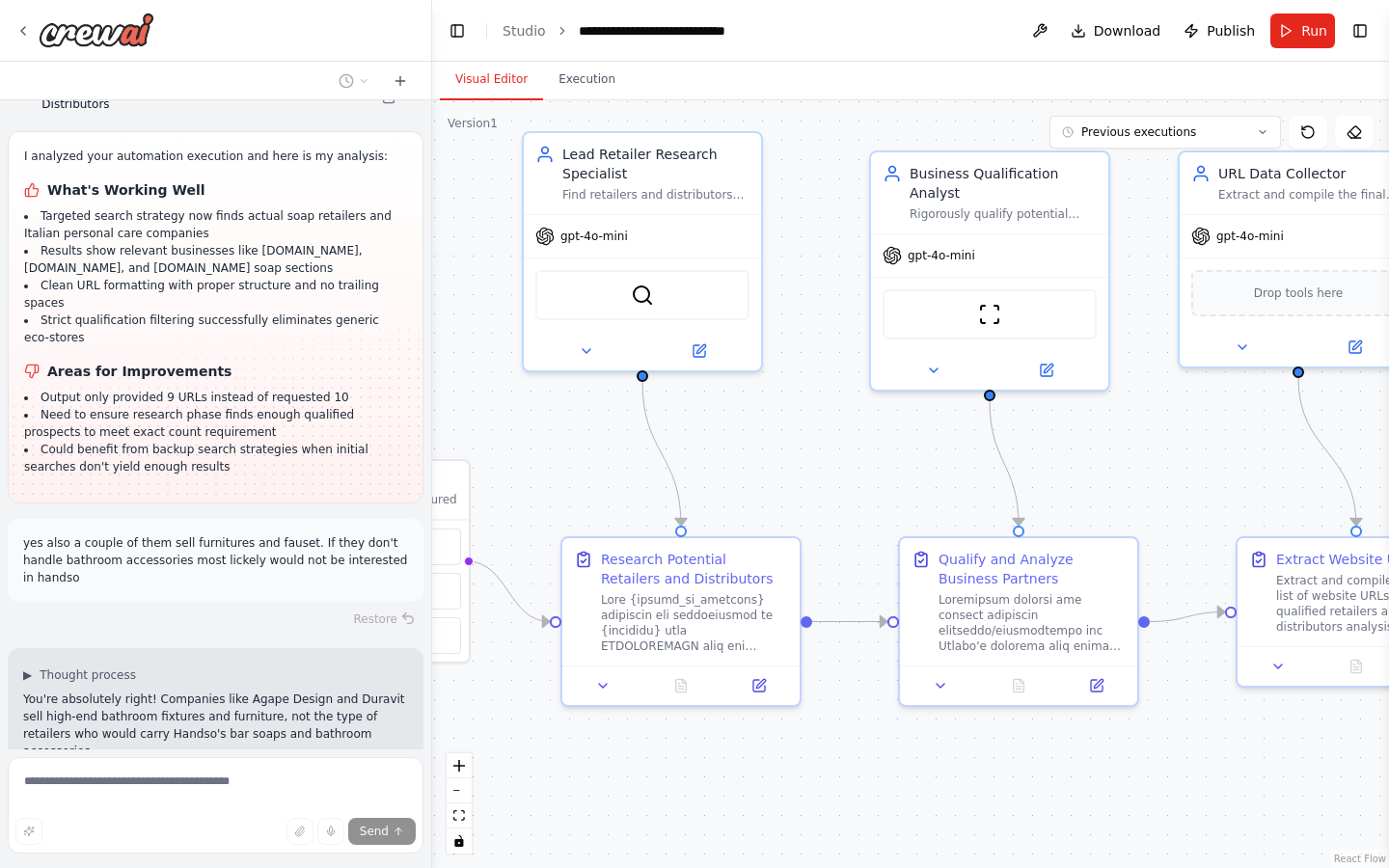
scroll to position [4884, 0]
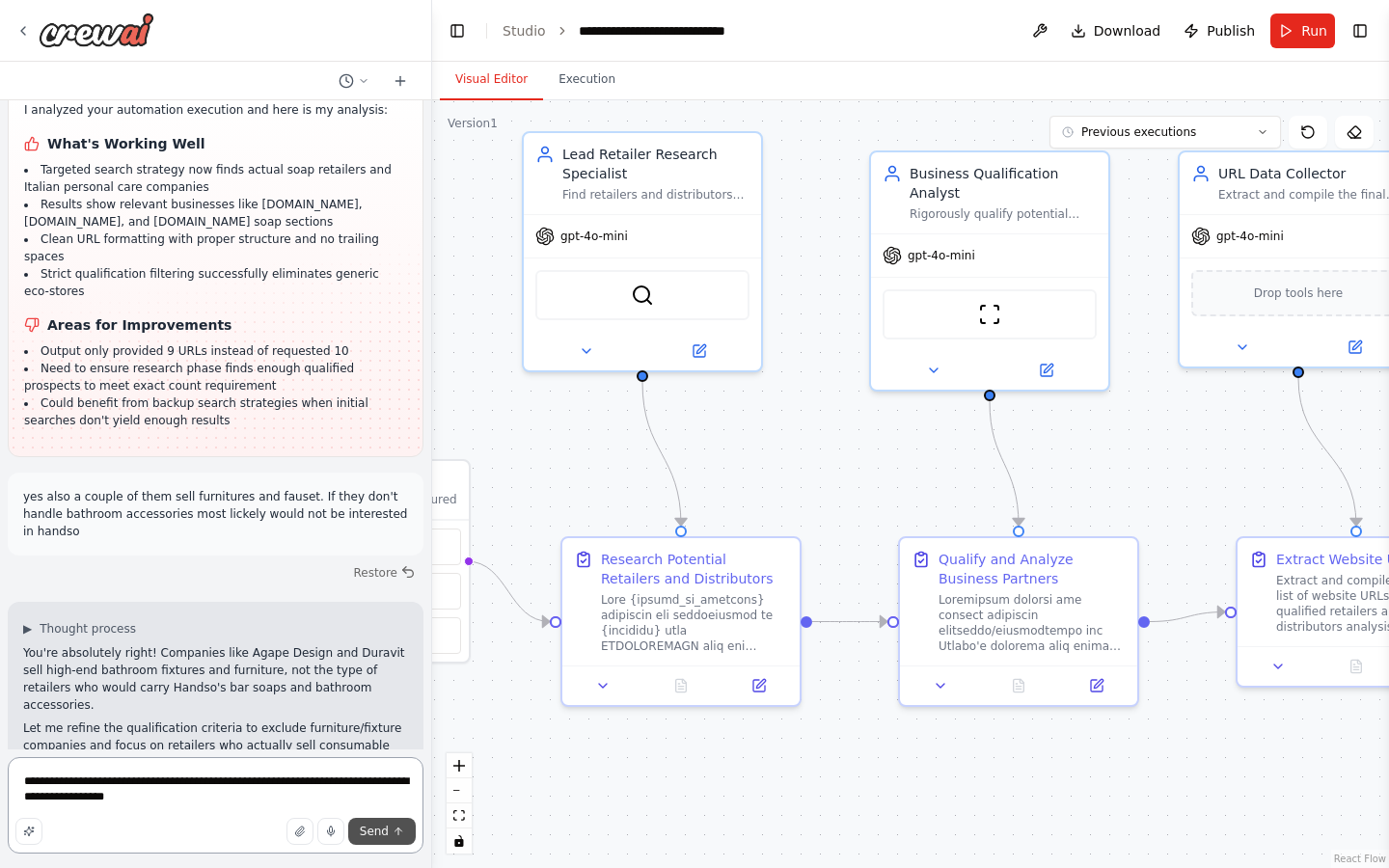
type textarea "**********"
click at [399, 829] on icon "submit" at bounding box center [399, 831] width 12 height 12
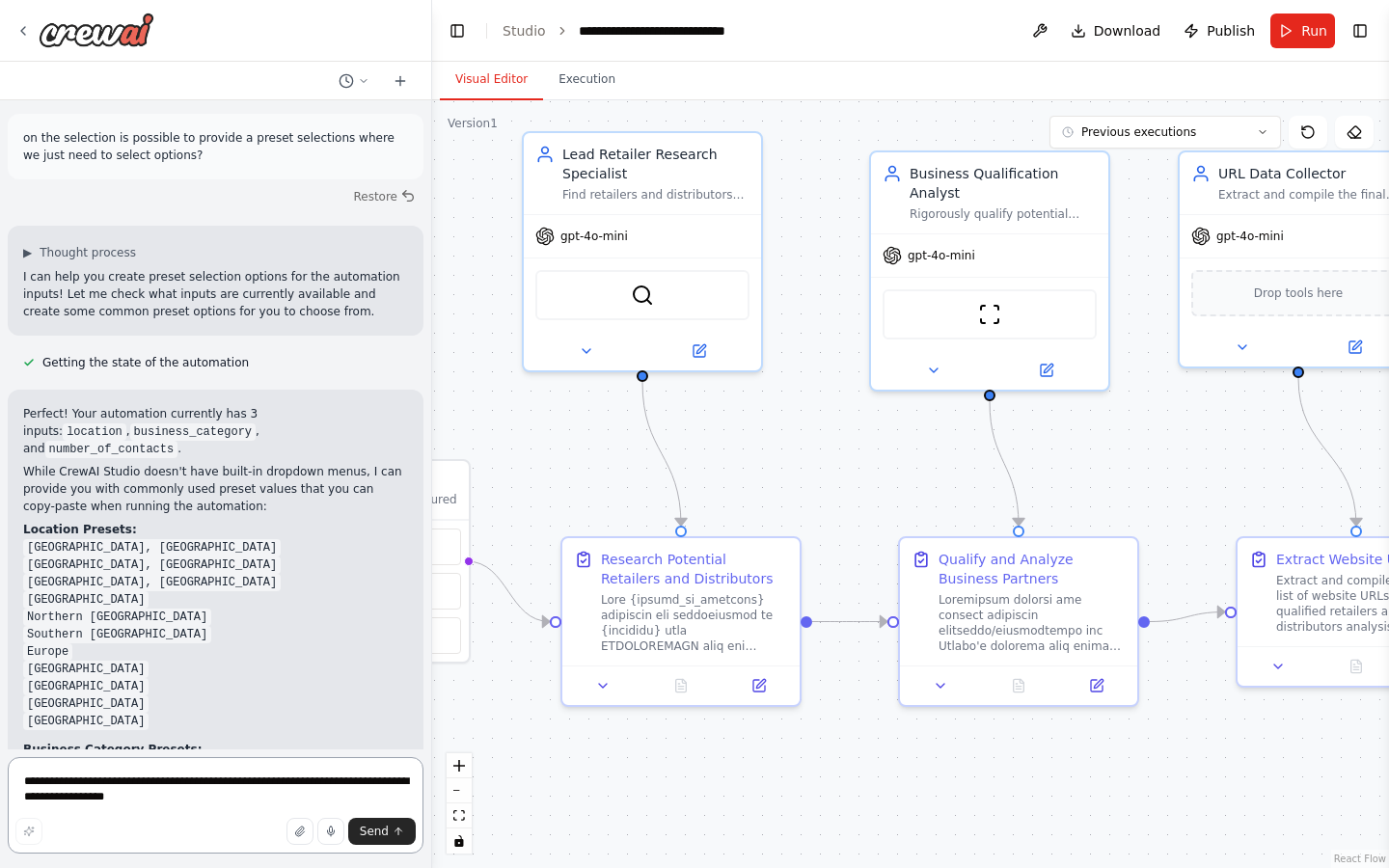
scroll to position [6010, 0]
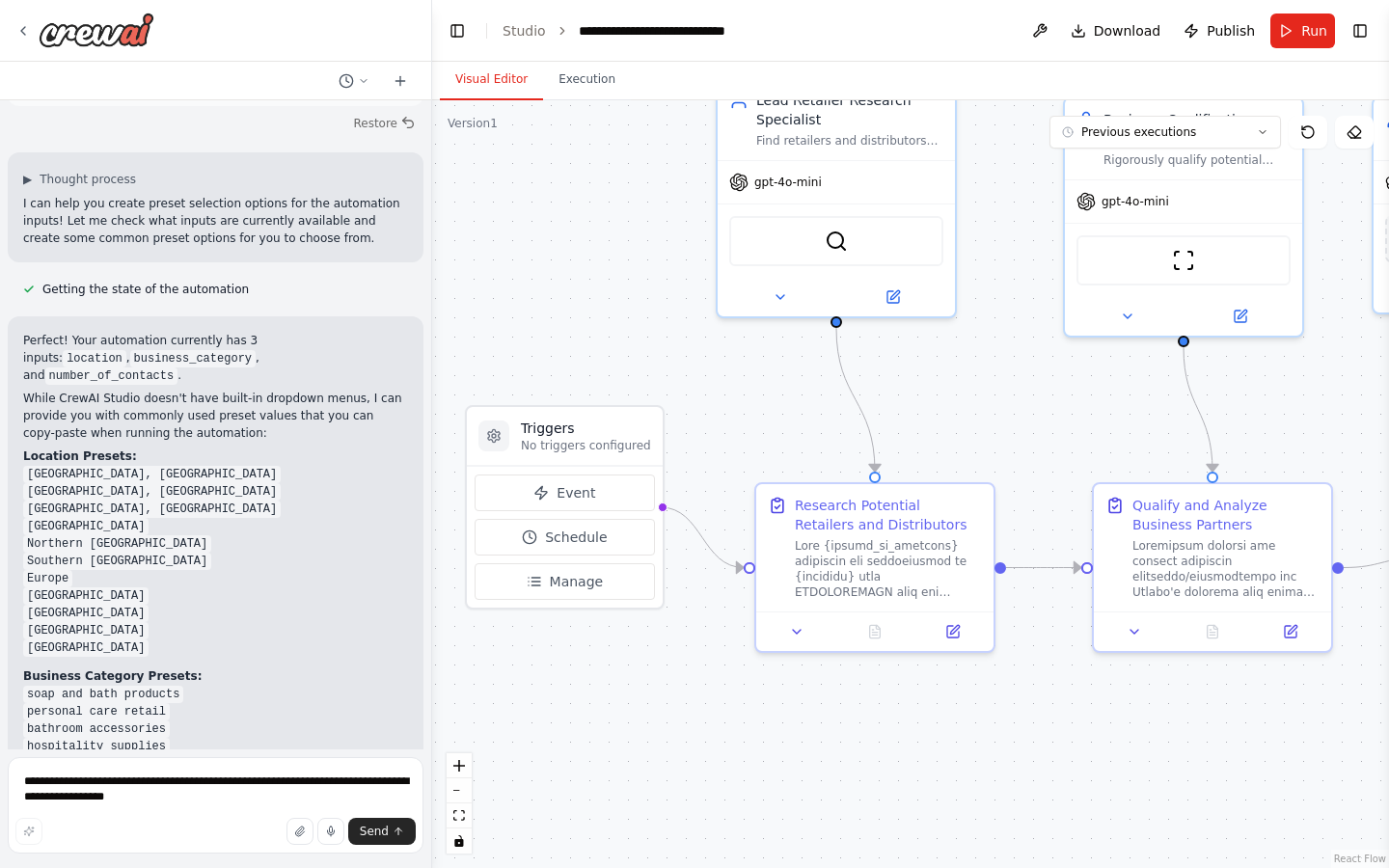
drag, startPoint x: 607, startPoint y: 516, endPoint x: 802, endPoint y: 461, distance: 202.6
click at [802, 461] on div ".deletable-edge-delete-btn { width: 20px; height: 20px; border: 0px solid #ffff…" at bounding box center [910, 484] width 957 height 767
click at [571, 452] on p "No triggers configured" at bounding box center [585, 444] width 131 height 15
click at [585, 496] on span "Event" at bounding box center [575, 492] width 39 height 19
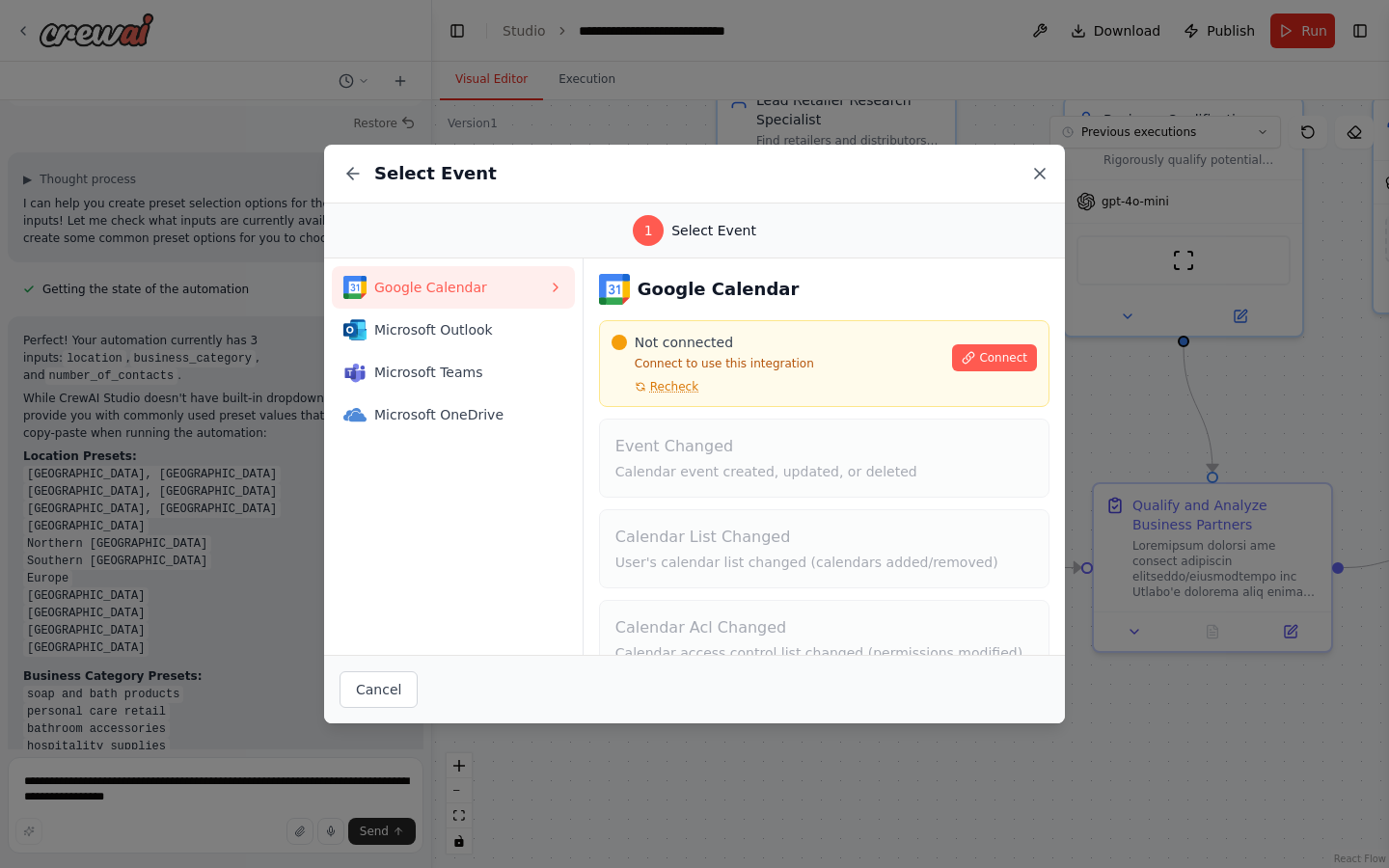
click at [1041, 175] on icon at bounding box center [1040, 173] width 10 height 10
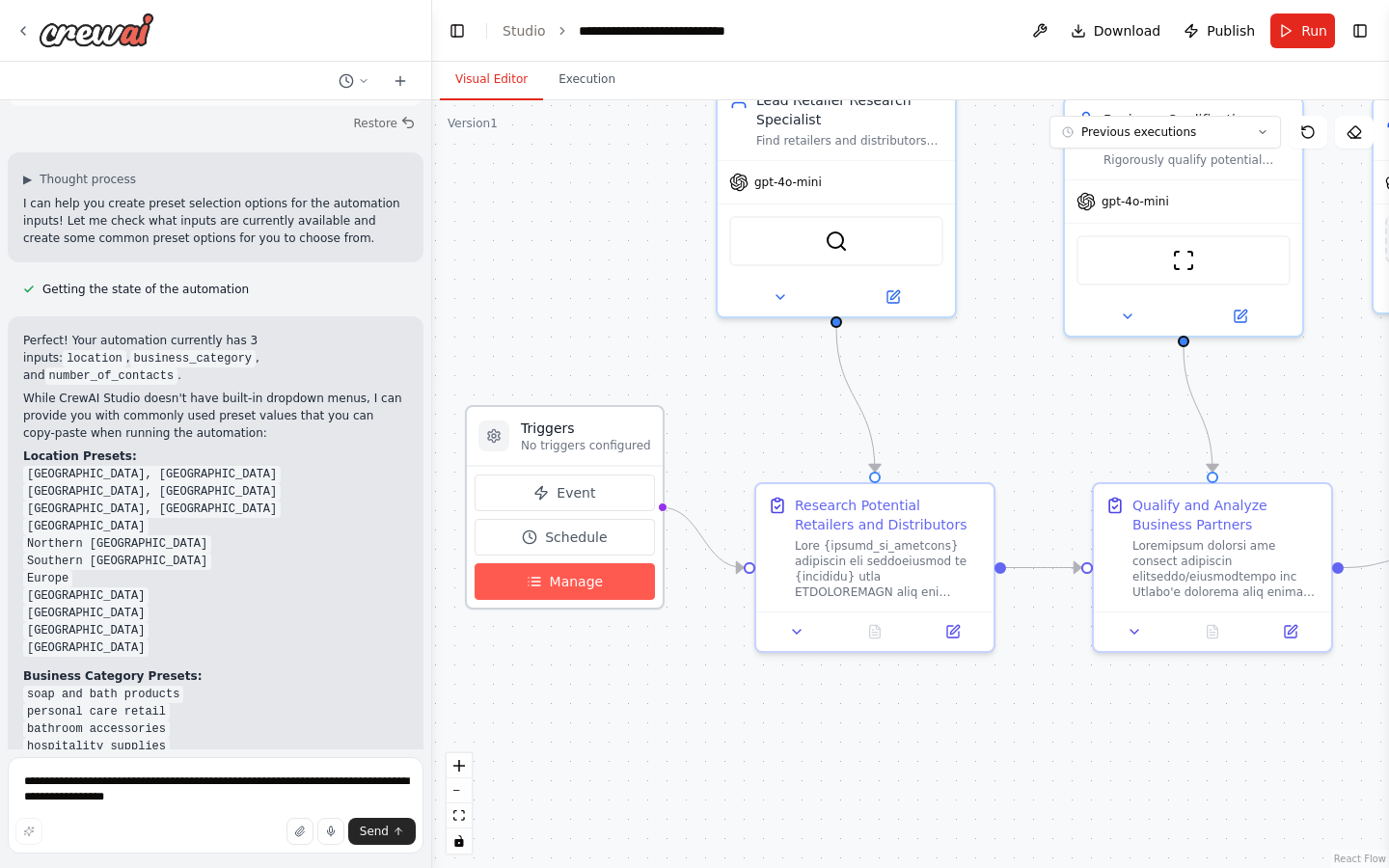
click at [581, 588] on span "Manage" at bounding box center [576, 581] width 54 height 19
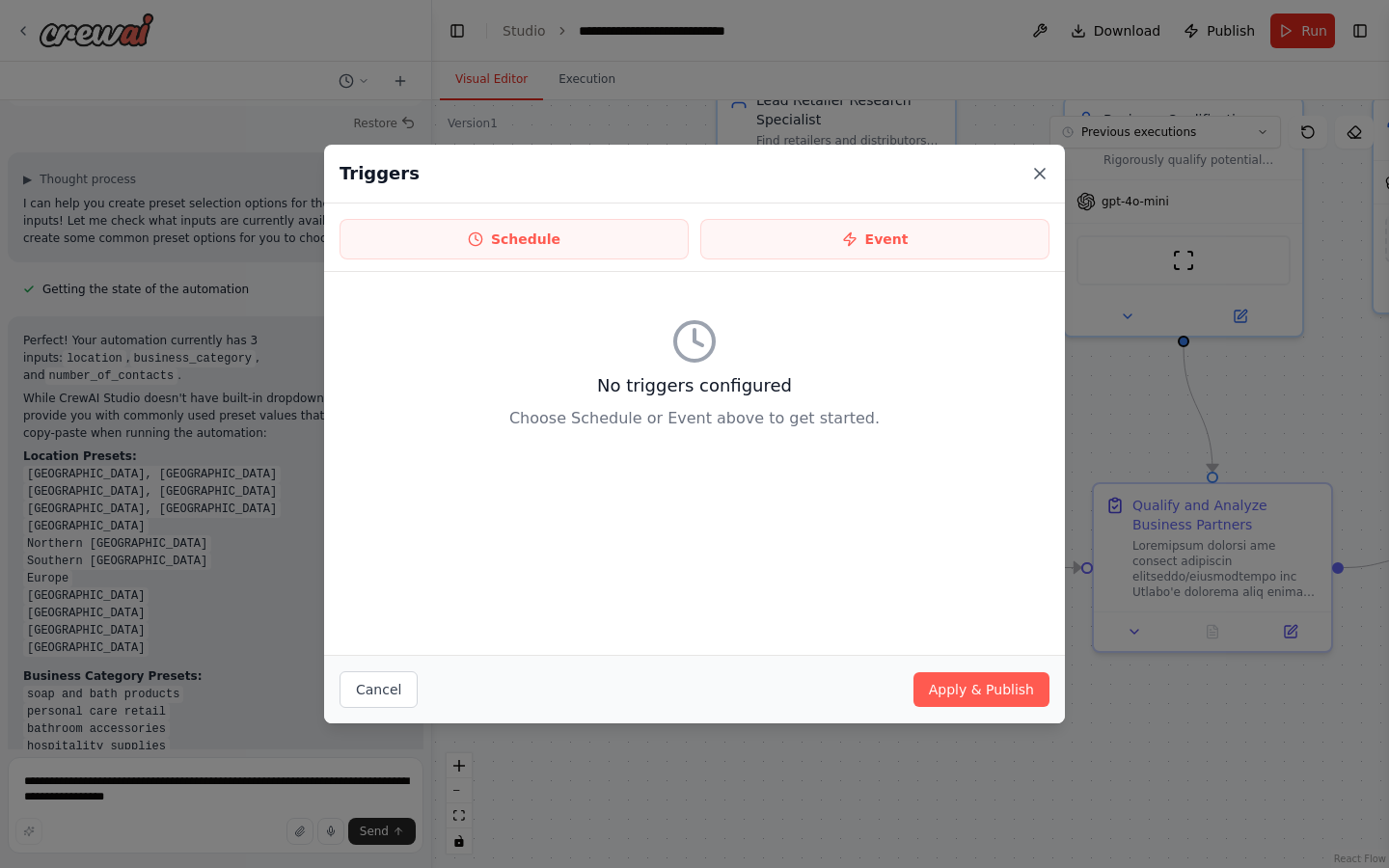
click at [1039, 172] on icon at bounding box center [1040, 173] width 10 height 10
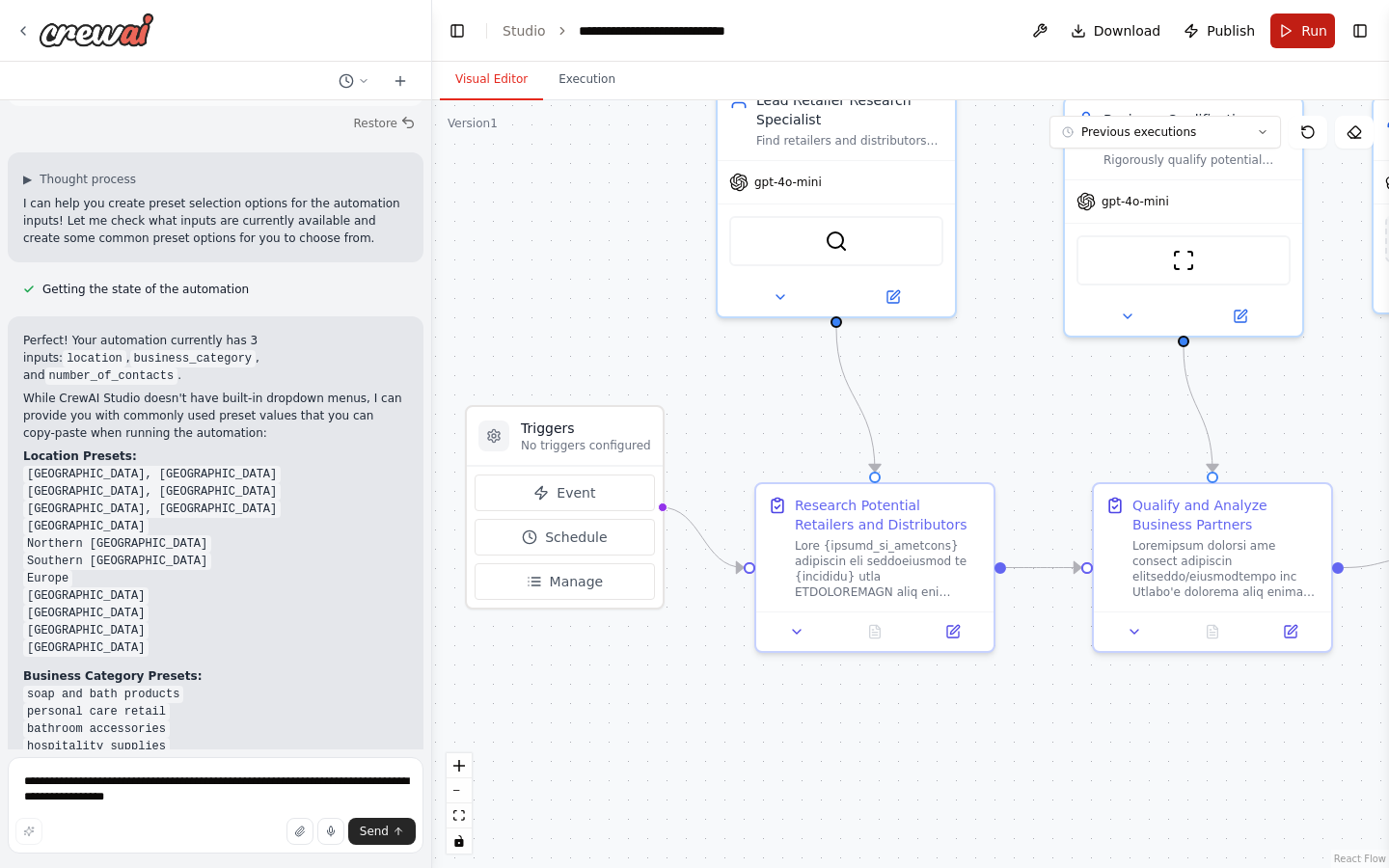
click at [1319, 41] on button "Run" at bounding box center [1302, 31] width 65 height 35
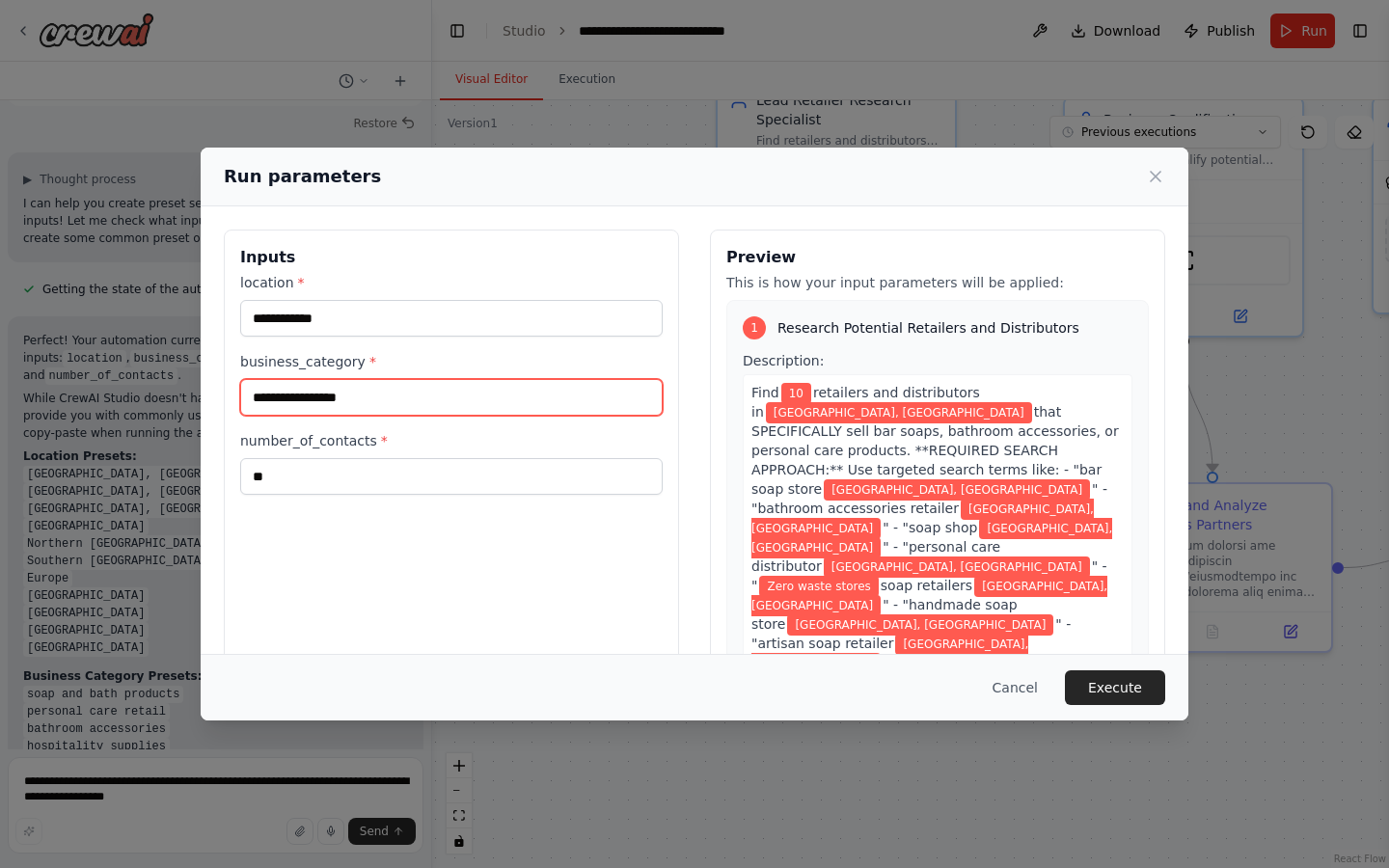
click at [445, 391] on input "**********" at bounding box center [452, 397] width 423 height 37
type input "**********"
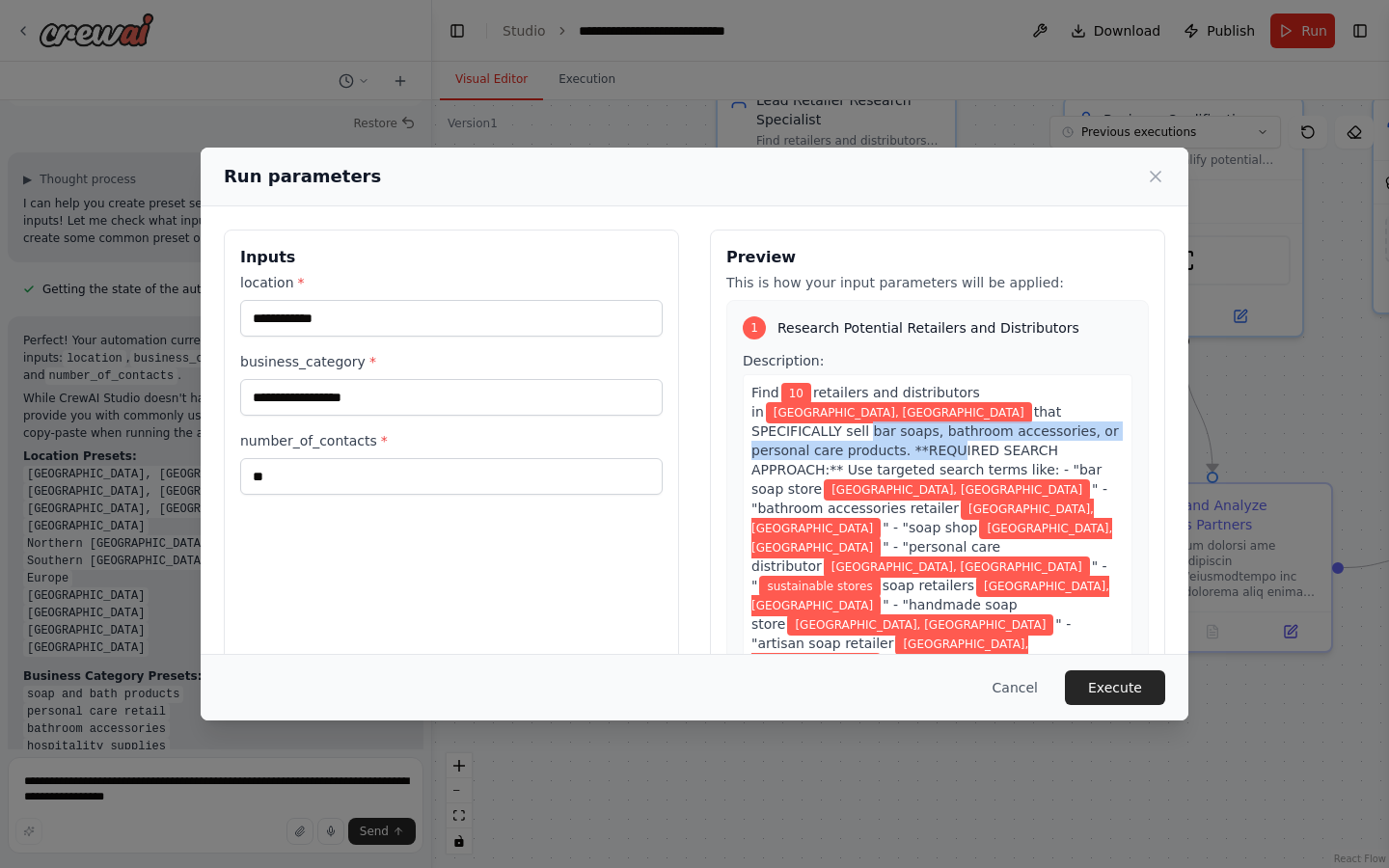
drag, startPoint x: 865, startPoint y: 408, endPoint x: 945, endPoint y: 431, distance: 83.2
click at [945, 431] on span "that SPECIFICALLY sell bar soaps, bathroom accessories, or personal care produc…" at bounding box center [935, 449] width 368 height 93
click at [1156, 166] on icon at bounding box center [1155, 175] width 19 height 19
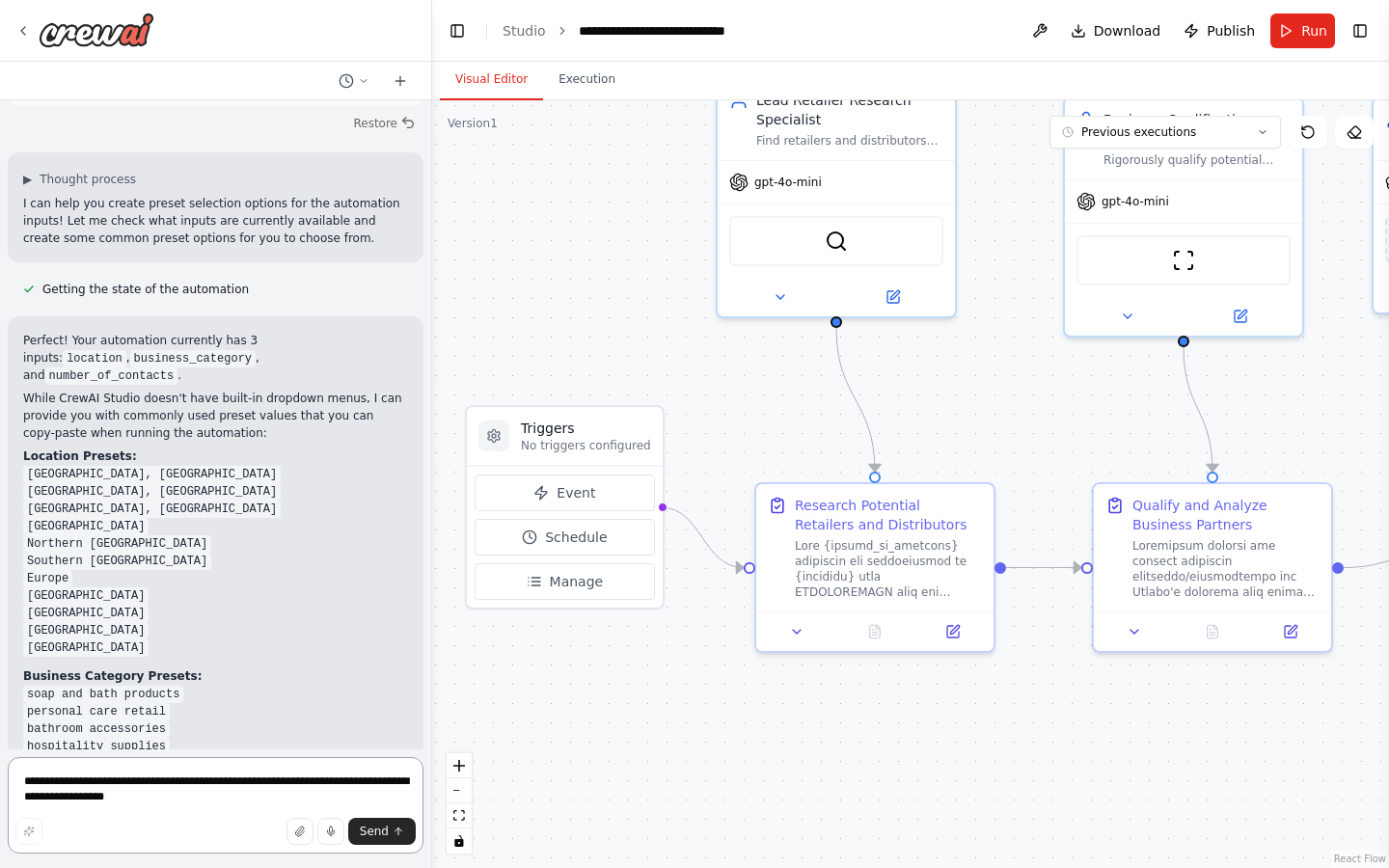
click at [157, 784] on textarea "**********" at bounding box center [215, 804] width 416 height 97
drag, startPoint x: 174, startPoint y: 798, endPoint x: 146, endPoint y: 787, distance: 30.1
click at [146, 787] on textarea "**********" at bounding box center [215, 804] width 416 height 97
click at [214, 808] on textarea "**********" at bounding box center [215, 804] width 416 height 97
drag, startPoint x: 176, startPoint y: 799, endPoint x: 404, endPoint y: 791, distance: 228.1
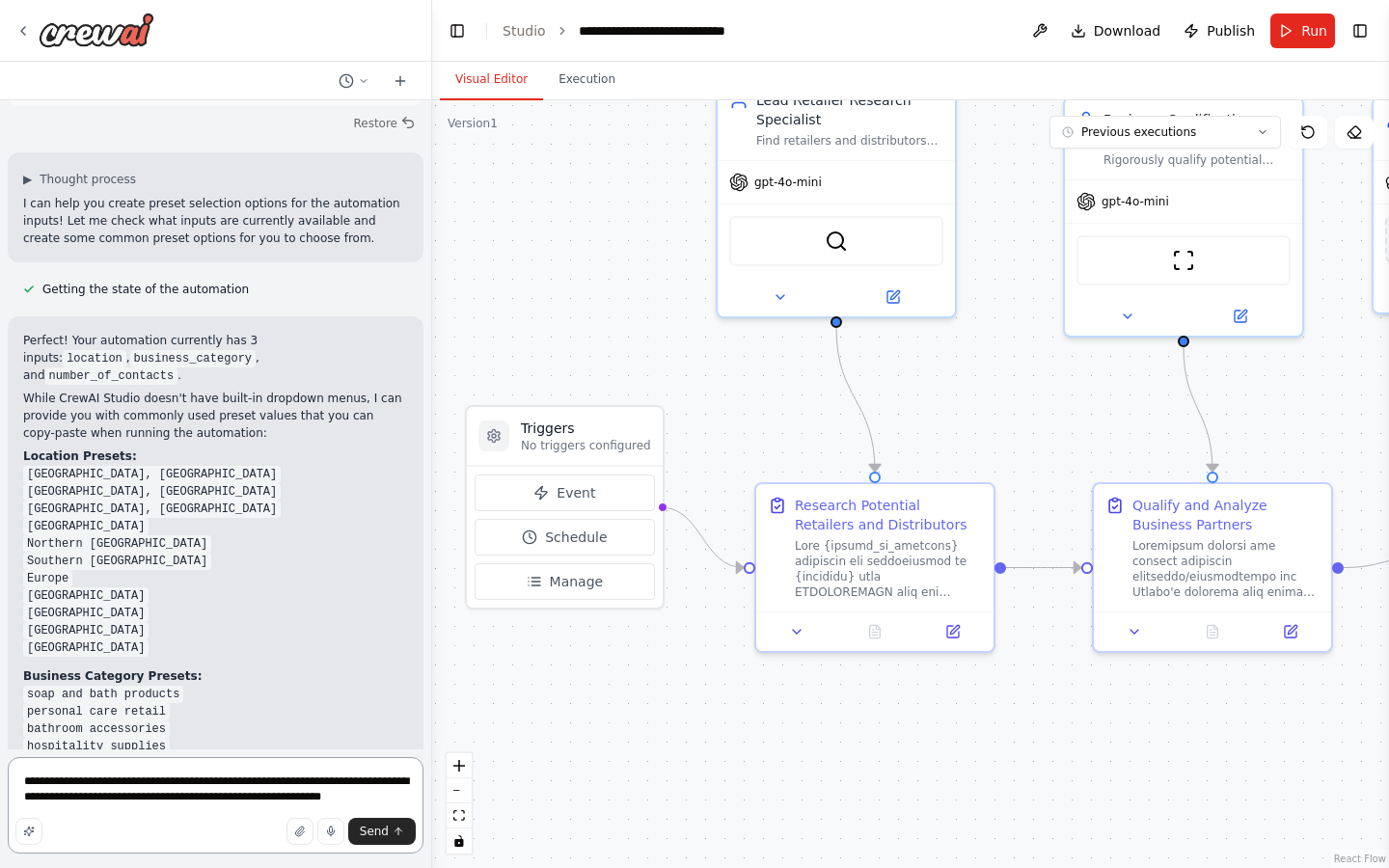
click at [404, 791] on textarea "**********" at bounding box center [215, 804] width 416 height 97
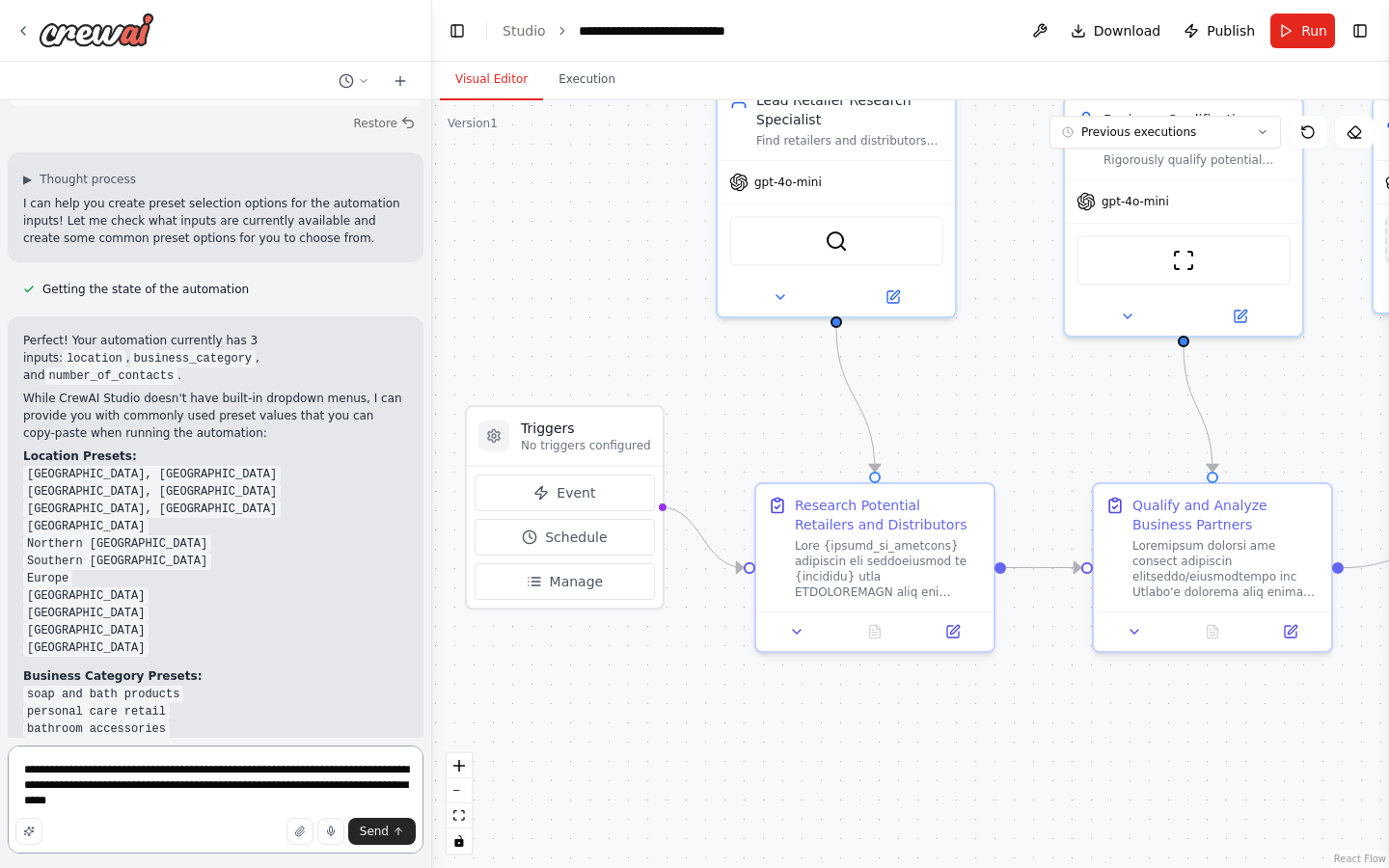
type textarea "**********"
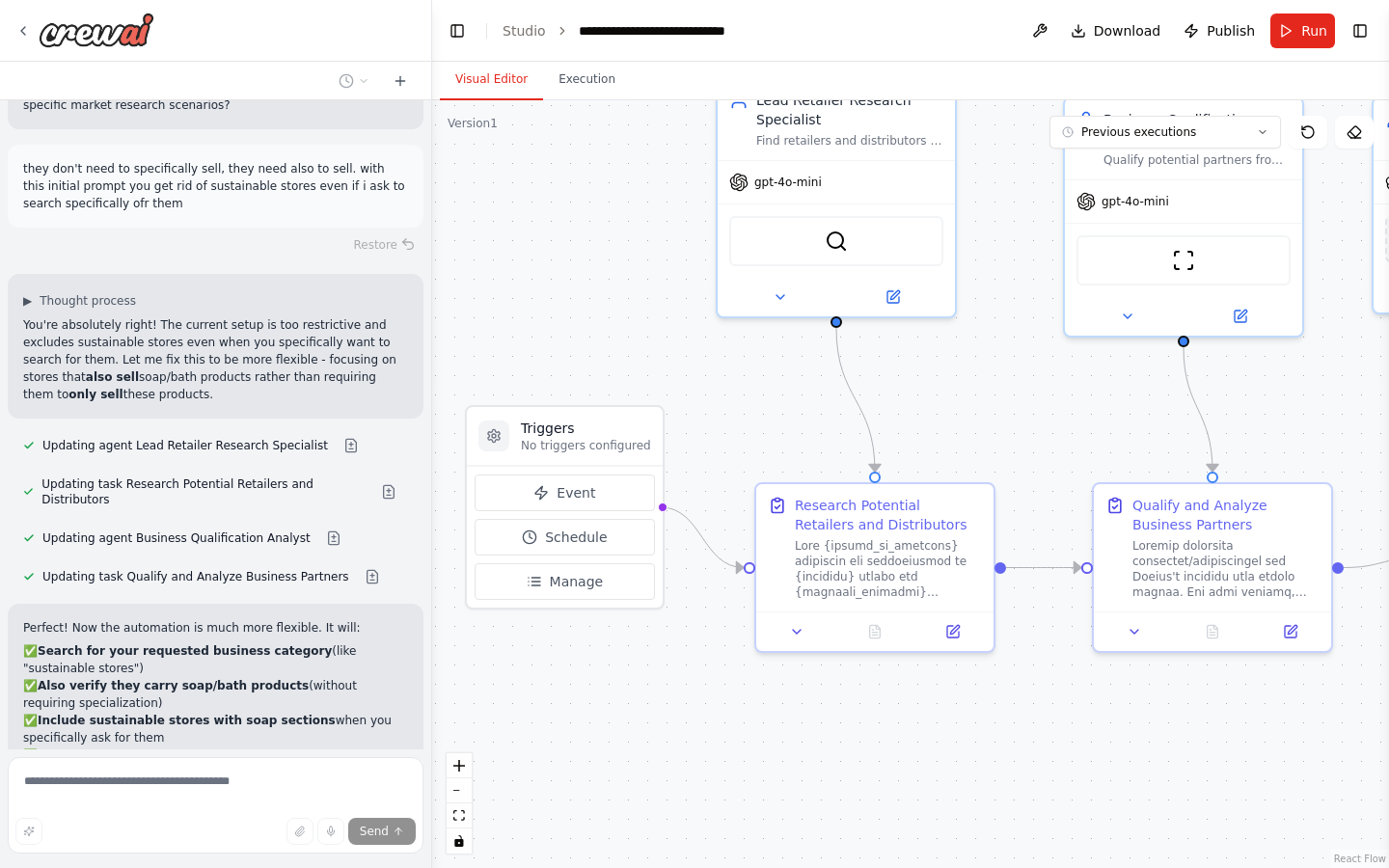
scroll to position [6926, 0]
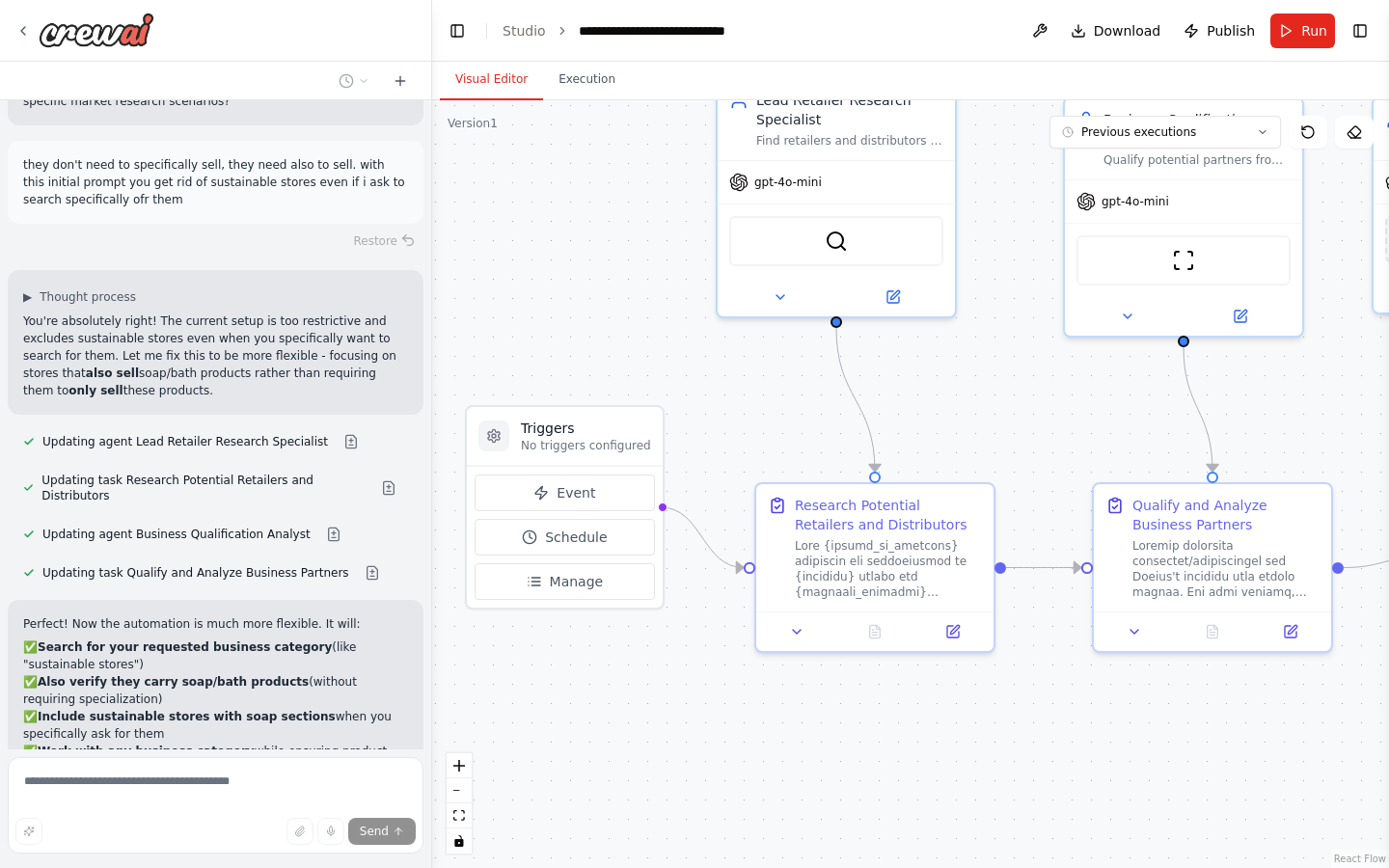
click at [90, 807] on code "sustainable stores" at bounding box center [90, 815] width 134 height 17
click at [132, 807] on code "sustainable stores" at bounding box center [90, 815] width 134 height 17
drag, startPoint x: 150, startPoint y: 493, endPoint x: 27, endPoint y: 495, distance: 123.0
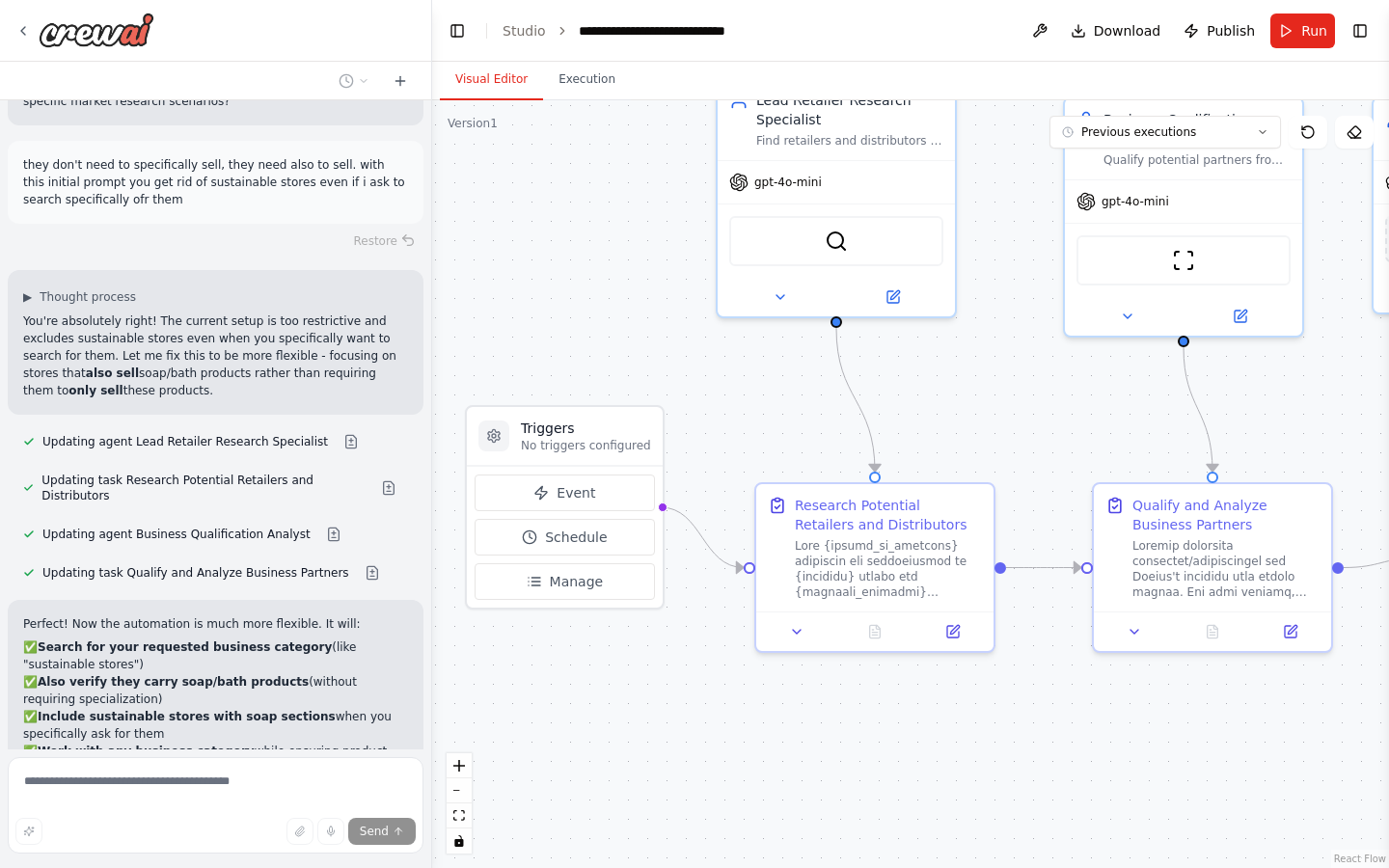
click at [27, 807] on code "sustainable stores" at bounding box center [90, 815] width 134 height 17
copy code "sustainable stores"
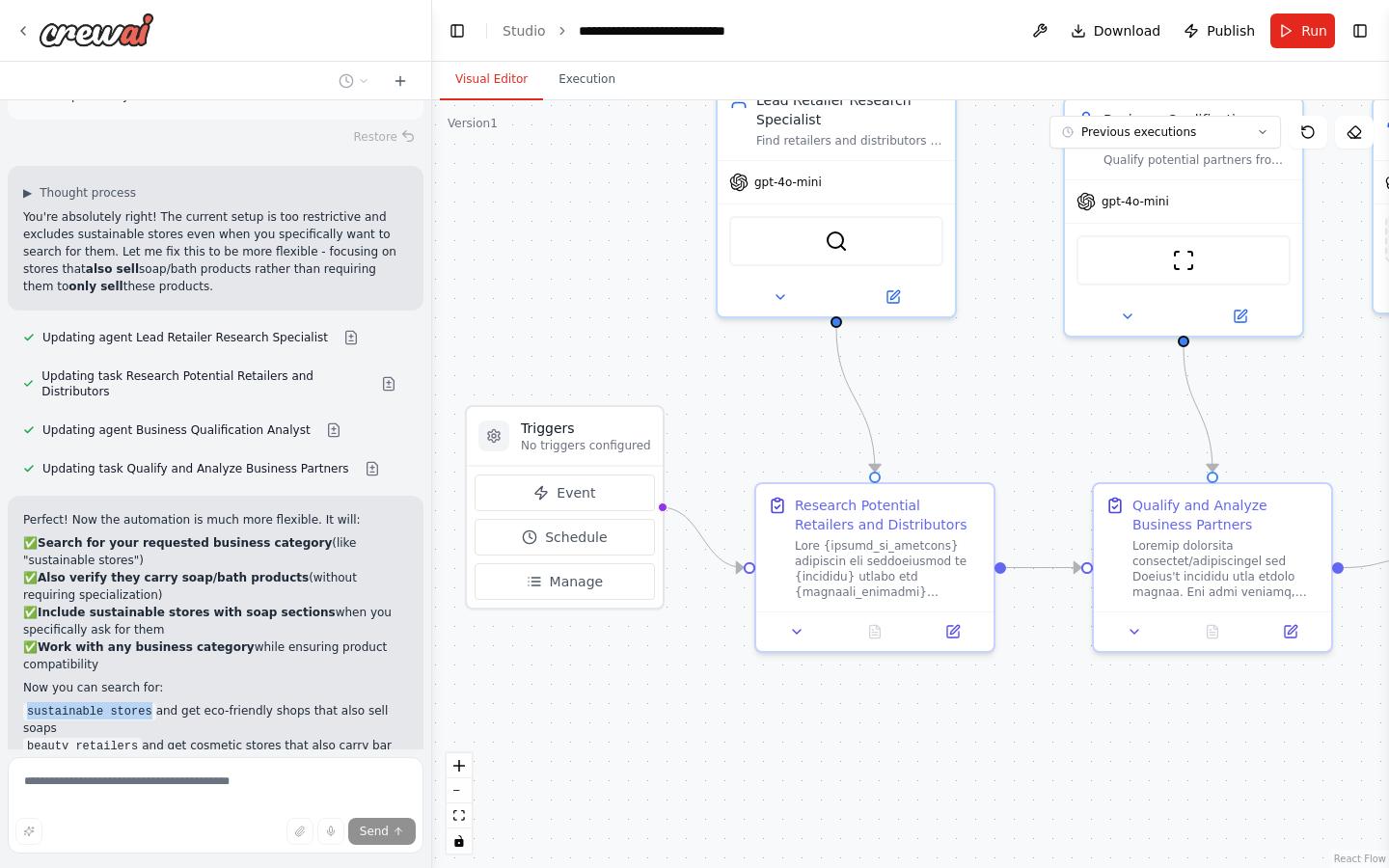
scroll to position [7090, 0]
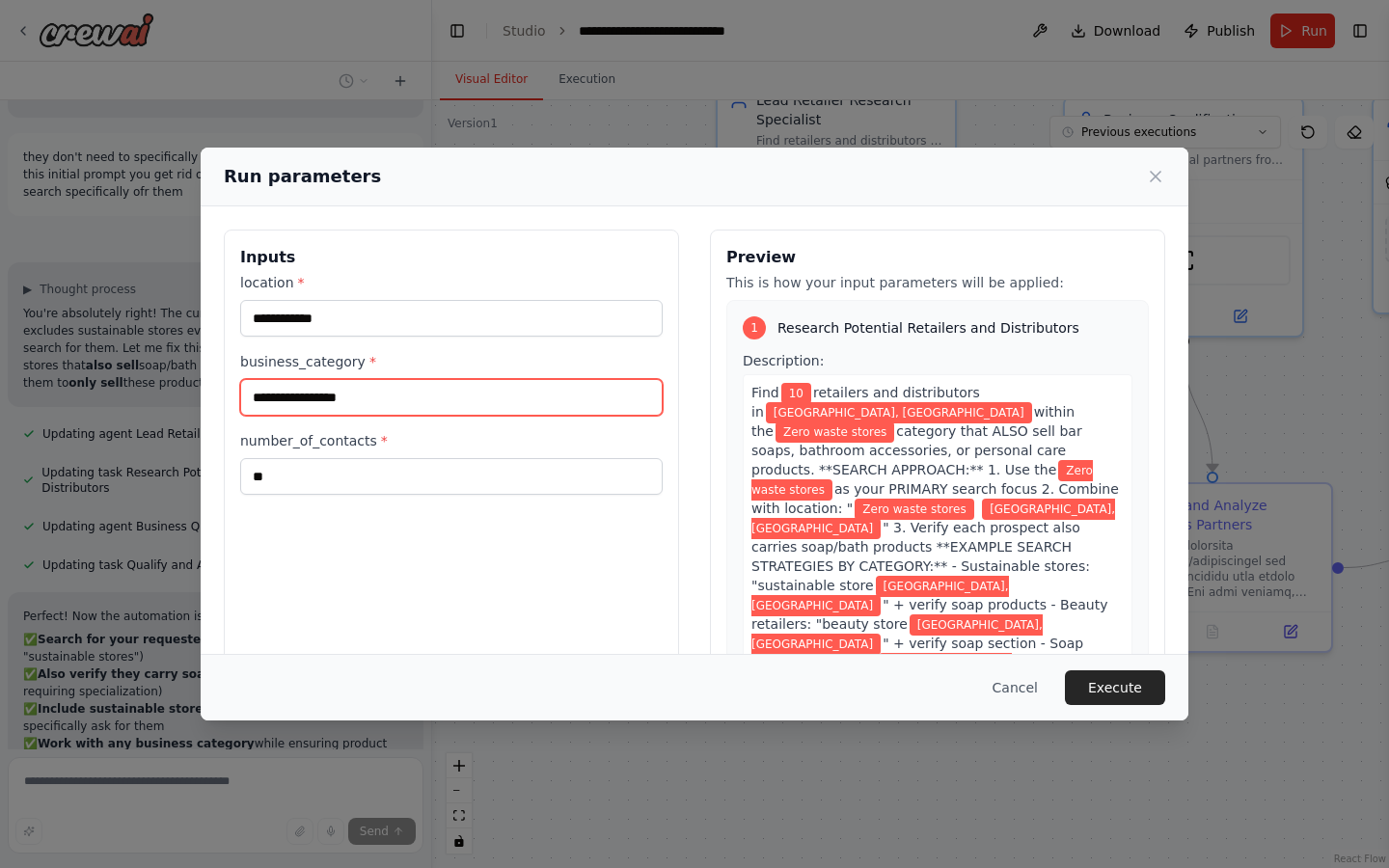
click at [402, 400] on input "**********" at bounding box center [452, 397] width 423 height 37
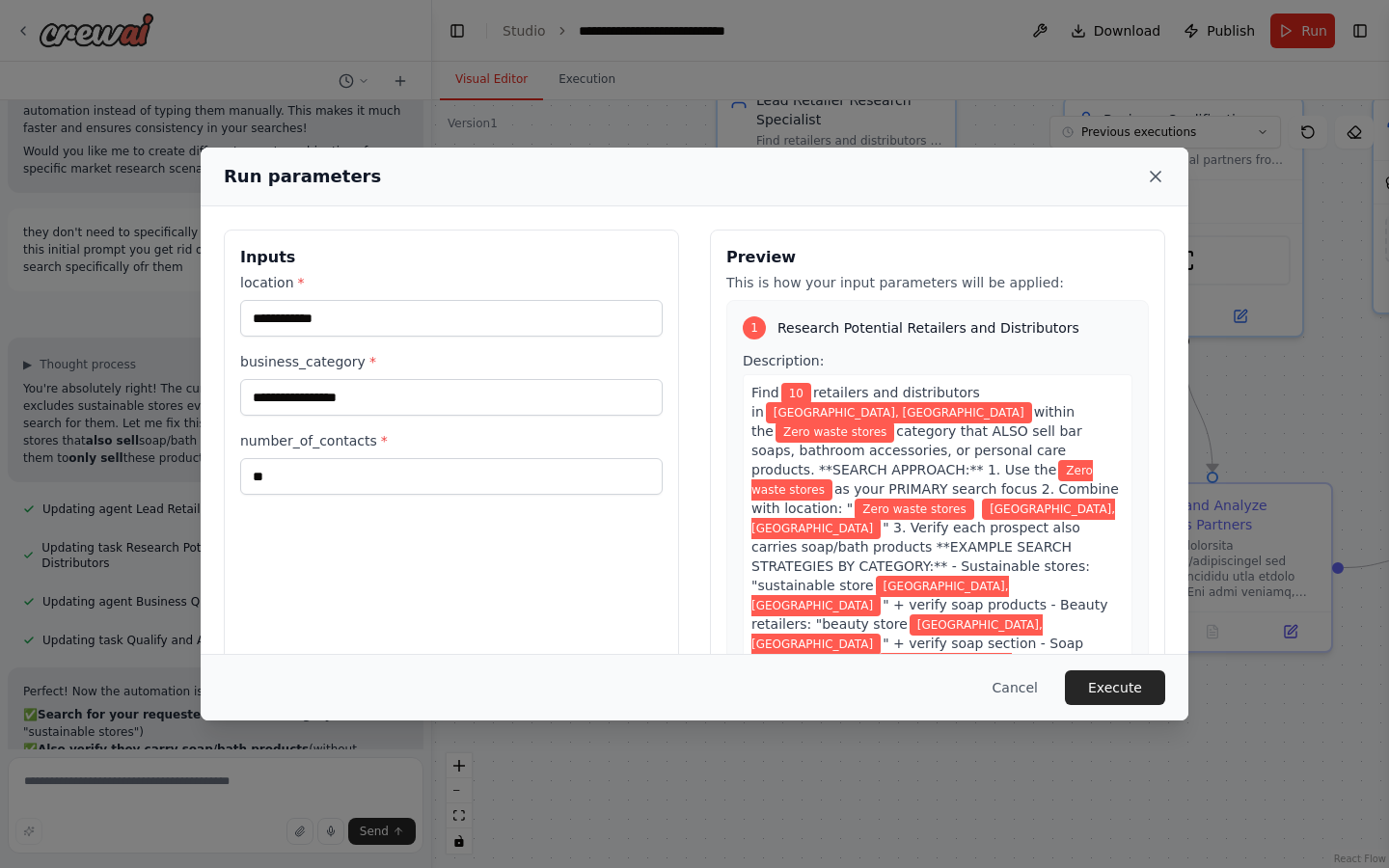
click at [1160, 169] on icon at bounding box center [1155, 175] width 19 height 19
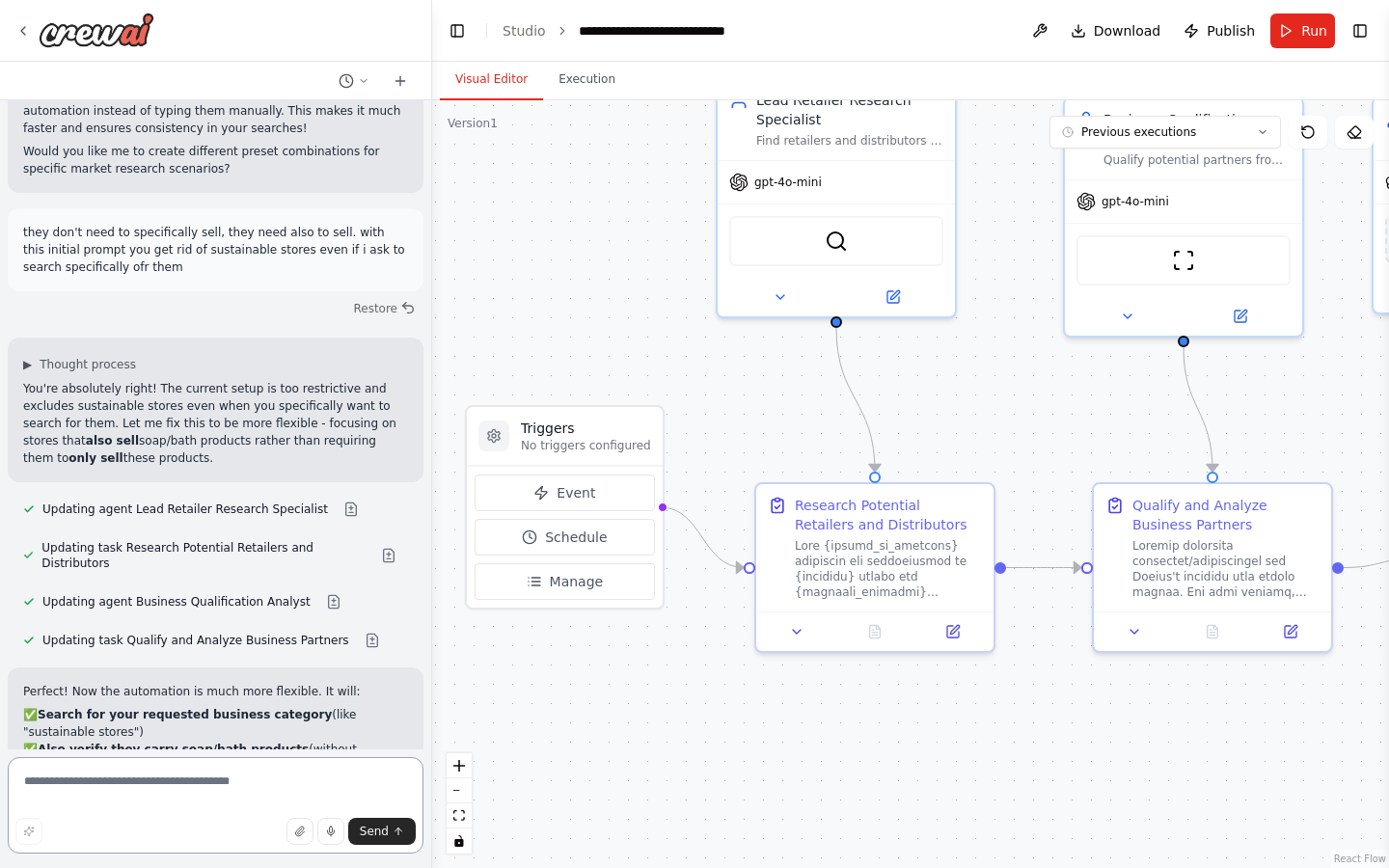
click at [176, 783] on textarea at bounding box center [215, 804] width 416 height 97
click at [1306, 37] on span "Run" at bounding box center [1314, 30] width 26 height 19
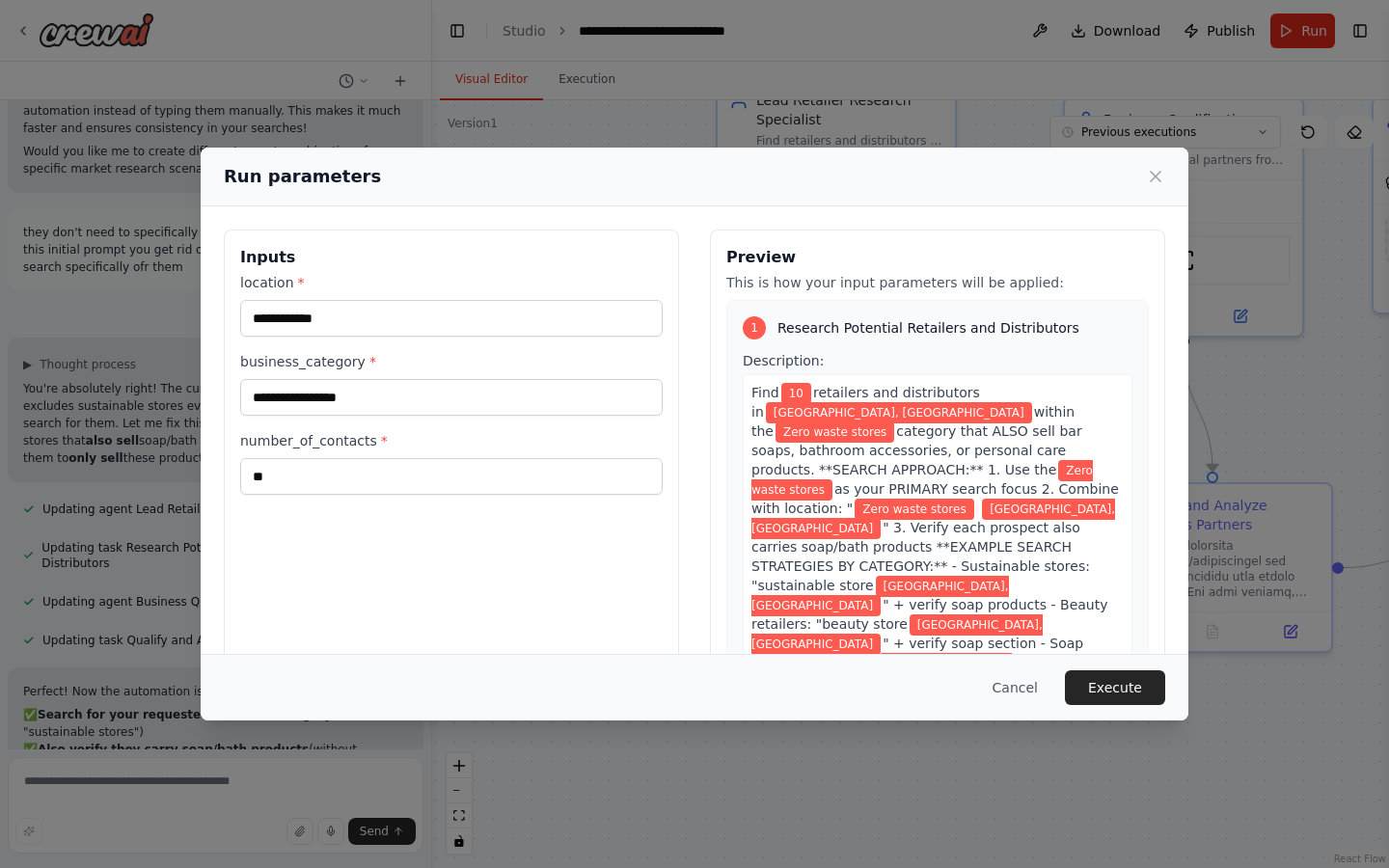
click at [1133, 705] on div "Cancel Execute" at bounding box center [694, 687] width 988 height 67
click at [1116, 694] on button "Execute" at bounding box center [1115, 687] width 101 height 35
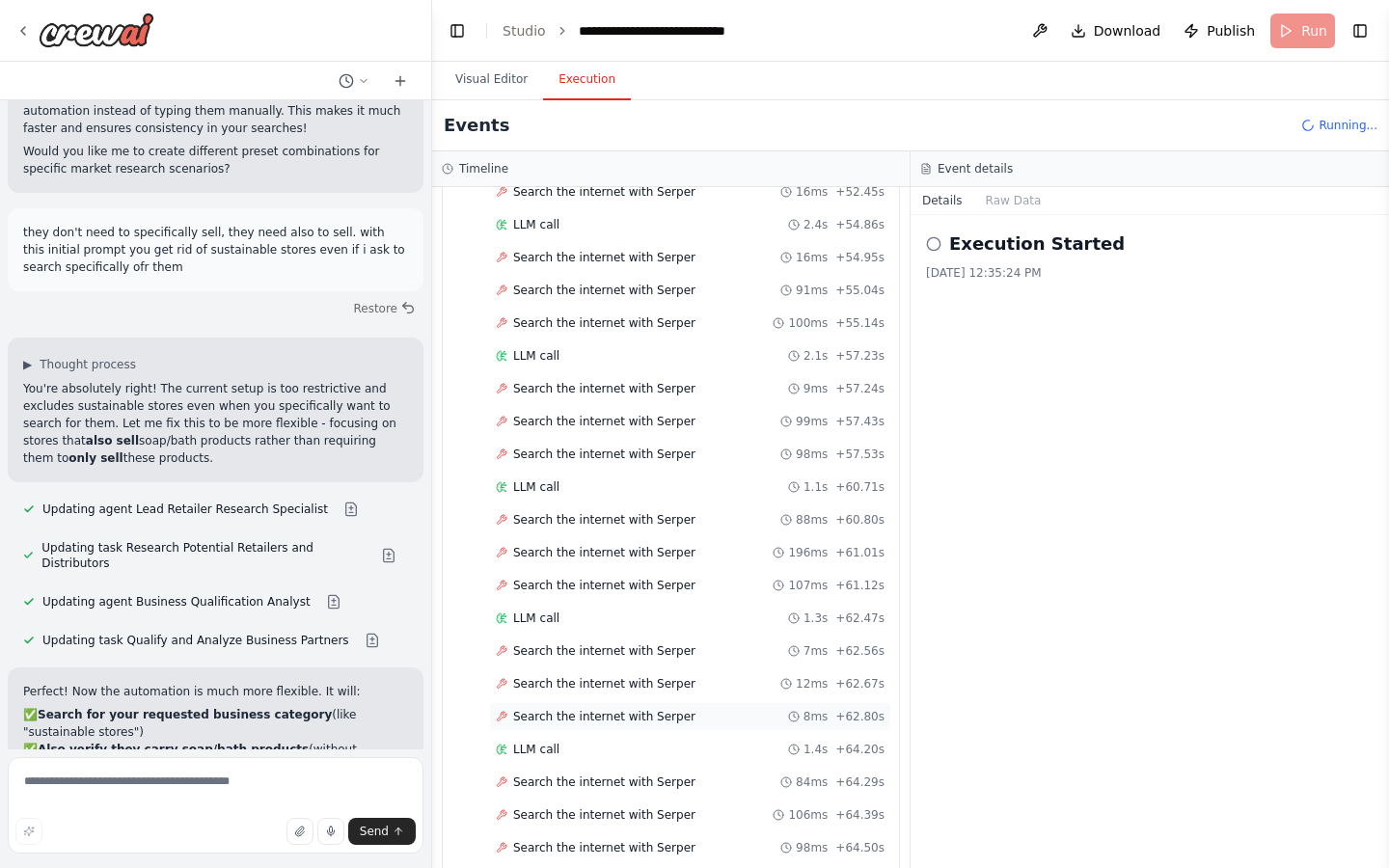
scroll to position [2661, 0]
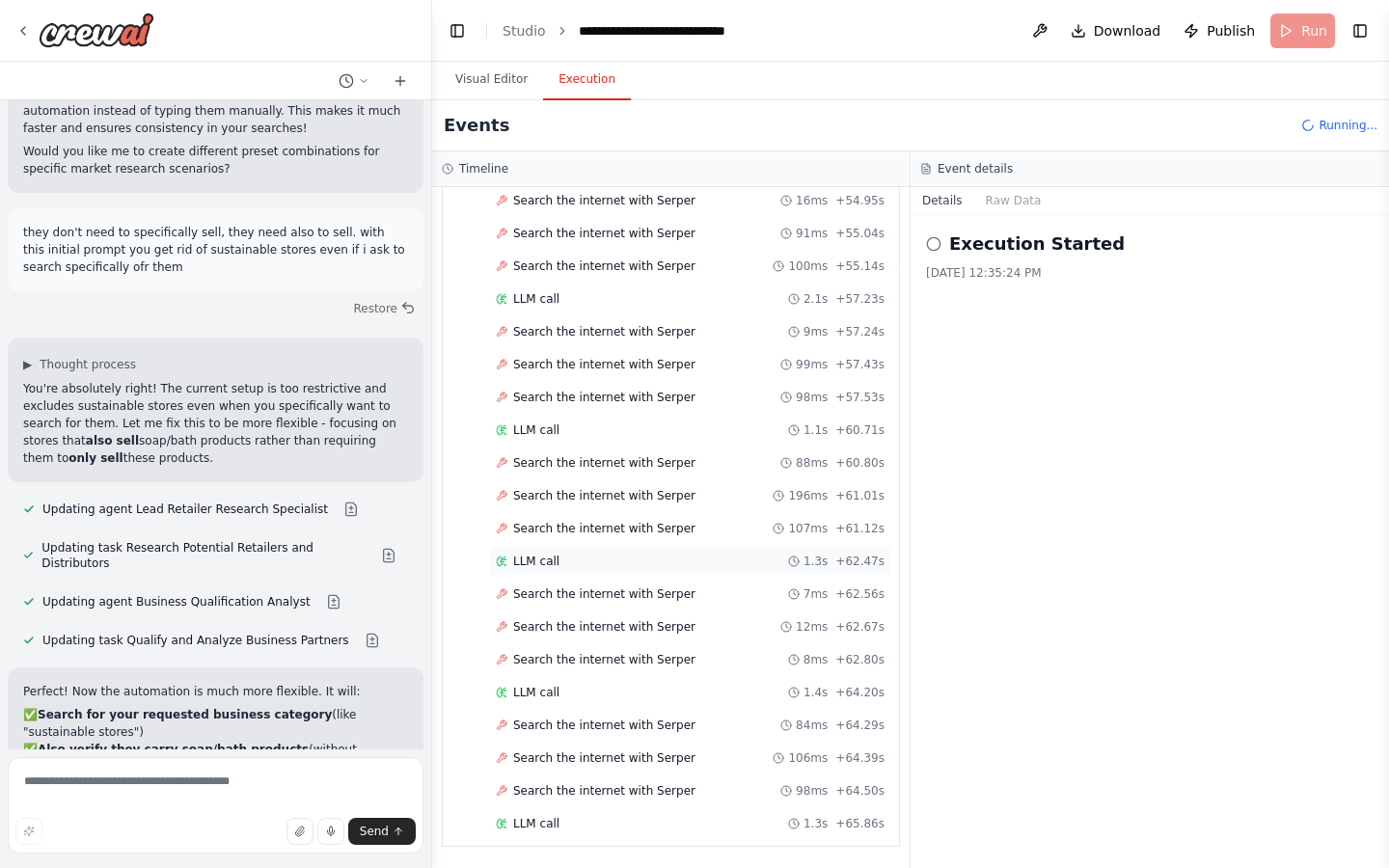
click at [600, 579] on div "Search the internet with [PERSON_NAME] 7ms + 62.56s" at bounding box center [689, 593] width 402 height 29
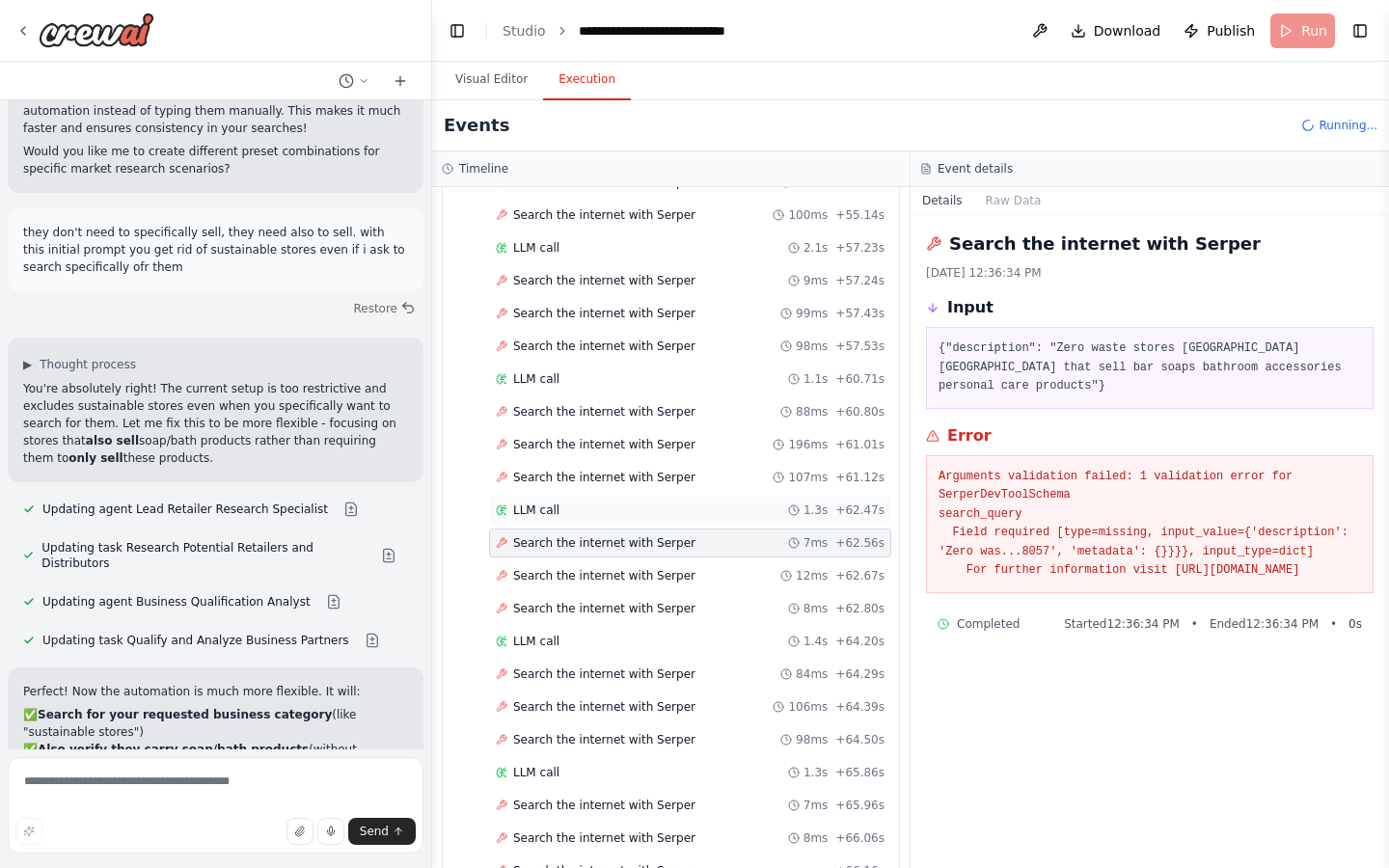
scroll to position [2759, 0]
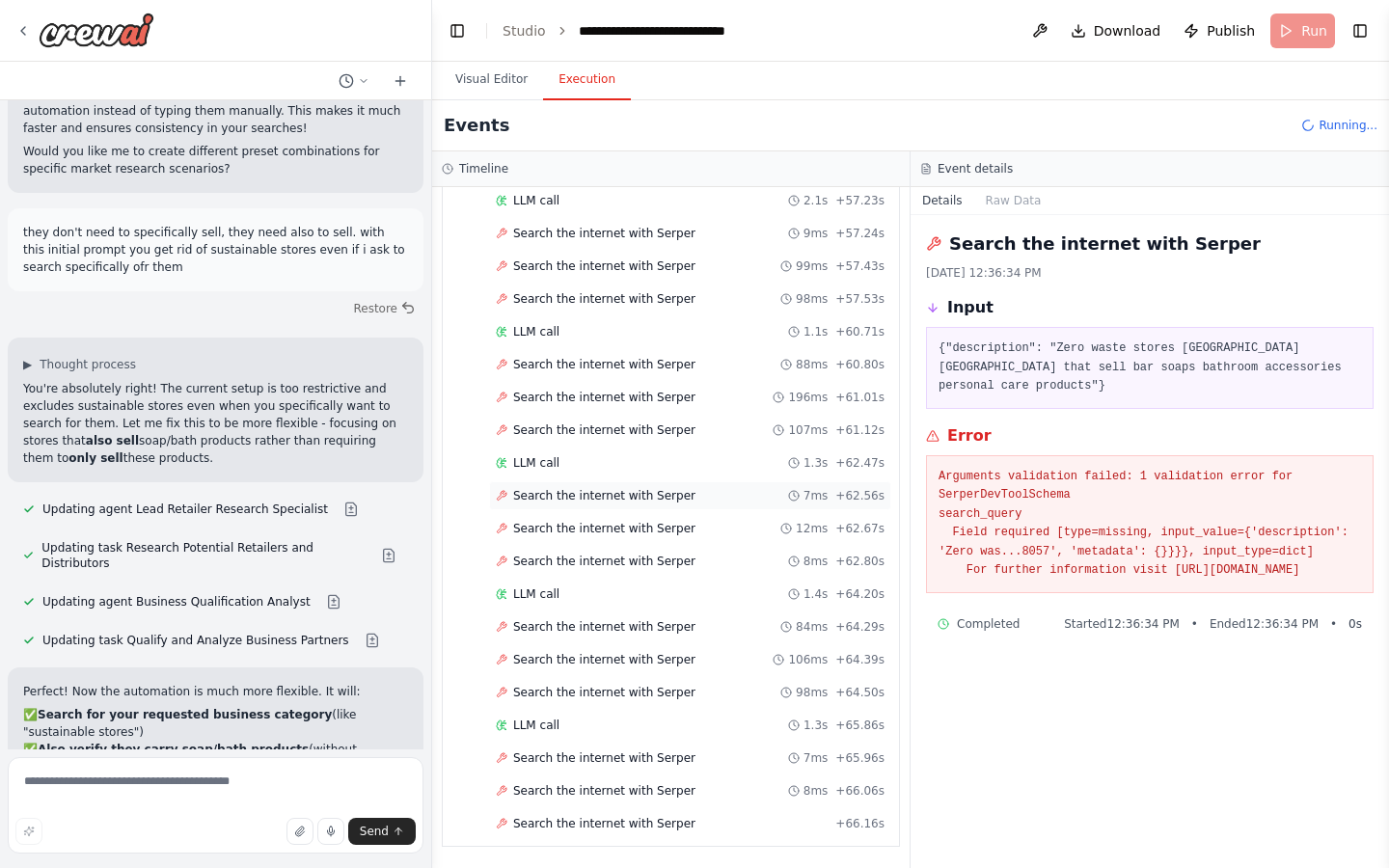
click at [634, 494] on span "Search the internet with Serper" at bounding box center [604, 495] width 182 height 15
click at [640, 515] on div "Search the internet with [PERSON_NAME] 12ms + 62.67s" at bounding box center [689, 528] width 402 height 29
click at [645, 557] on span "Search the internet with Serper" at bounding box center [604, 560] width 182 height 15
click at [634, 599] on div "LLM call 1.4s + 64.20s" at bounding box center [690, 593] width 389 height 15
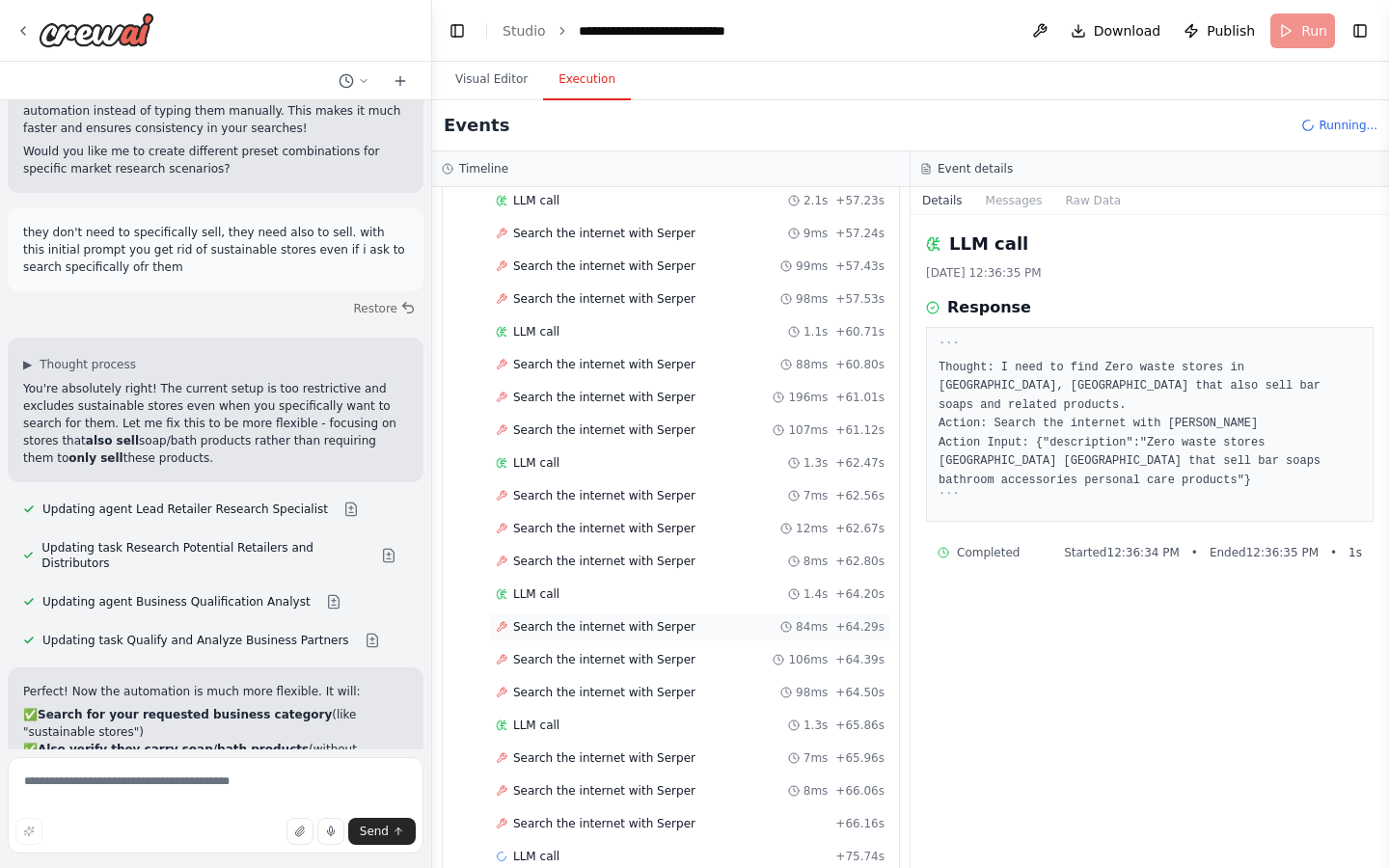
scroll to position [2792, 0]
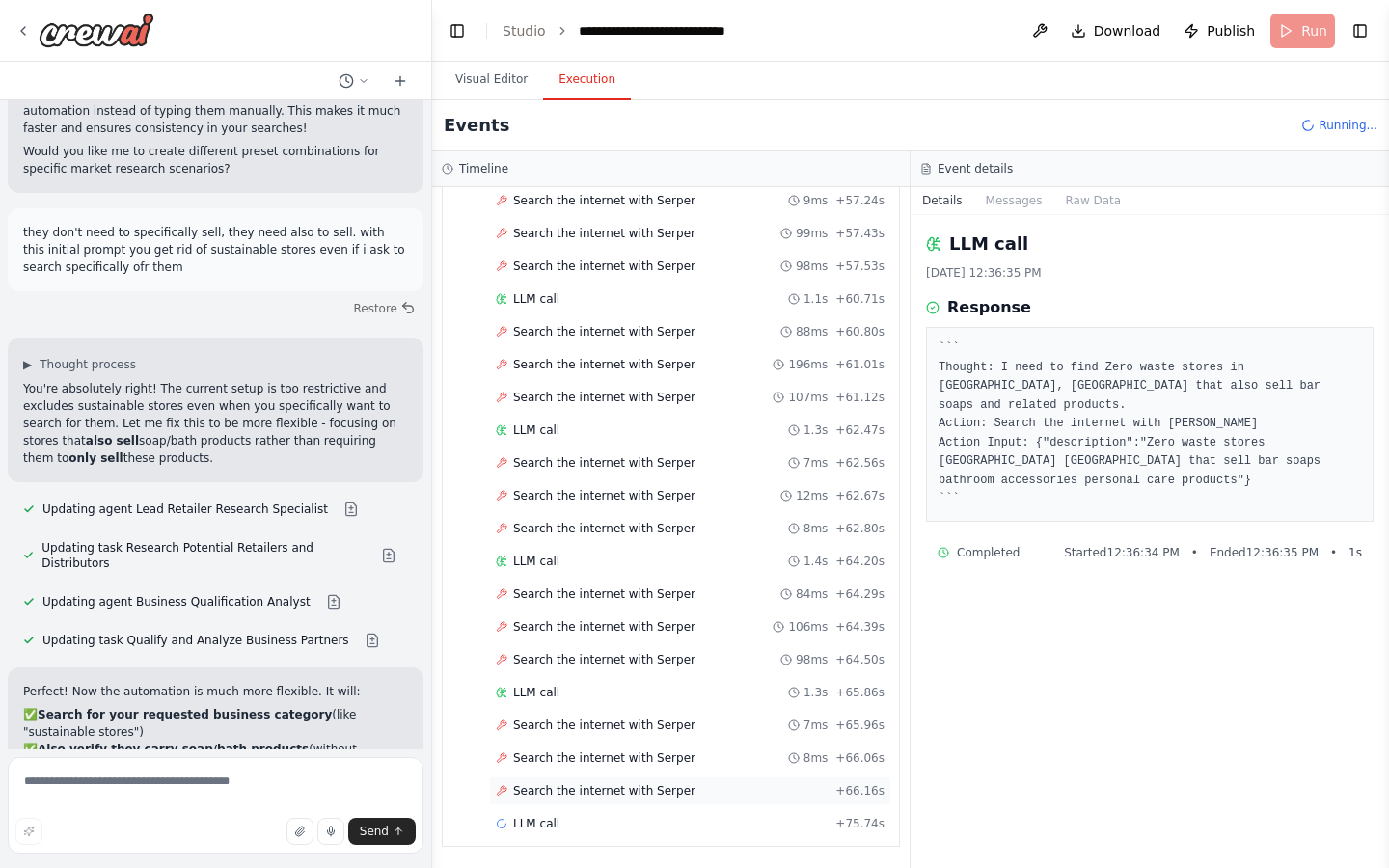
click at [604, 778] on div "Search the internet with [PERSON_NAME] + 66.16s" at bounding box center [689, 790] width 402 height 29
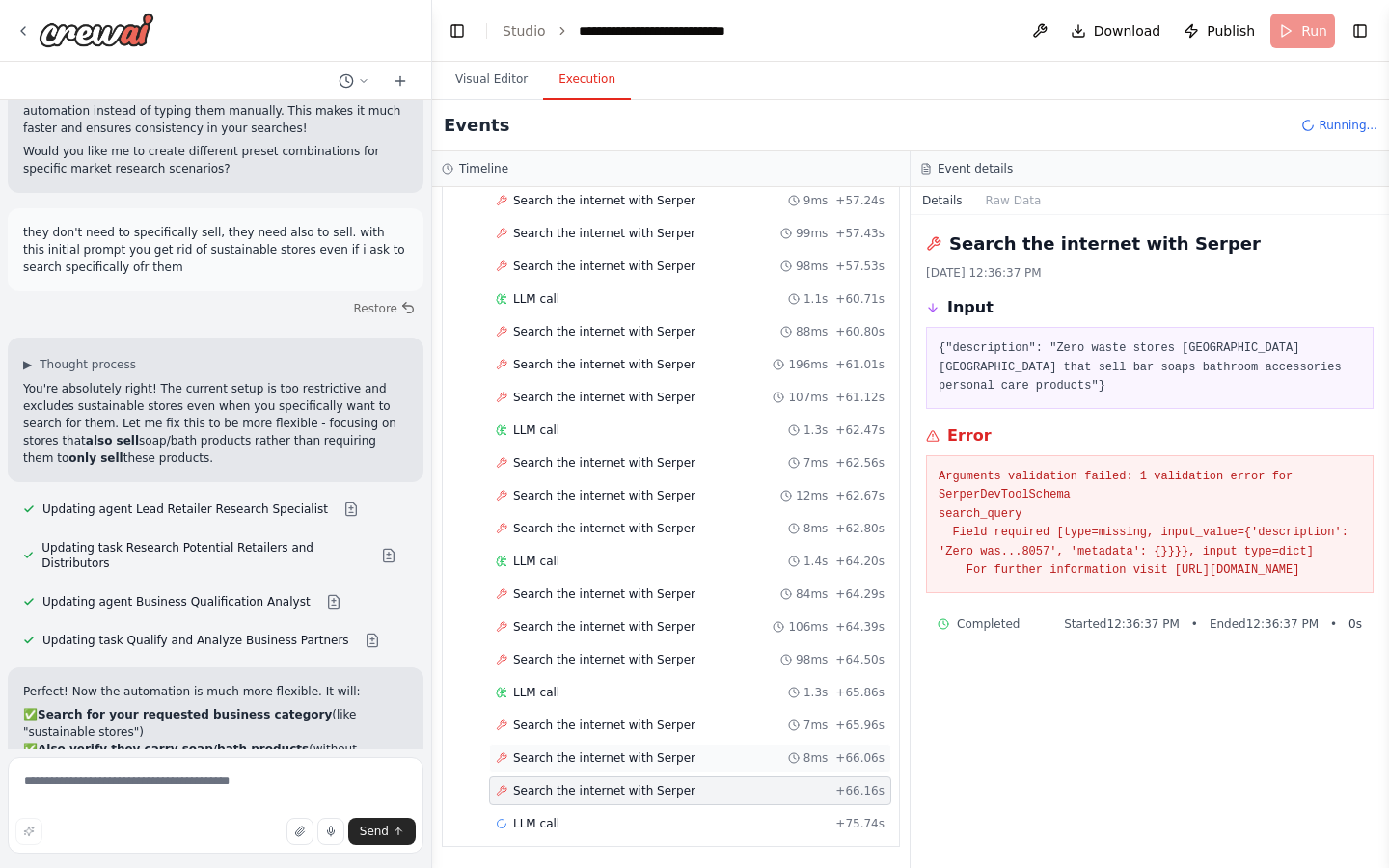
click at [604, 756] on span "Search the internet with Serper" at bounding box center [604, 757] width 182 height 15
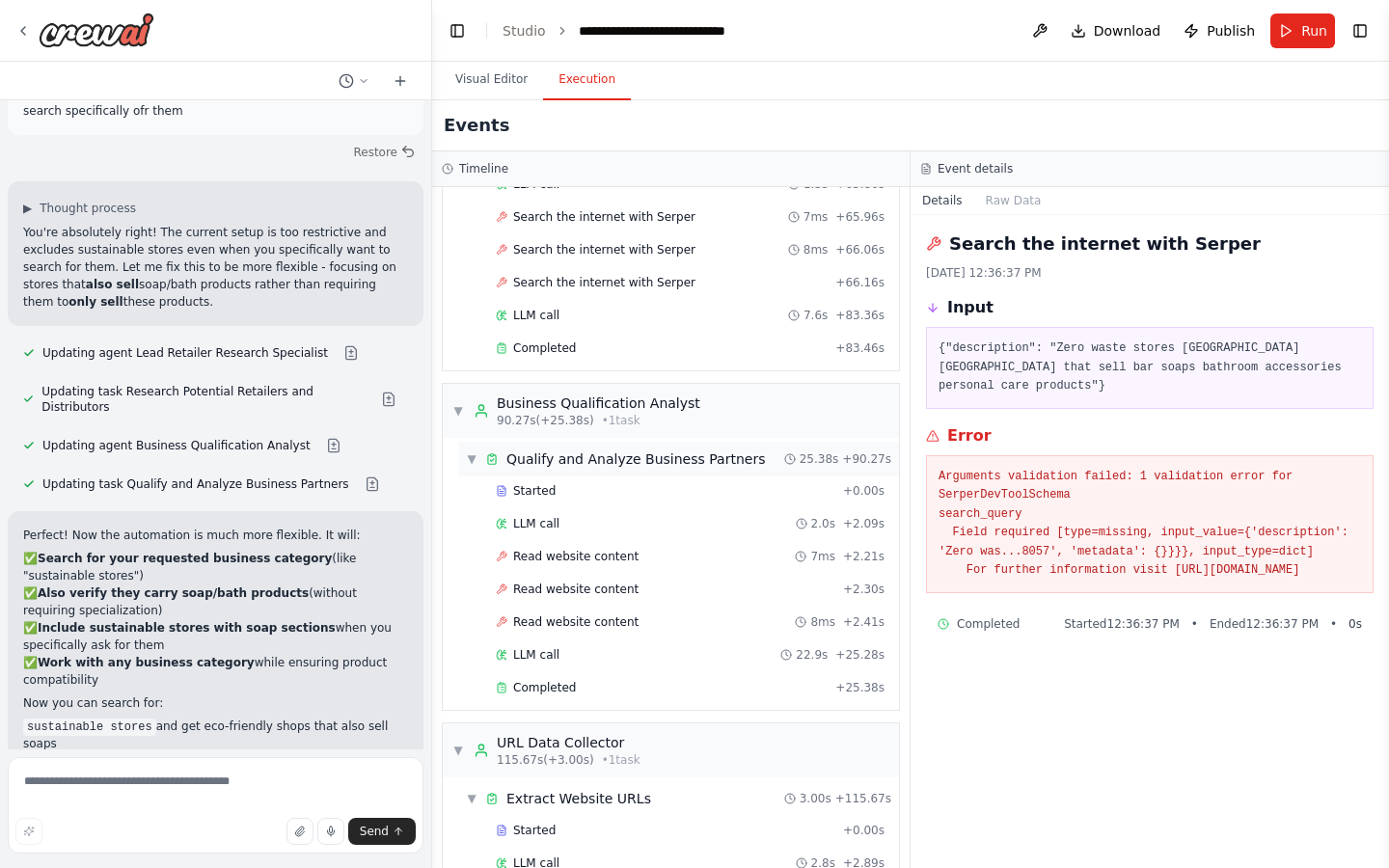
scroll to position [3372, 0]
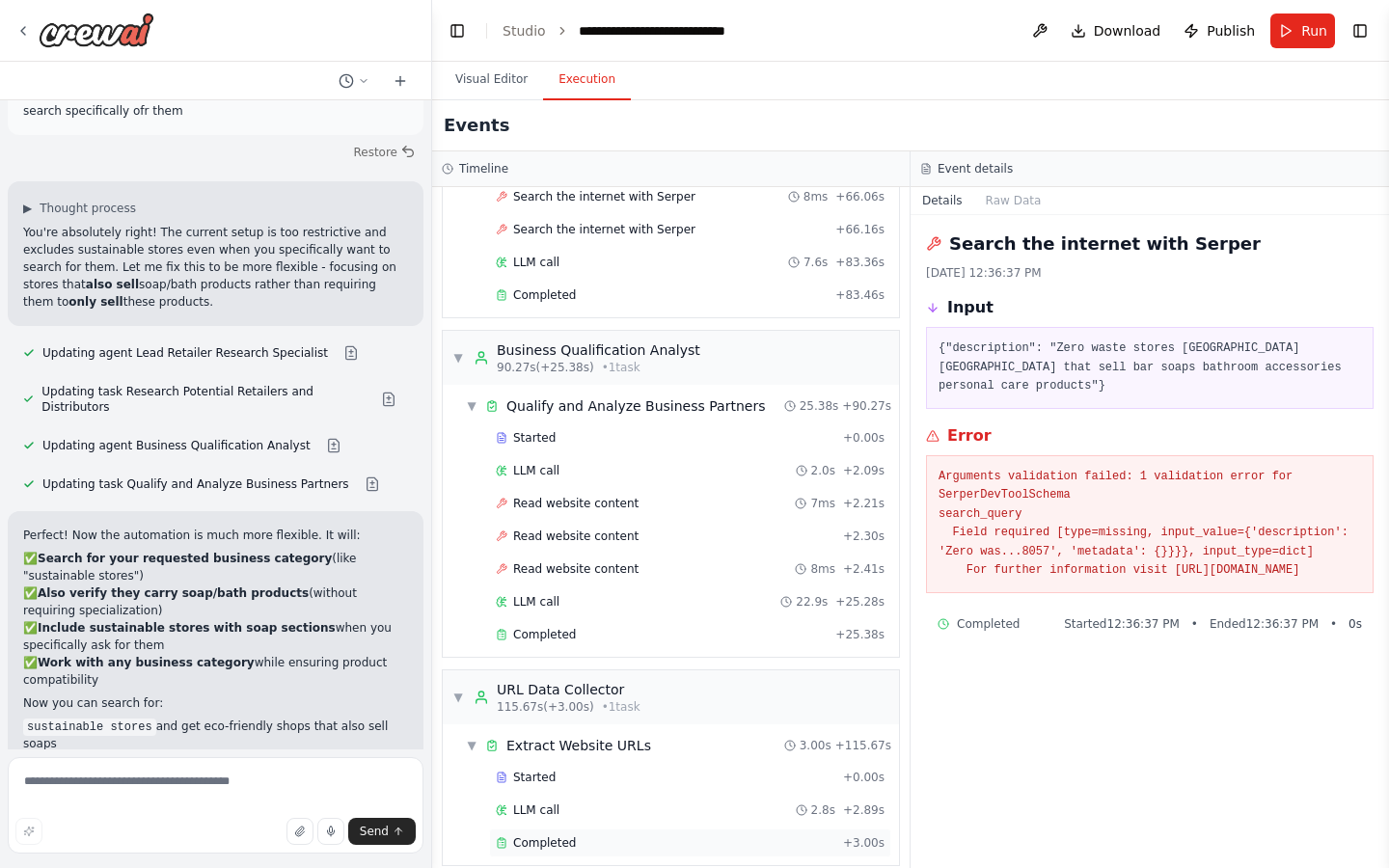
click at [559, 835] on span "Completed" at bounding box center [544, 842] width 63 height 15
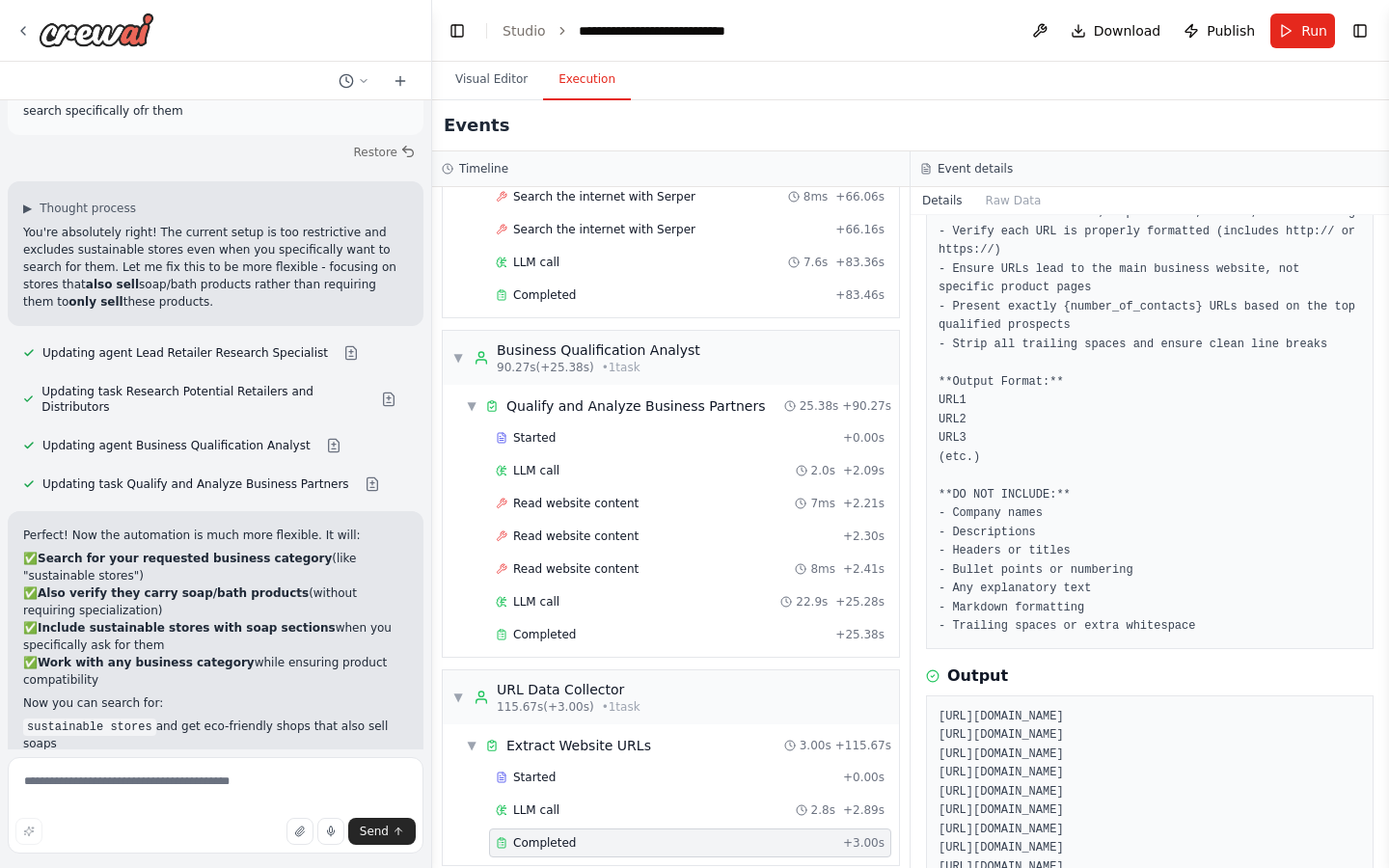
scroll to position [353, 0]
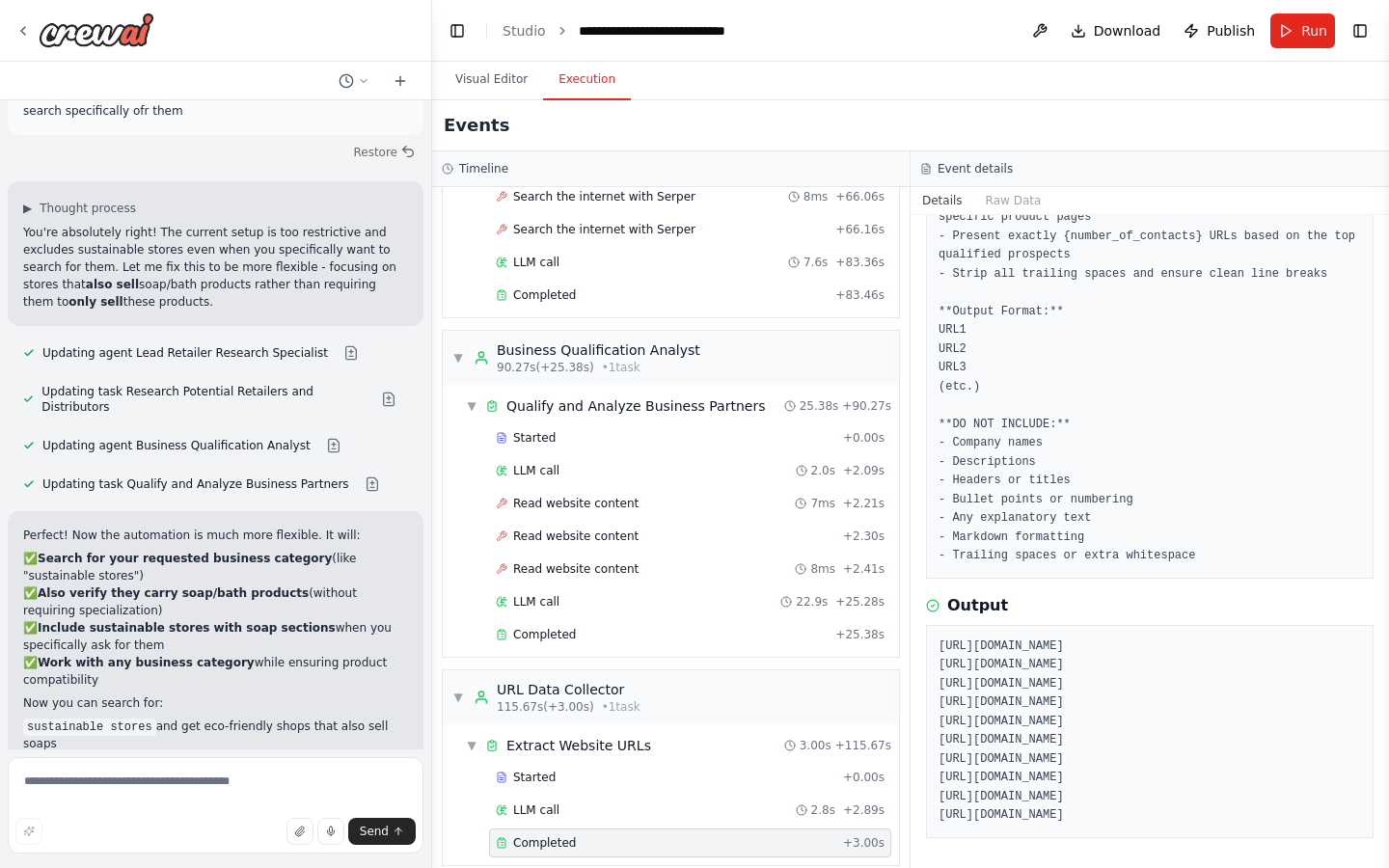
click at [1092, 643] on pre "[URL][DOMAIN_NAME] [URL][DOMAIN_NAME] [URL][DOMAIN_NAME] [URL][DOMAIN_NAME] [UR…" at bounding box center [1150, 730] width 423 height 188
copy pre "[URL][DOMAIN_NAME]"
